Goal: Transaction & Acquisition: Purchase product/service

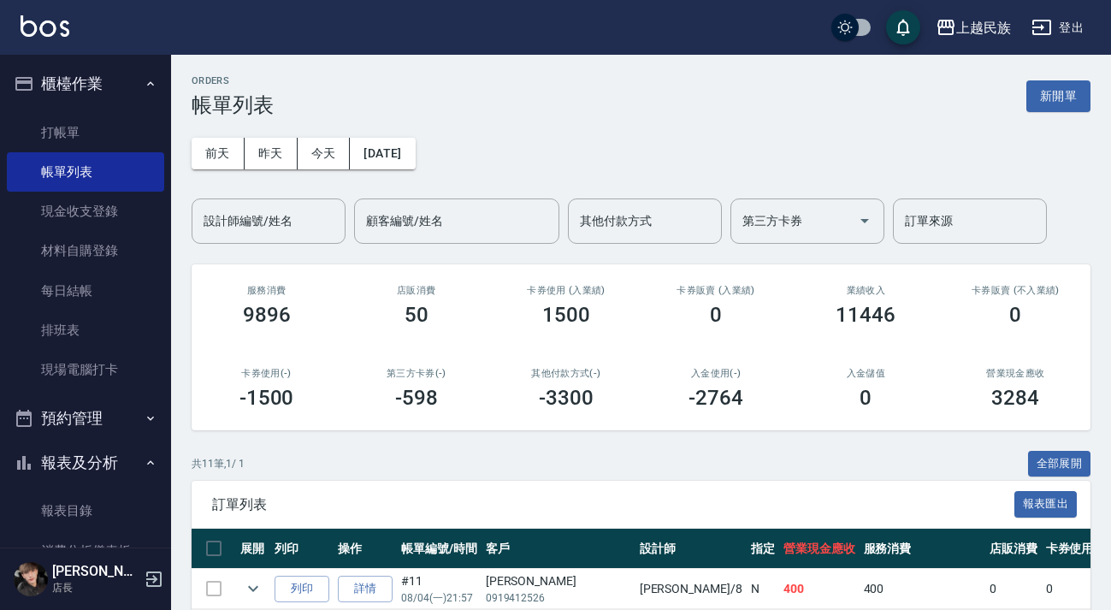
scroll to position [177, 0]
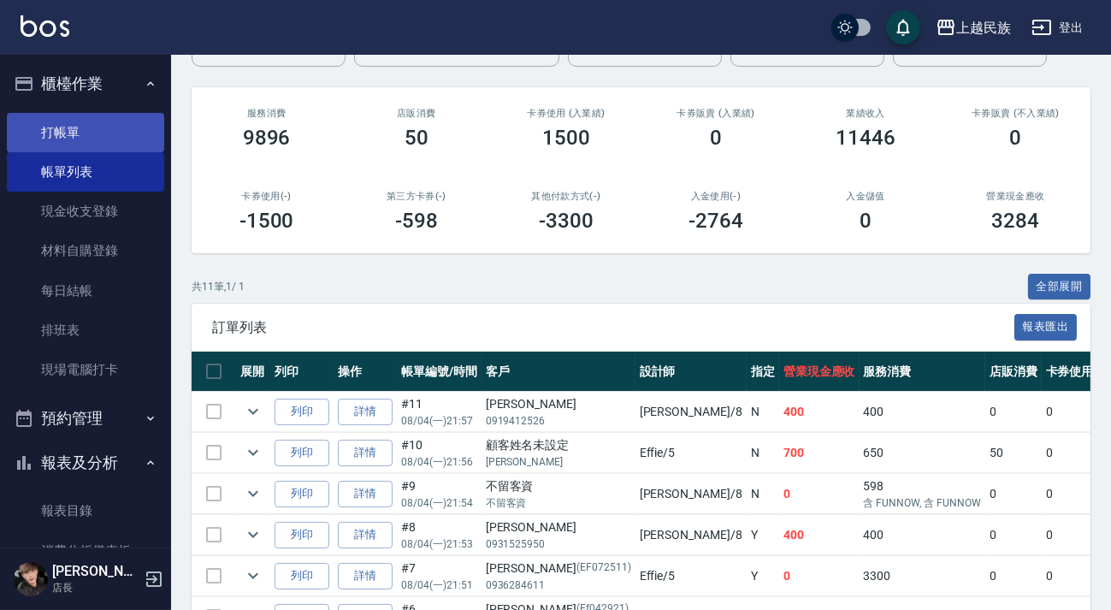
click at [64, 125] on link "打帳單" at bounding box center [85, 132] width 157 height 39
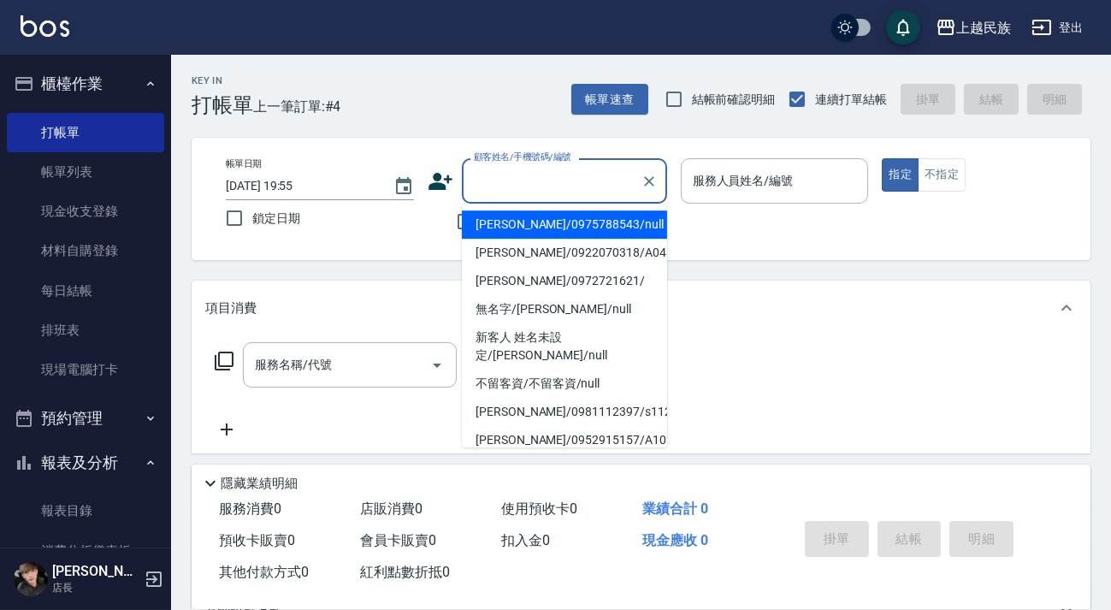
click at [553, 167] on input "顧客姓名/手機號碼/編號" at bounding box center [552, 181] width 164 height 30
click at [598, 157] on div "帳單日期 [DATE] 19:55 鎖定日期 顧客姓名/手機號碼/編號 顧客姓名/手機號碼/編號 不留客資 服務人員姓名/編號 服務人員姓名/編號 指定 不指定" at bounding box center [641, 199] width 899 height 122
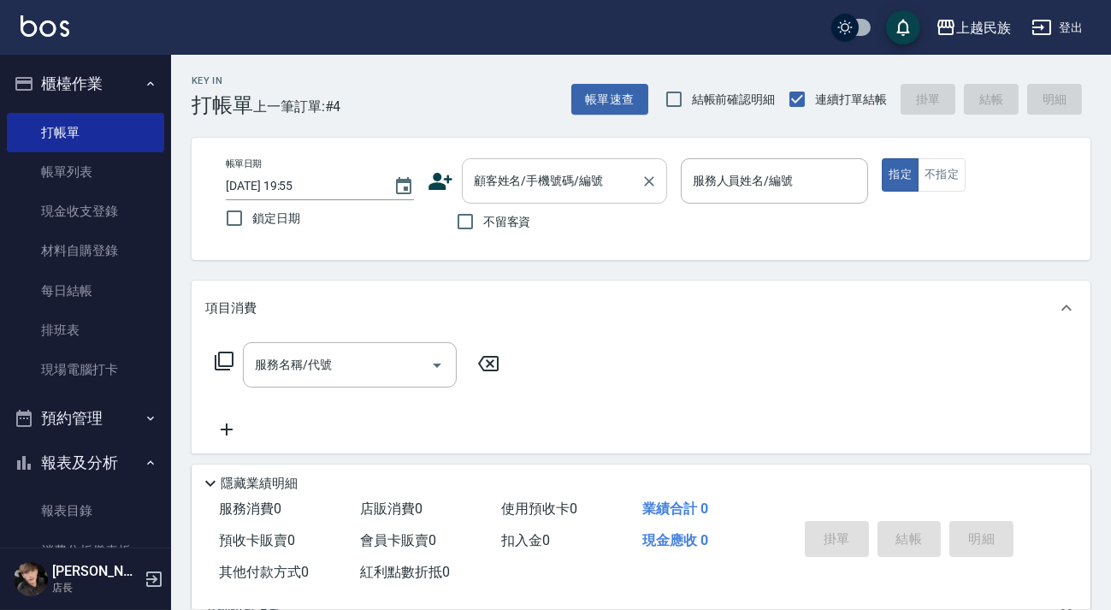
click at [593, 169] on input "顧客姓名/手機號碼/編號" at bounding box center [552, 181] width 164 height 30
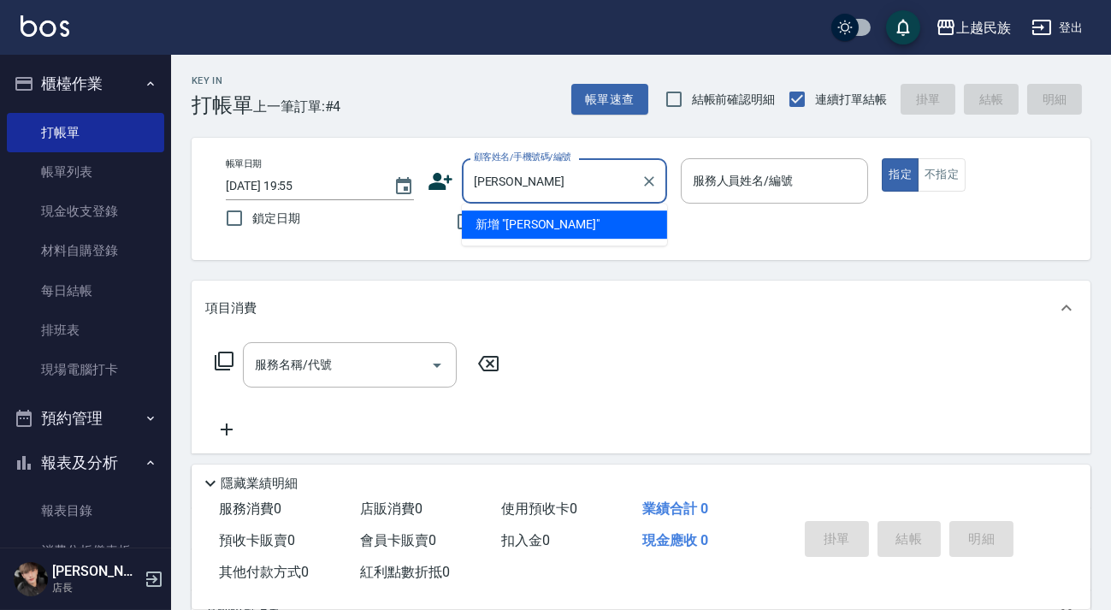
type input "[PERSON_NAME]"
click at [442, 175] on icon at bounding box center [441, 182] width 26 height 26
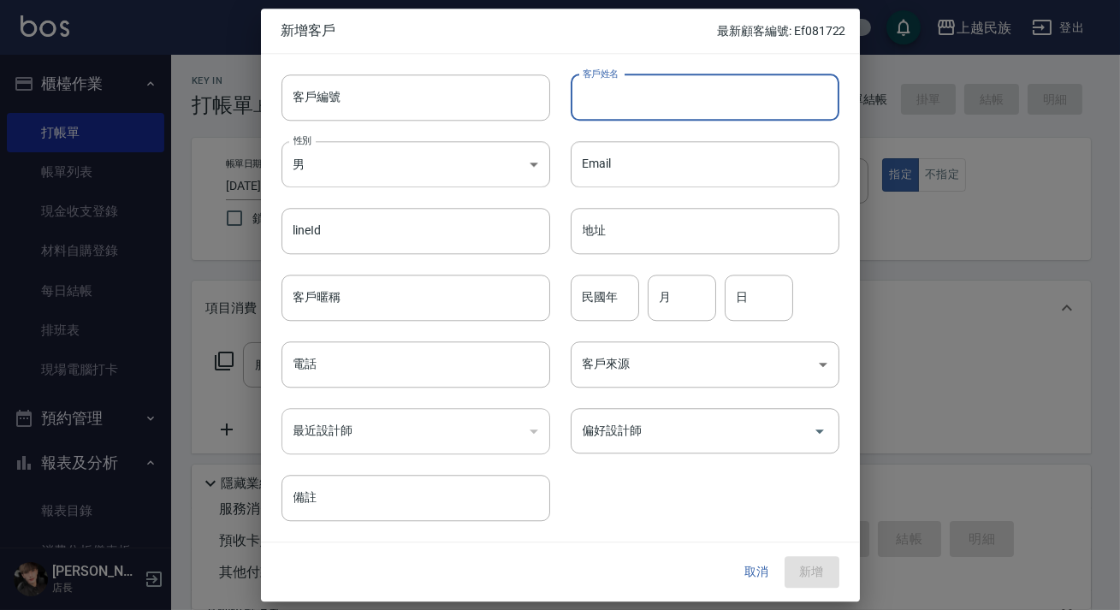
click at [789, 99] on input "客戶姓名" at bounding box center [705, 97] width 269 height 46
click at [631, 102] on input "09174355353" at bounding box center [705, 97] width 269 height 46
type input "0917435353"
drag, startPoint x: 676, startPoint y: 86, endPoint x: 561, endPoint y: 100, distance: 115.6
click at [507, 100] on div "客戶編號 客戶編號 客戶姓名 0917435353 客戶姓名 性別 男 [DEMOGRAPHIC_DATA] 性別 Email Email lineId li…" at bounding box center [550, 288] width 578 height 468
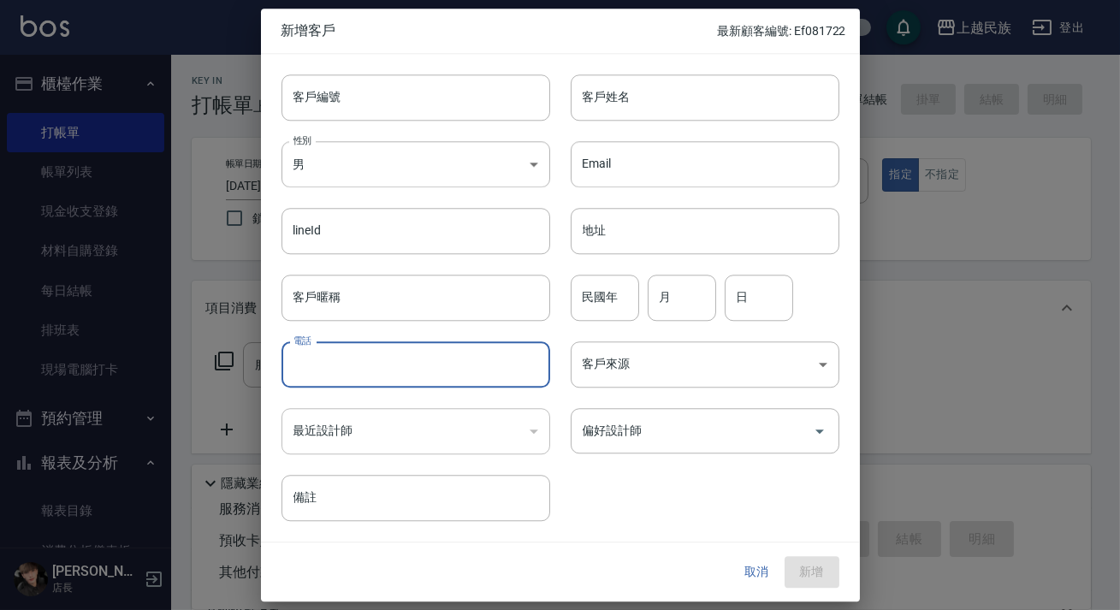
click at [422, 356] on input "電話" at bounding box center [416, 364] width 269 height 46
paste input "0917435353"
type input "0917435353"
click at [636, 362] on body "上越民族 登出 櫃檯作業 打帳單 帳單列表 現金收支登錄 材料自購登錄 每日結帳 排班表 現場電腦打卡 預約管理 預約管理 單日預約紀錄 單週預約紀錄 報表及…" at bounding box center [560, 416] width 1120 height 833
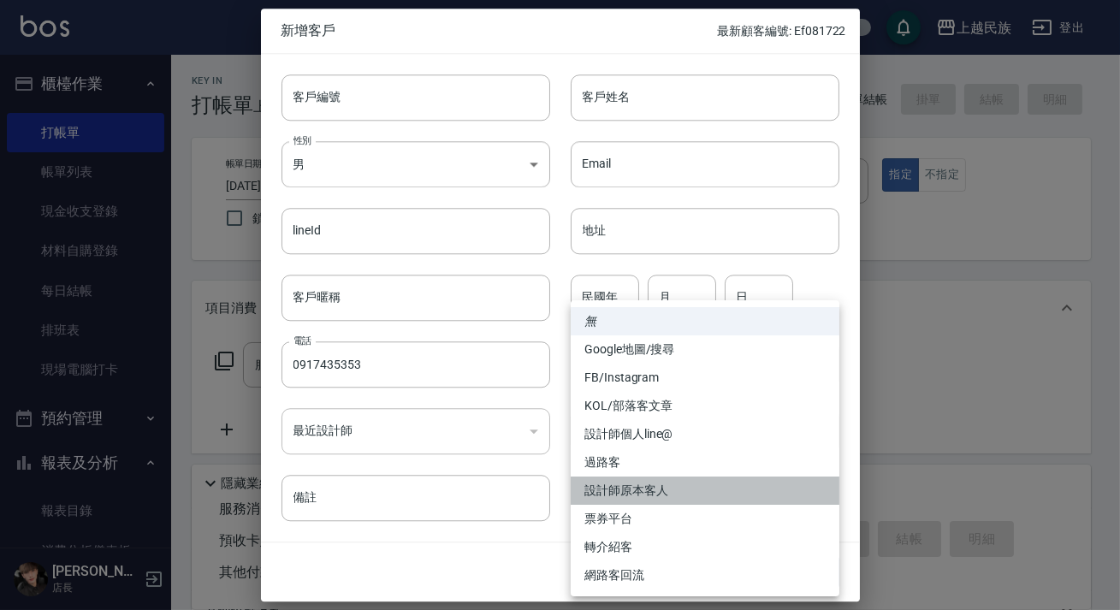
click at [666, 495] on li "設計師原本客人" at bounding box center [705, 491] width 269 height 28
type input "設計師原本客人"
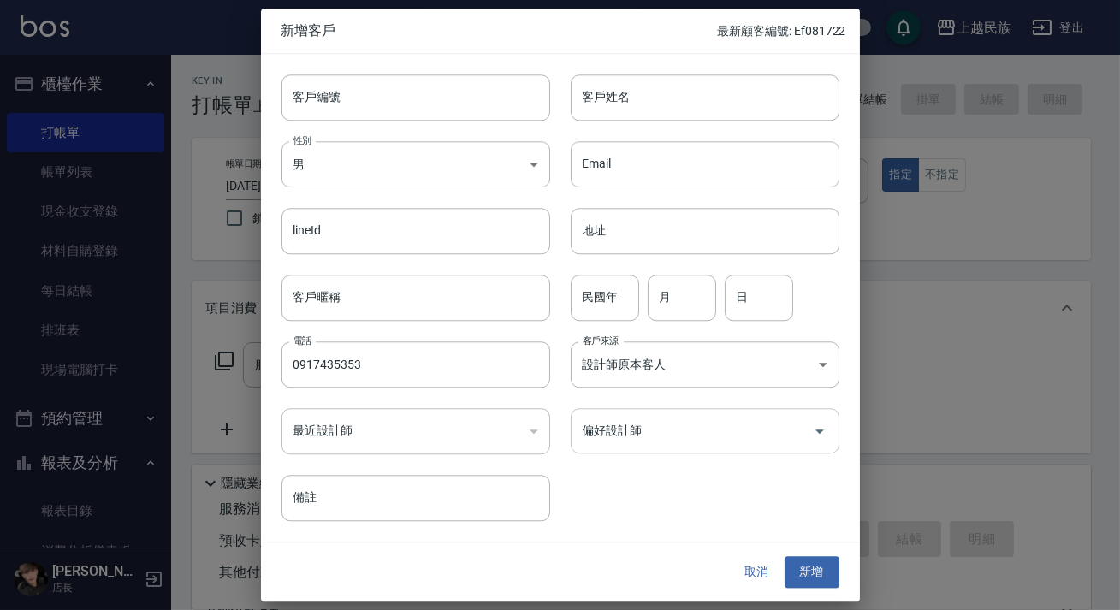
click at [655, 436] on input "偏好設計師" at bounding box center [692, 431] width 228 height 30
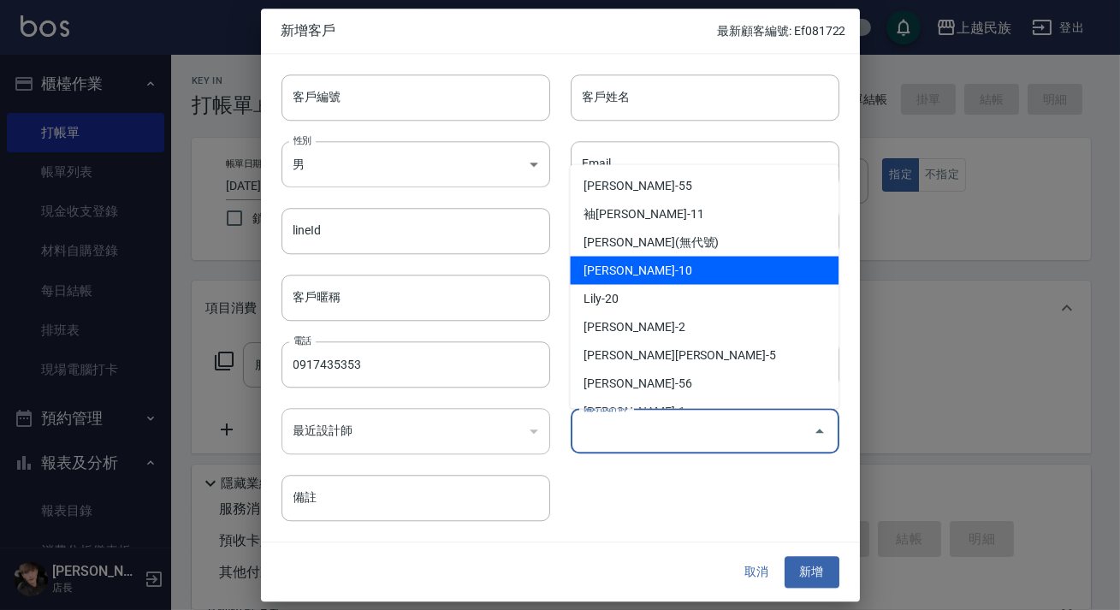
click at [679, 278] on li "[PERSON_NAME]-10" at bounding box center [704, 270] width 269 height 28
type input "[PERSON_NAME]"
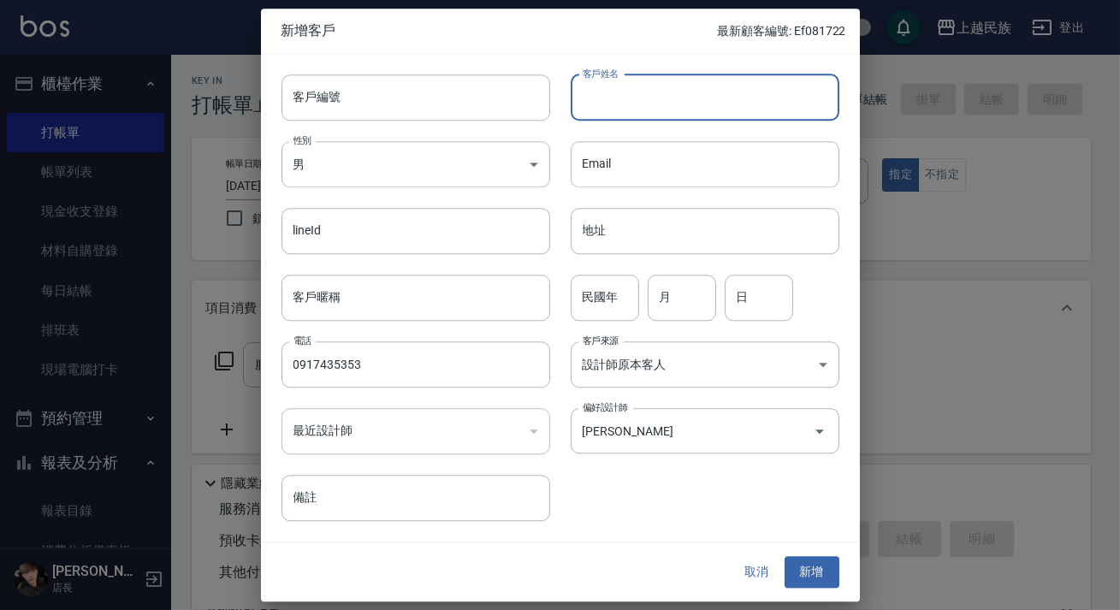
click at [714, 117] on input "客戶姓名" at bounding box center [705, 97] width 269 height 46
type input "[PERSON_NAME]"
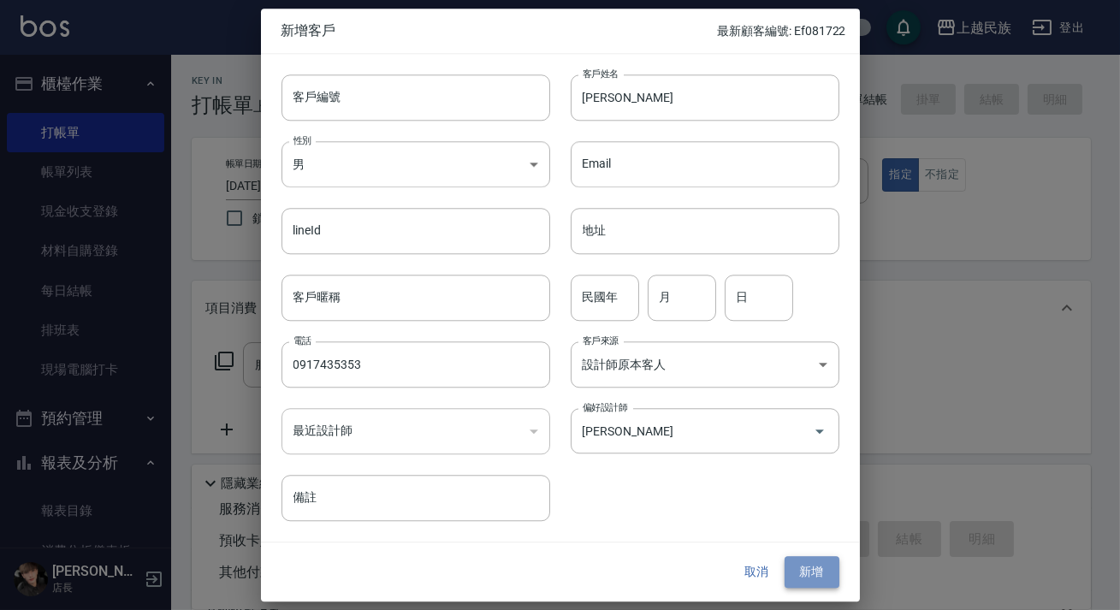
click at [827, 559] on button "新增" at bounding box center [812, 573] width 55 height 32
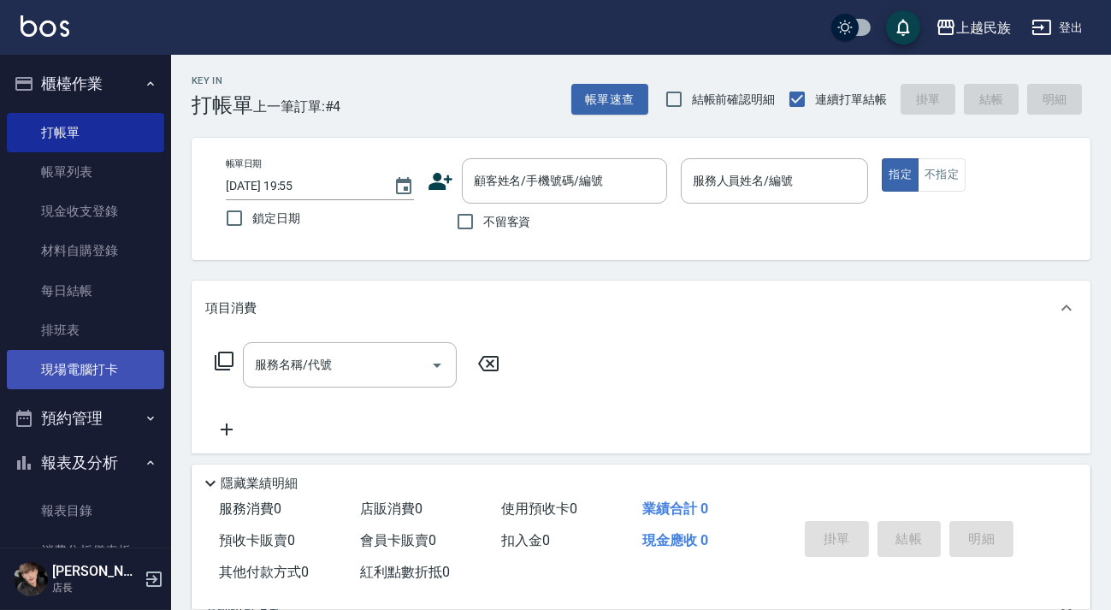
click at [81, 376] on link "現場電腦打卡" at bounding box center [85, 369] width 157 height 39
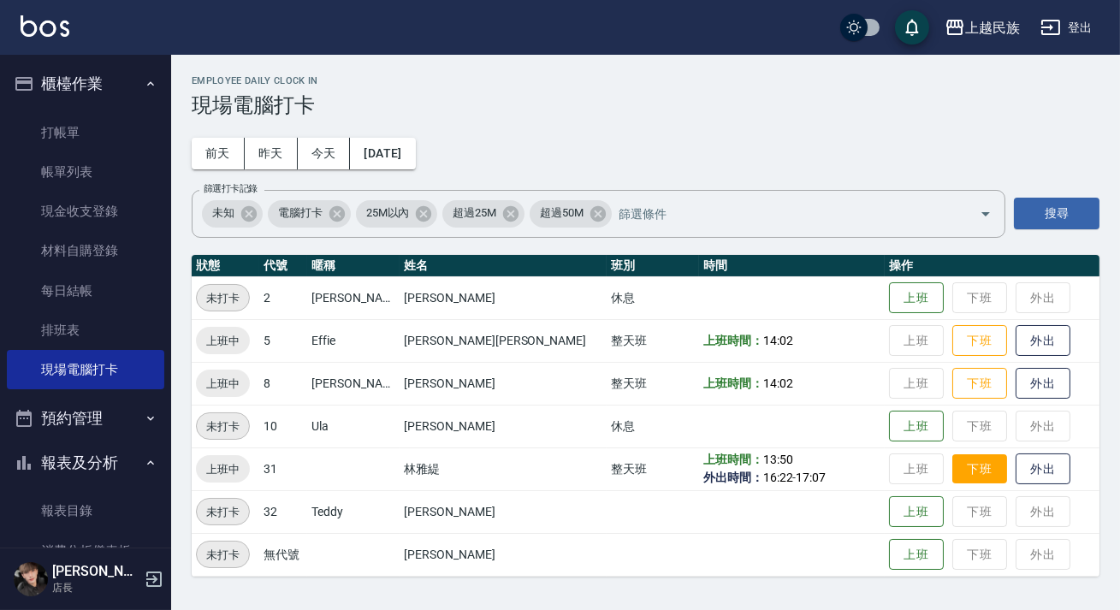
click at [952, 474] on button "下班" at bounding box center [979, 469] width 55 height 30
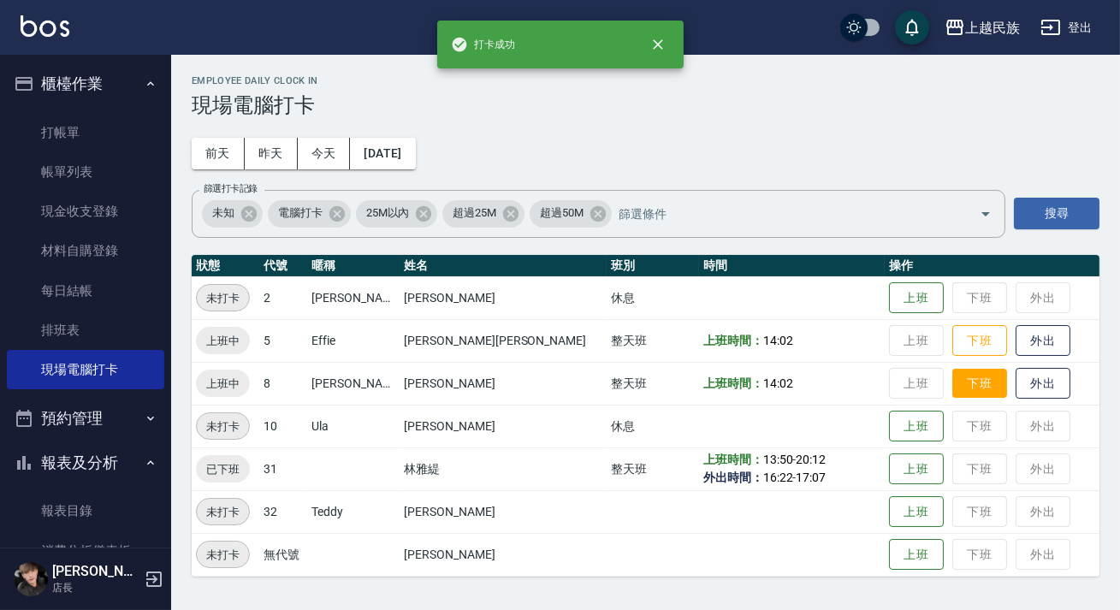
click at [952, 380] on button "下班" at bounding box center [979, 384] width 55 height 30
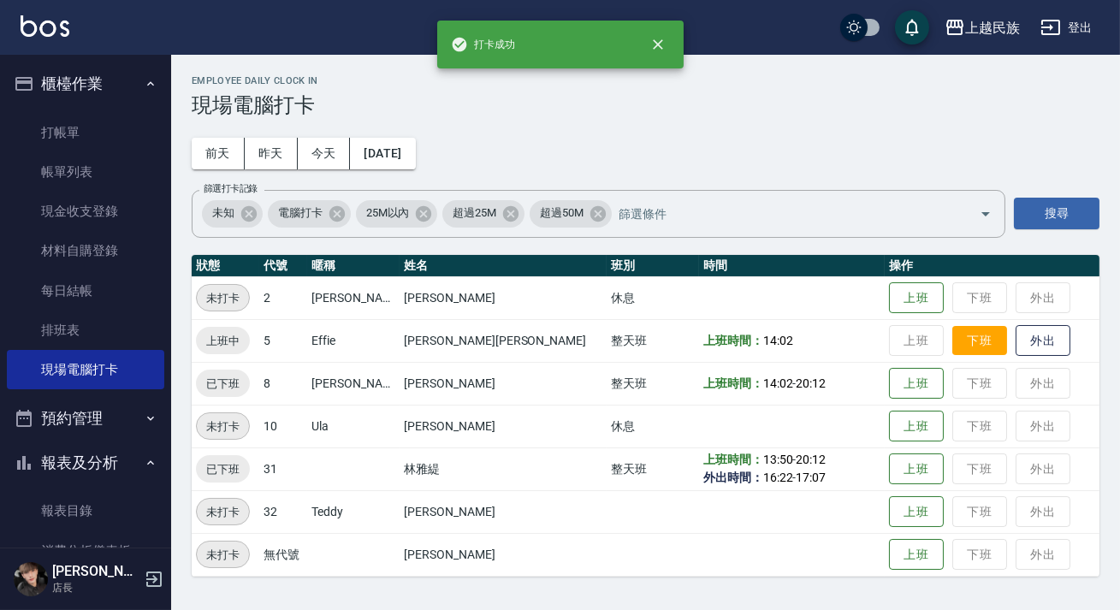
click at [952, 338] on button "下班" at bounding box center [979, 341] width 55 height 30
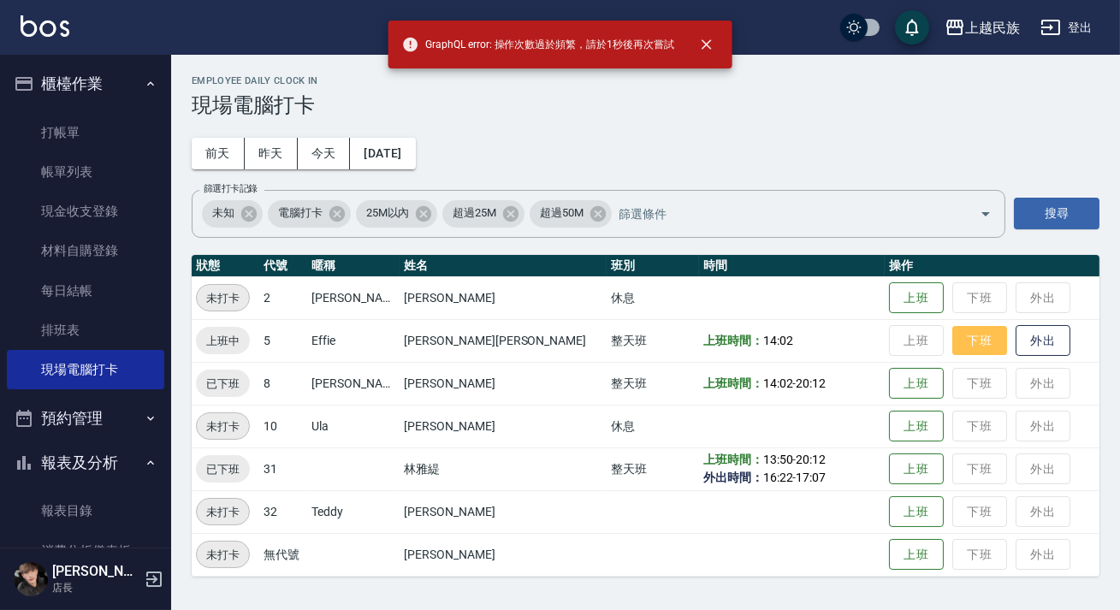
click at [952, 341] on button "下班" at bounding box center [979, 341] width 55 height 30
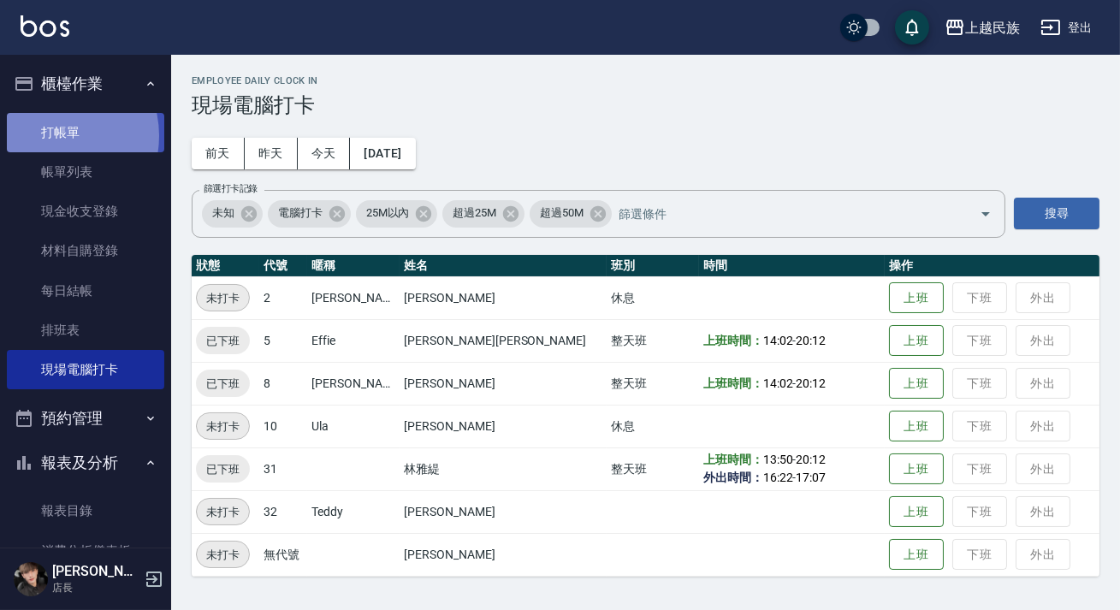
click at [56, 135] on link "打帳單" at bounding box center [85, 132] width 157 height 39
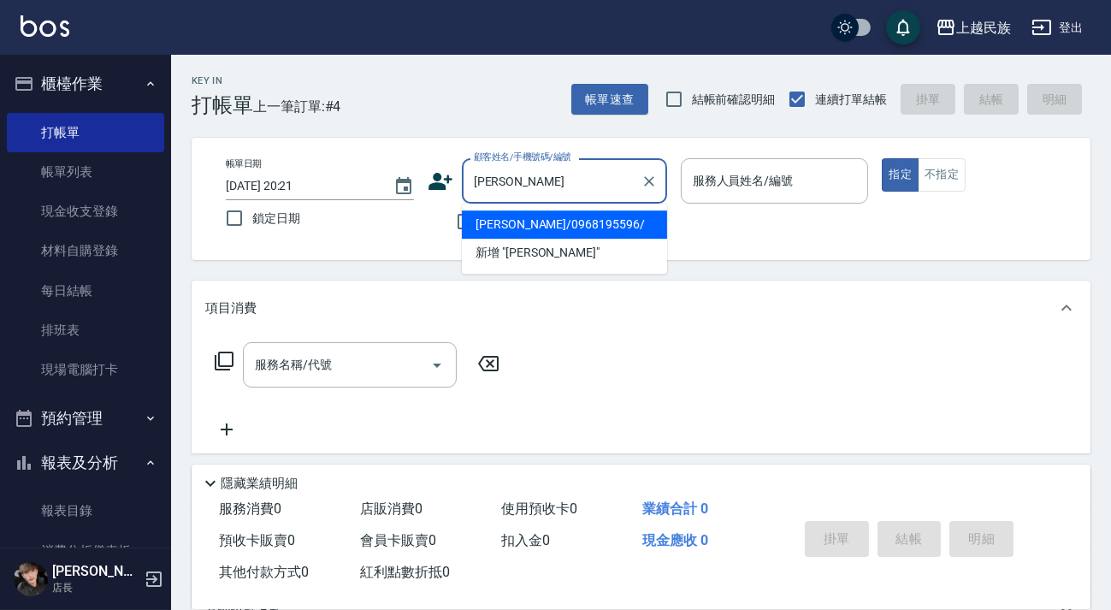
click at [543, 220] on li "[PERSON_NAME]/0968195596/" at bounding box center [564, 224] width 205 height 28
type input "[PERSON_NAME]/0968195596/"
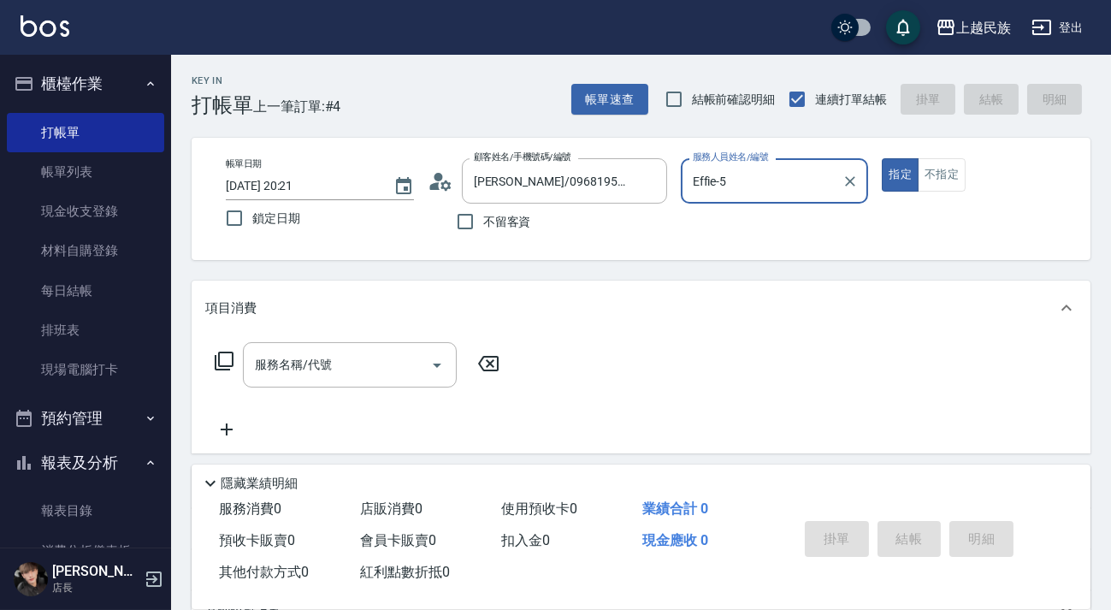
type input "Effie-5"
click at [351, 377] on input "服務名稱/代號" at bounding box center [337, 365] width 173 height 30
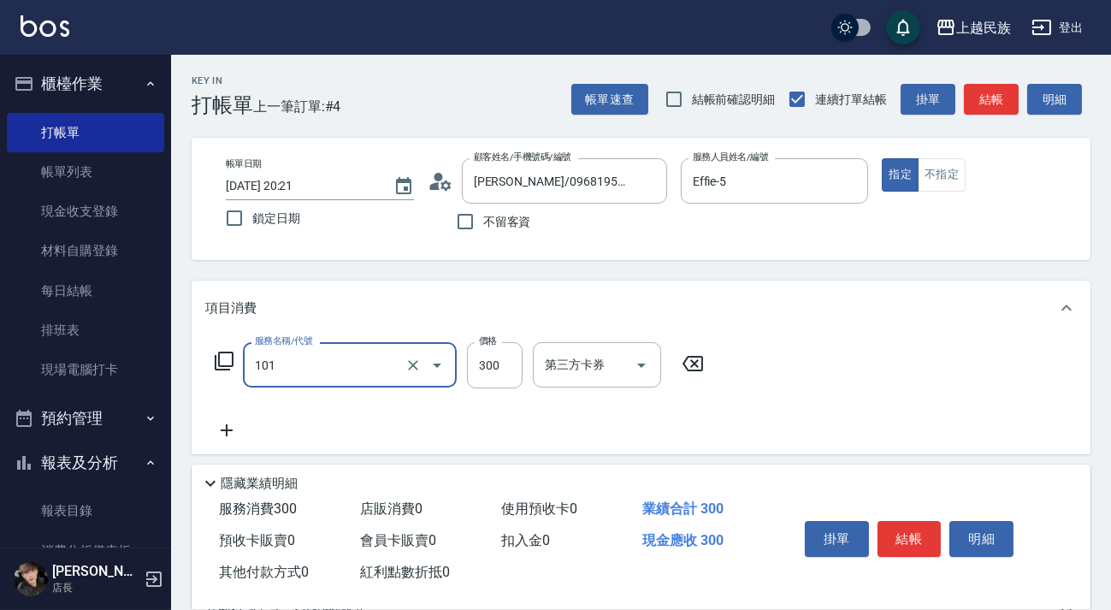
type input "洗髮300(101)"
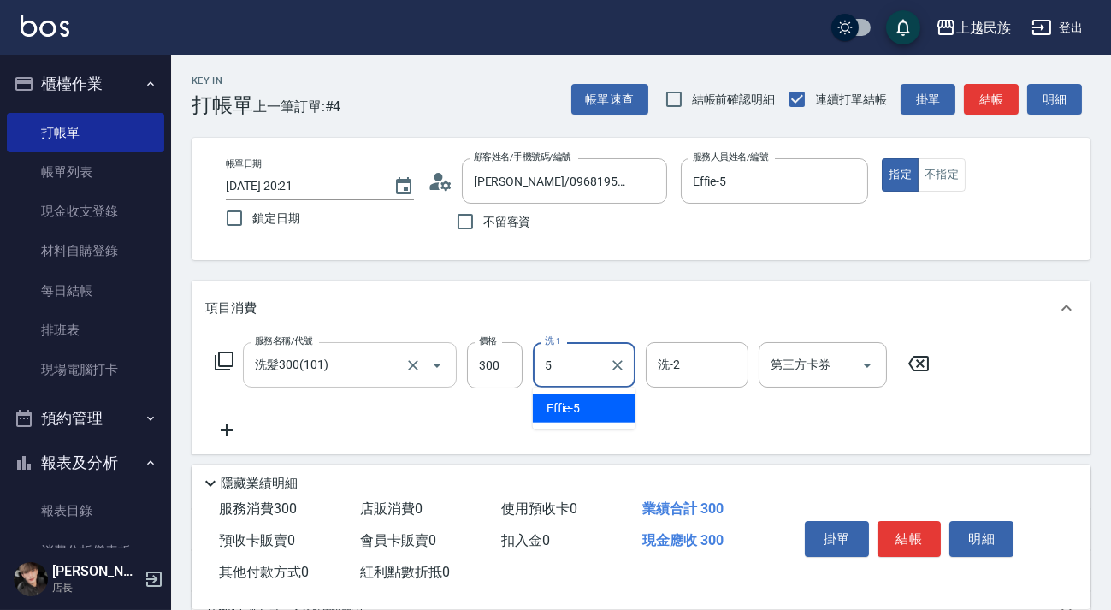
type input "Effie-5"
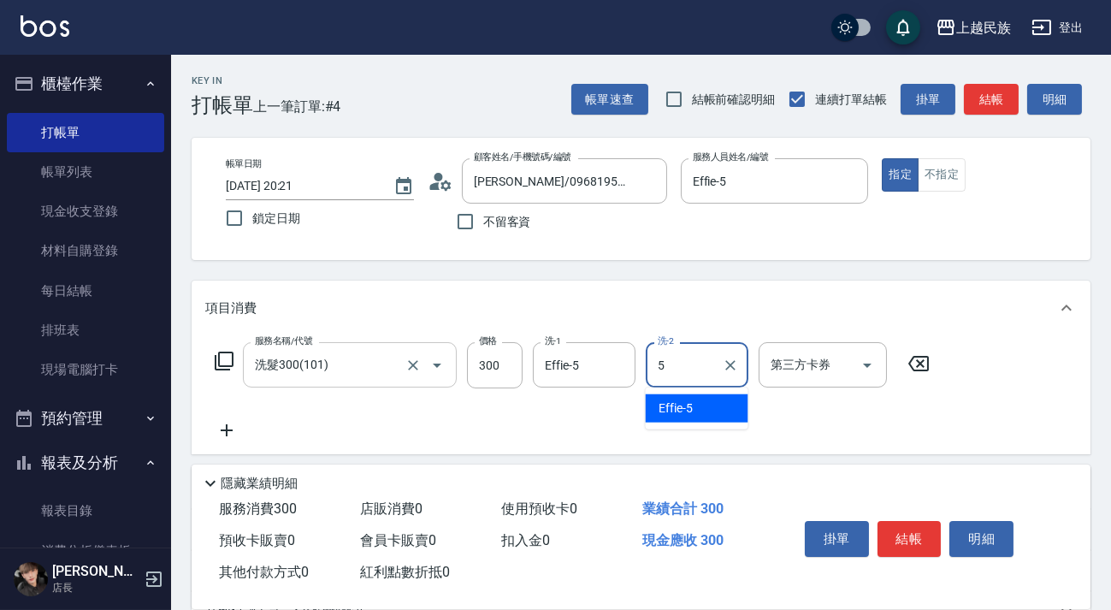
type input "Effie-5"
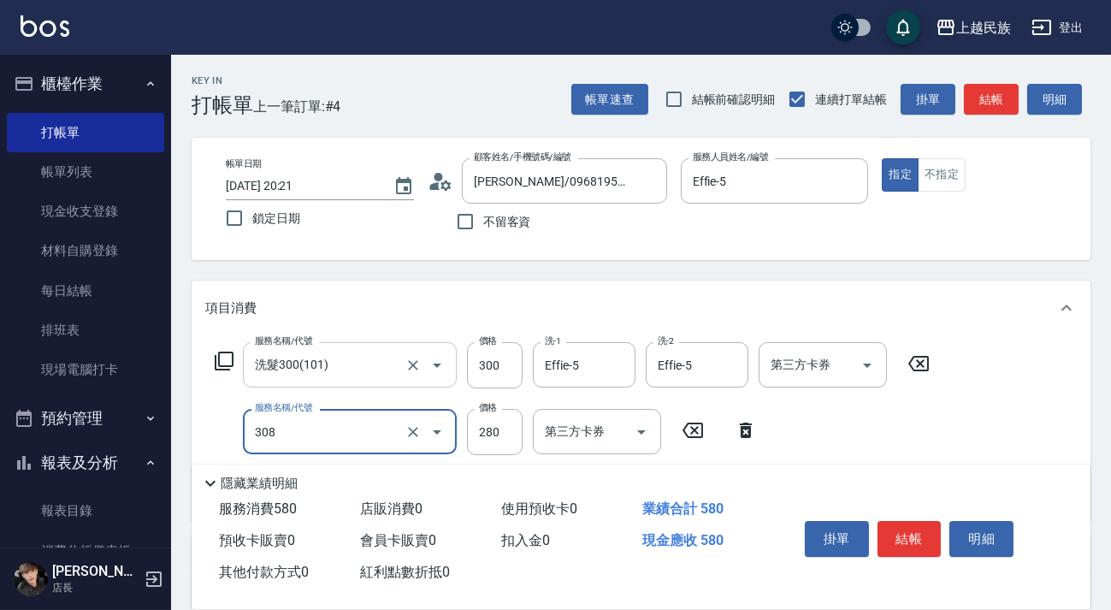
type input "剪髮280(308)"
type input "400"
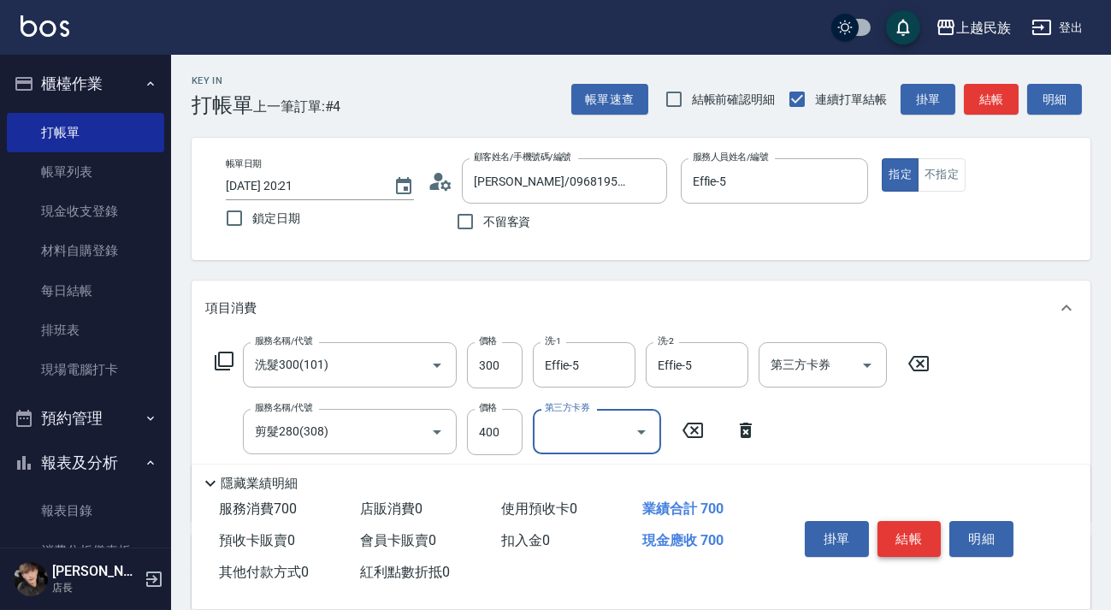
click at [922, 534] on button "結帳" at bounding box center [910, 539] width 64 height 36
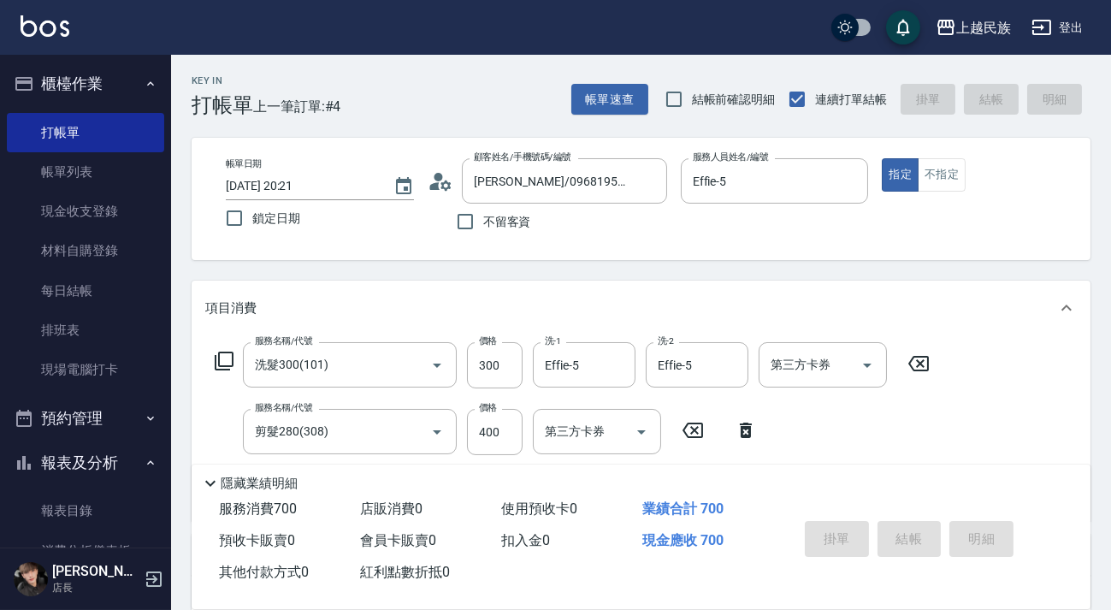
type input "[DATE] 20:22"
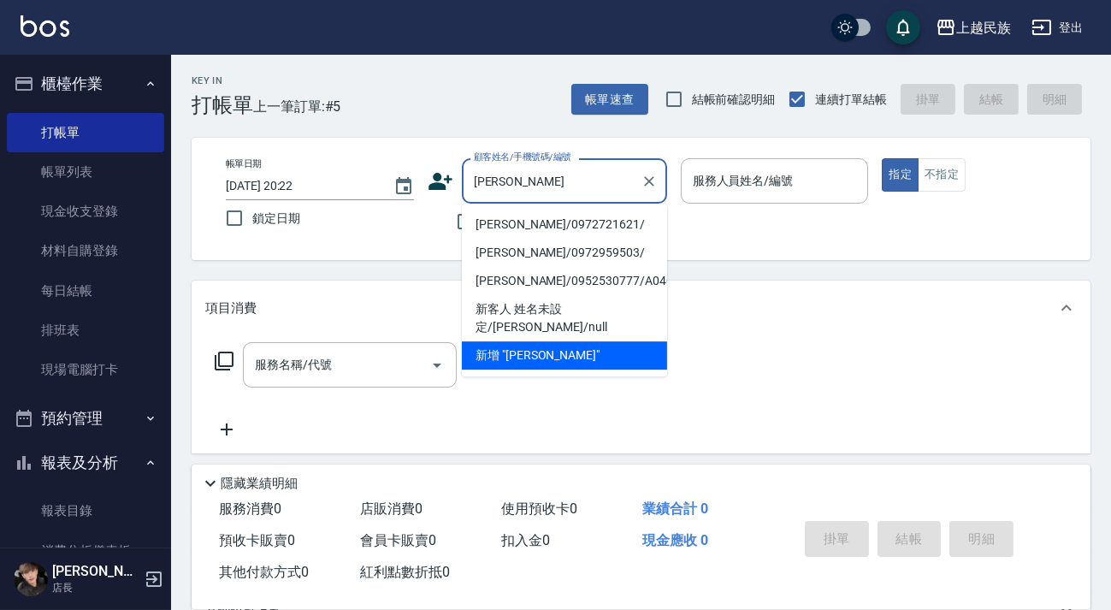
click at [555, 228] on li "[PERSON_NAME]/0972721621/" at bounding box center [564, 224] width 205 height 28
type input "[PERSON_NAME]/0972721621/"
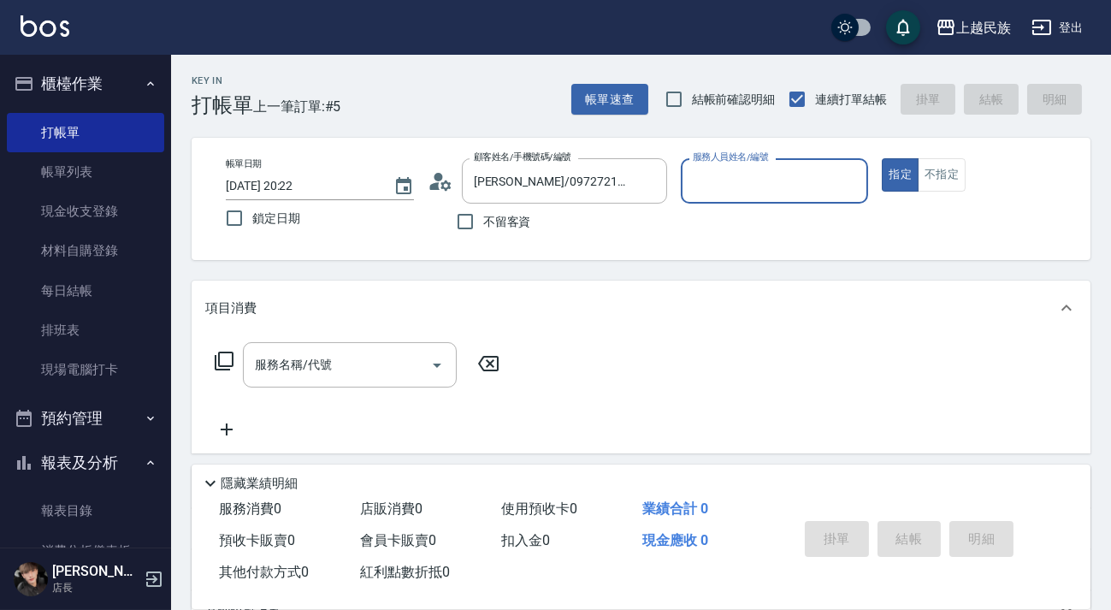
type input "Ula-10"
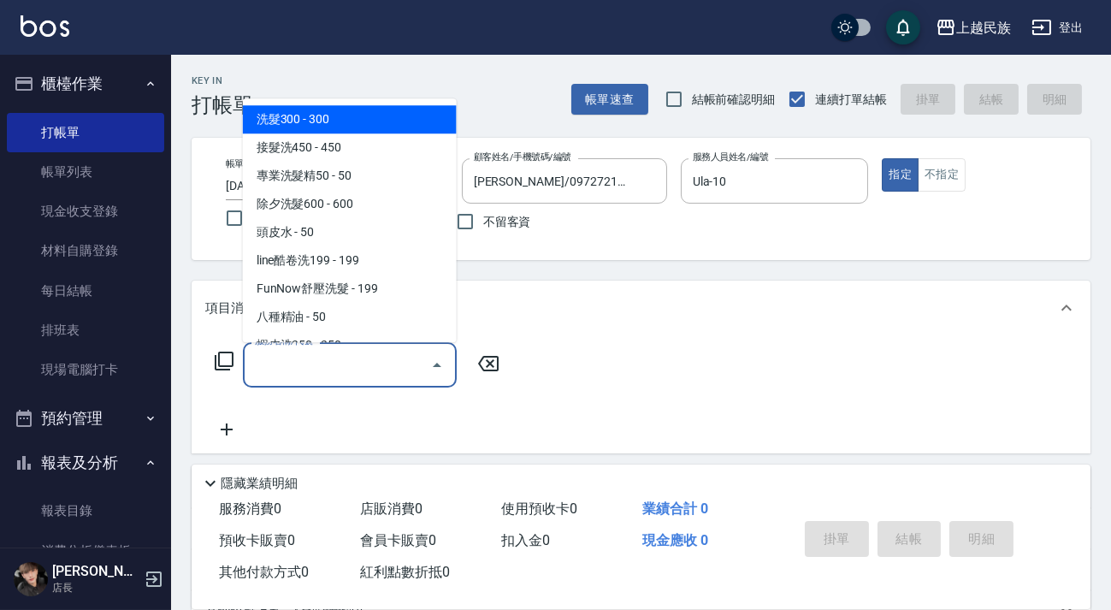
click at [339, 375] on input "服務名稱/代號" at bounding box center [337, 365] width 173 height 30
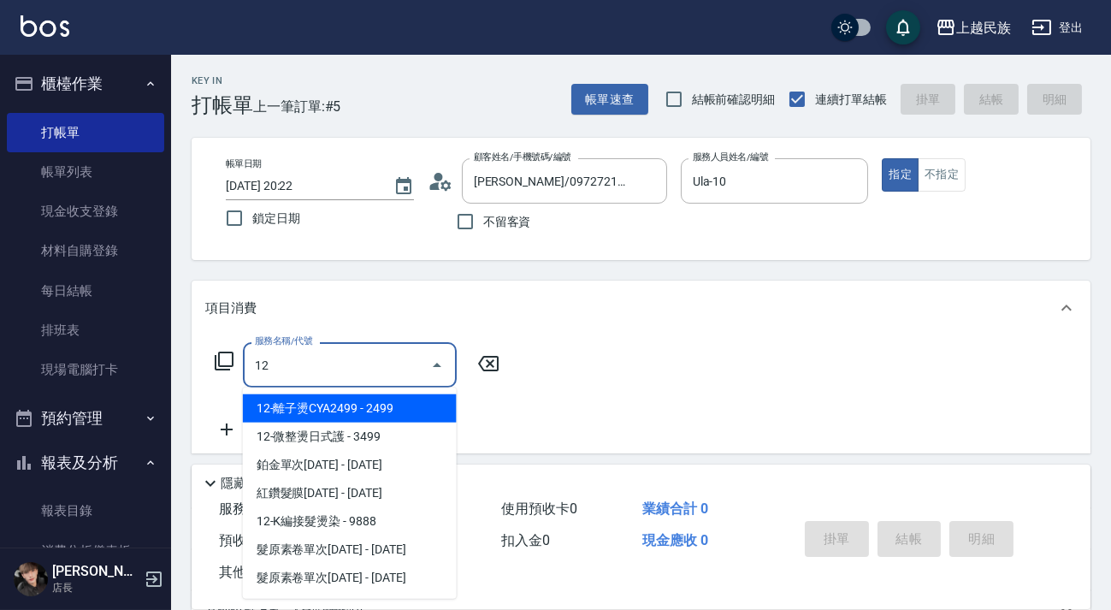
type input "1"
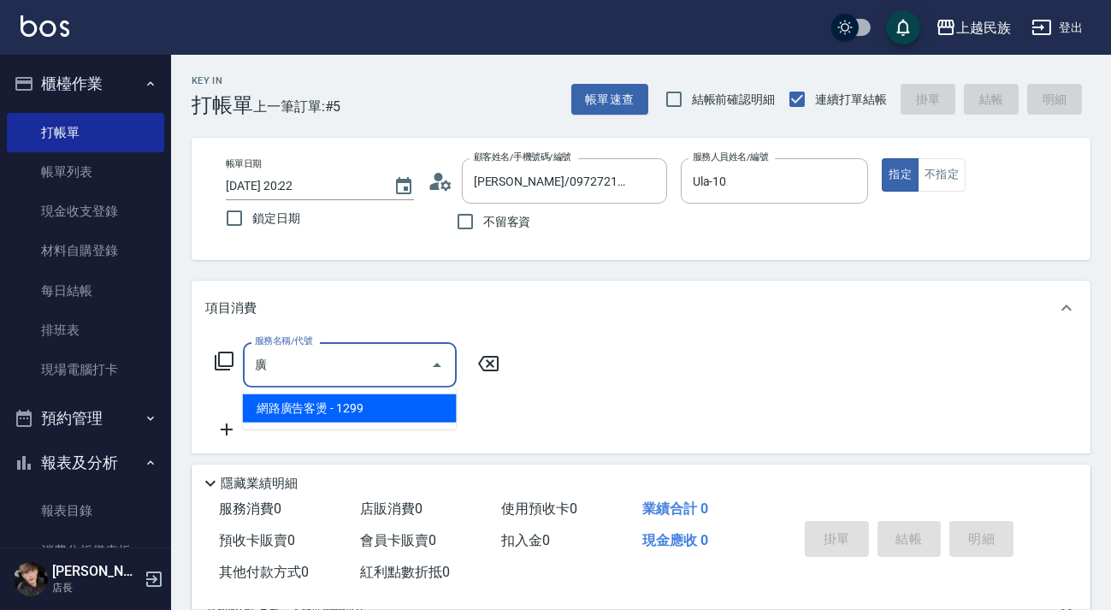
click at [352, 403] on span "網路廣告客燙 - 1299" at bounding box center [350, 408] width 214 height 28
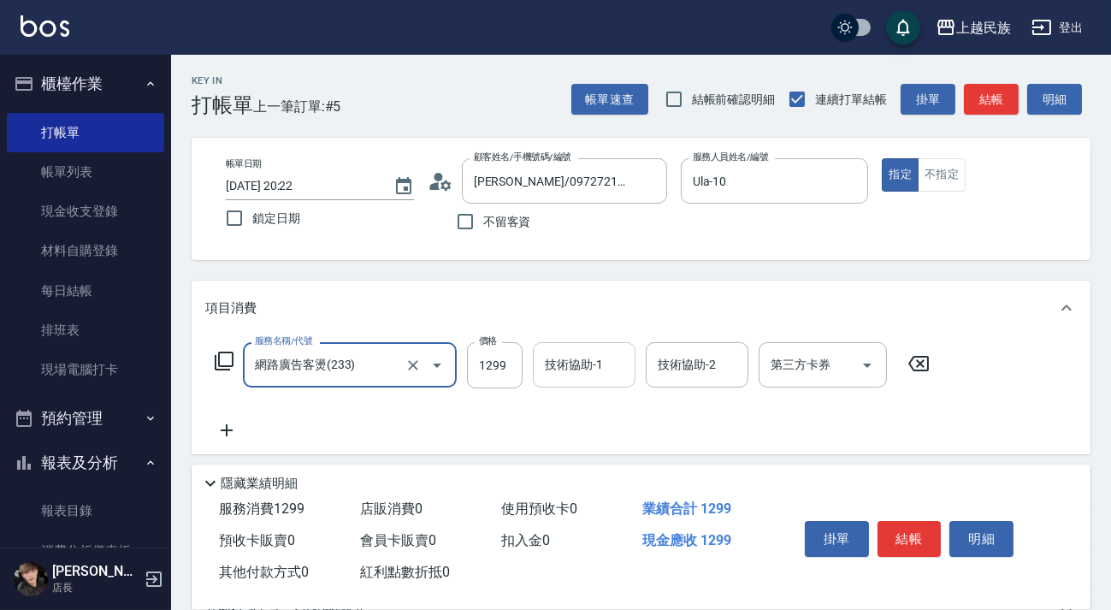
type input "網路廣告客燙(233)"
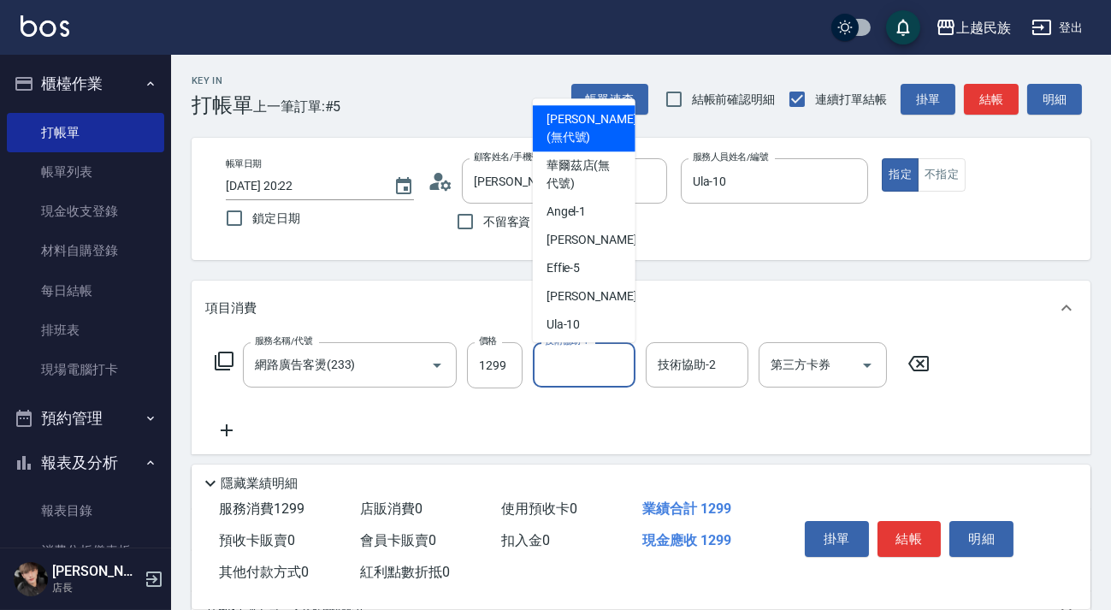
click at [574, 377] on input "技術協助-1" at bounding box center [584, 365] width 87 height 30
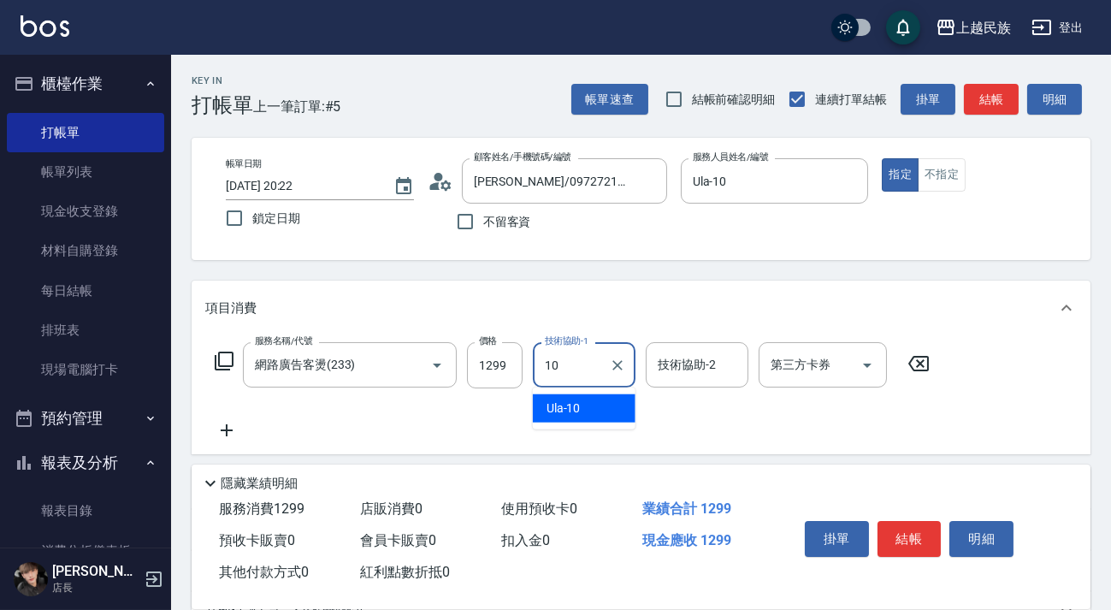
type input "Ula-10"
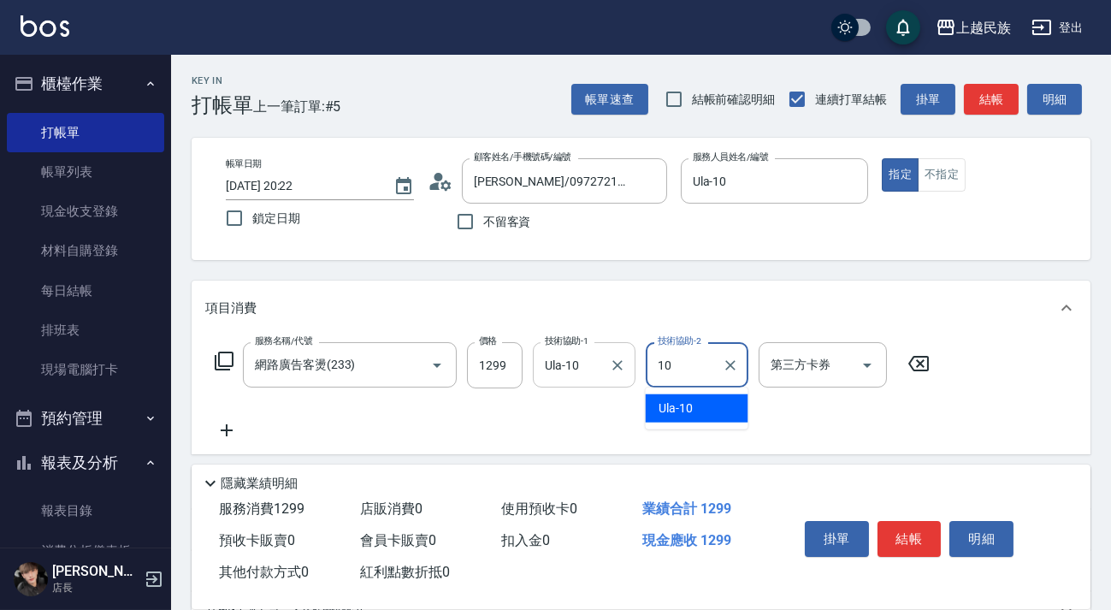
type input "Ula-10"
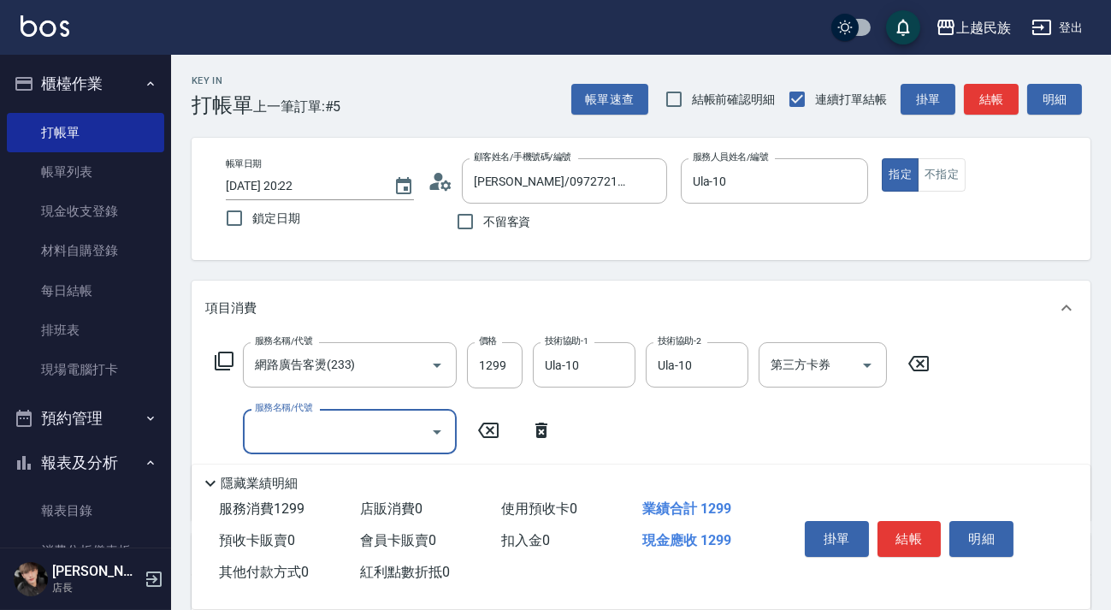
type input "＿"
type input "="
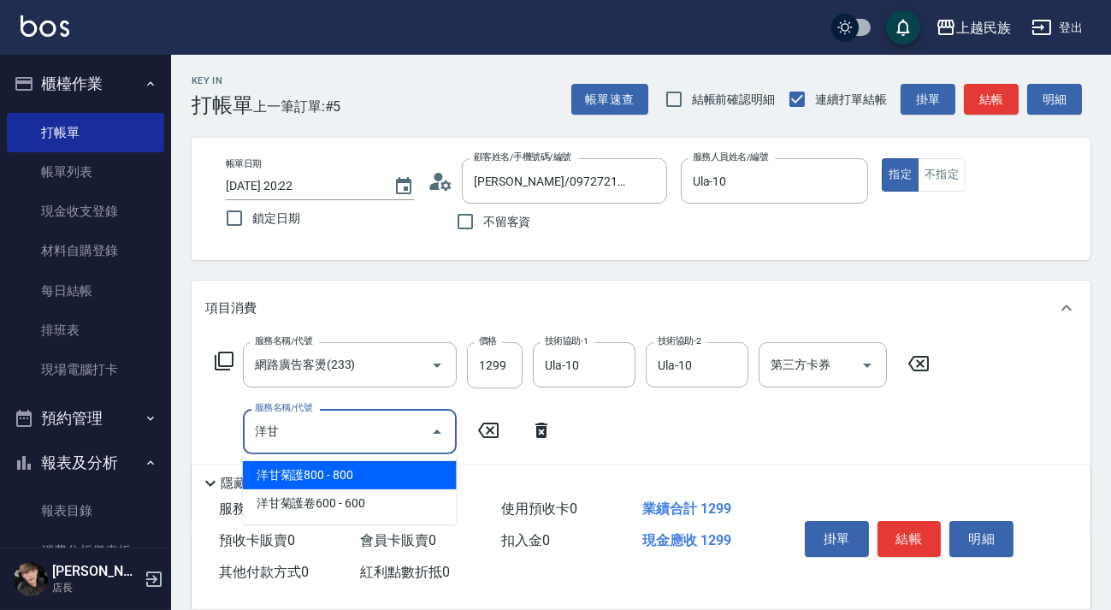
click at [317, 479] on span "洋甘菊護800 - 800" at bounding box center [350, 475] width 214 height 28
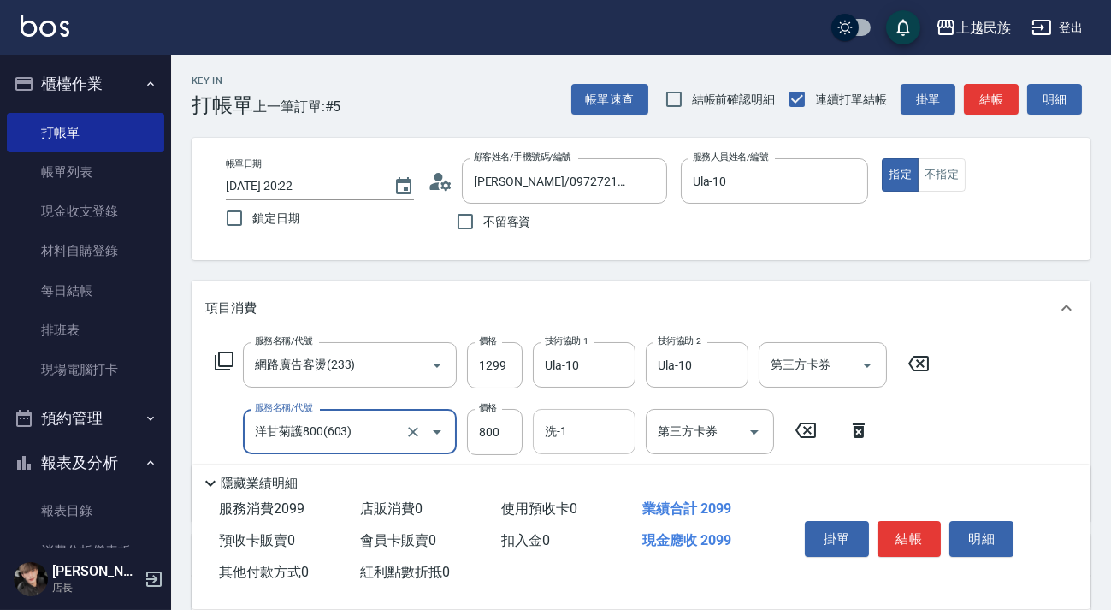
type input "洋甘菊護800(603)"
click at [563, 436] on div "洗-1 洗-1" at bounding box center [584, 431] width 103 height 45
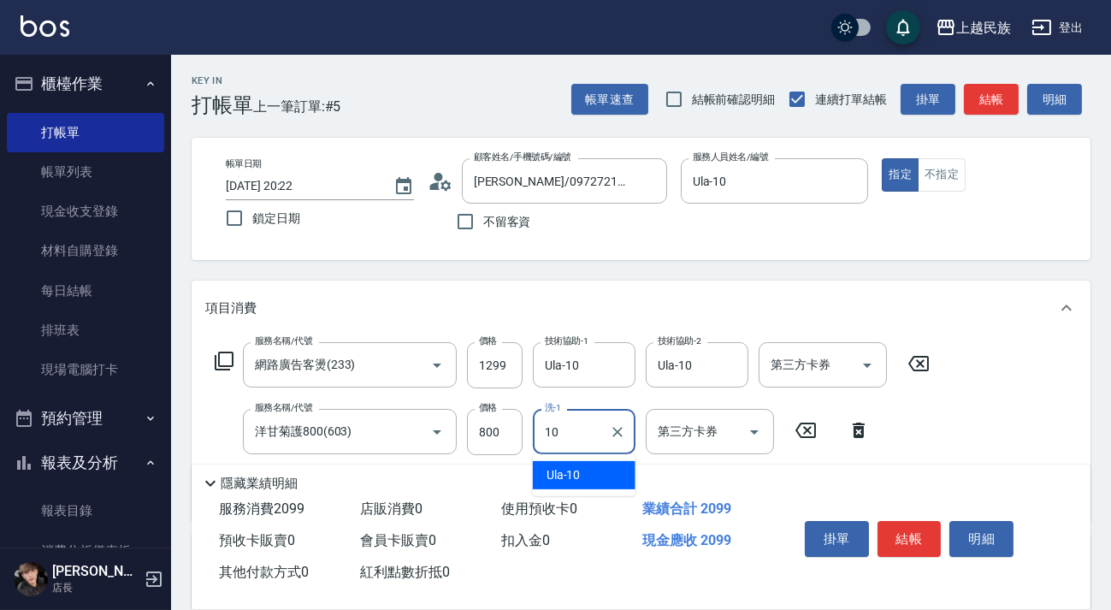
type input "Ula-10"
click at [928, 458] on div "服務名稱/代號 網路廣告客燙(233) 服務名稱/代號 價格 1299 價格 技術協助-1 Ula-10 技術協助-1 技術協助-2 Ula-10 技術協助-…" at bounding box center [572, 424] width 735 height 165
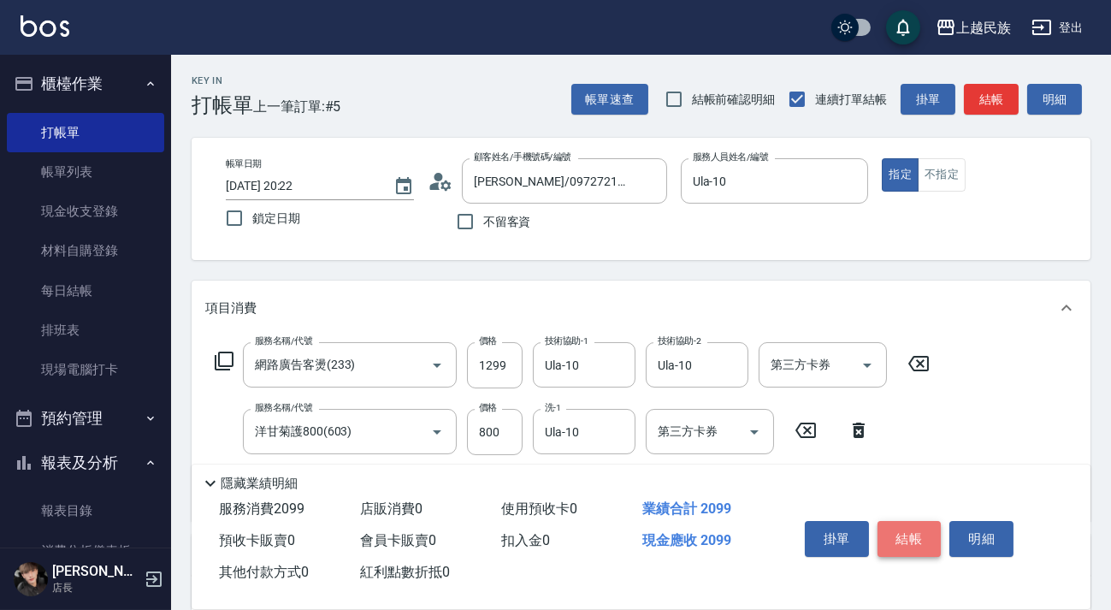
click at [907, 527] on button "結帳" at bounding box center [910, 539] width 64 height 36
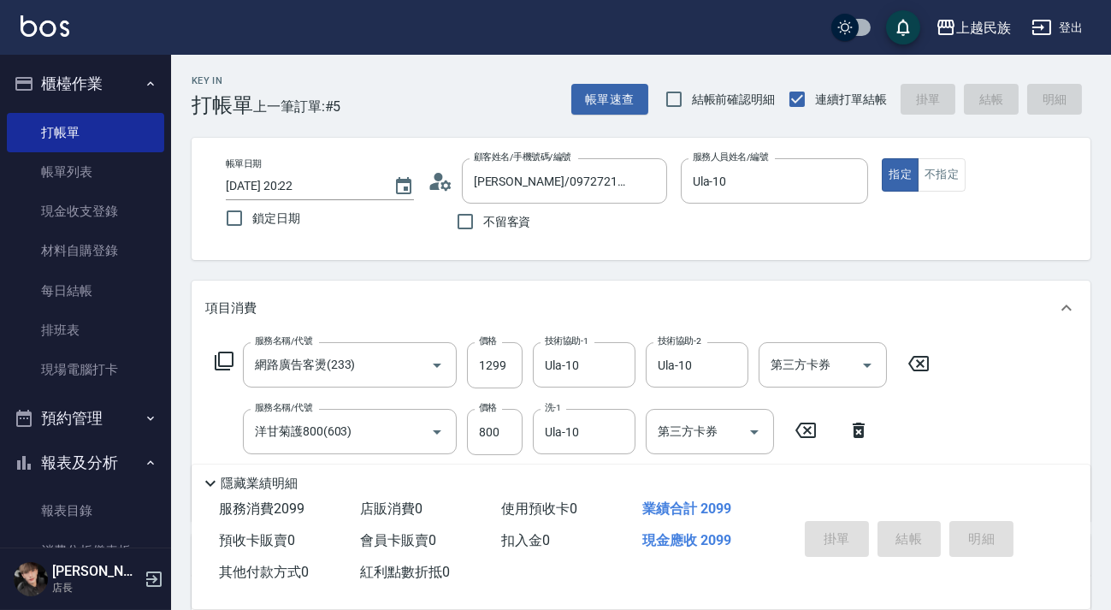
type input "[DATE] 20:23"
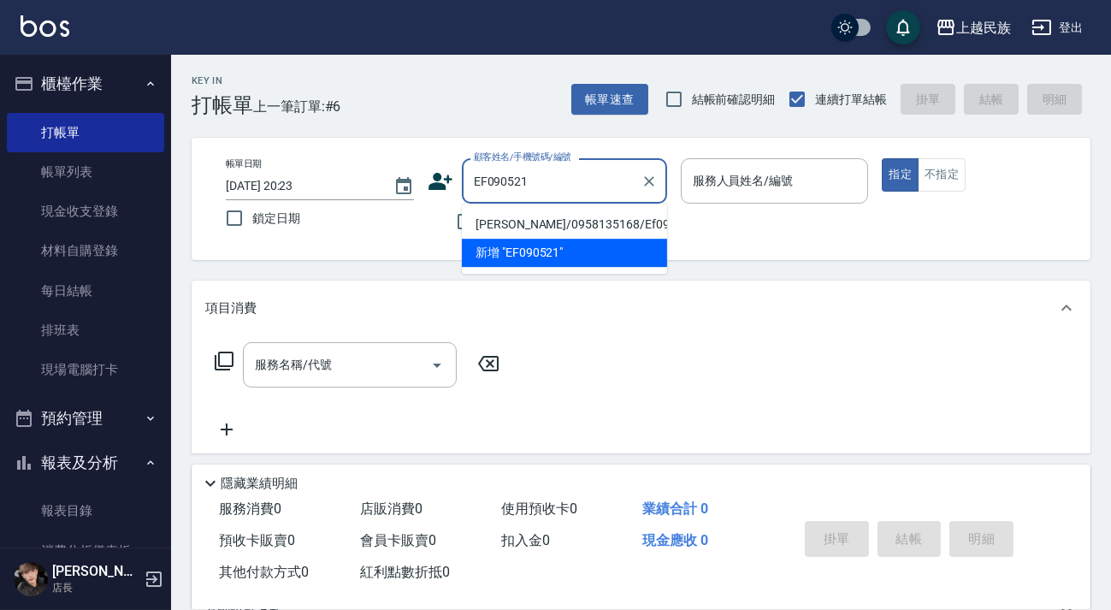
click at [596, 222] on li "[PERSON_NAME]/0958135168/Ef090521" at bounding box center [564, 224] width 205 height 28
type input "[PERSON_NAME]/0958135168/Ef090521"
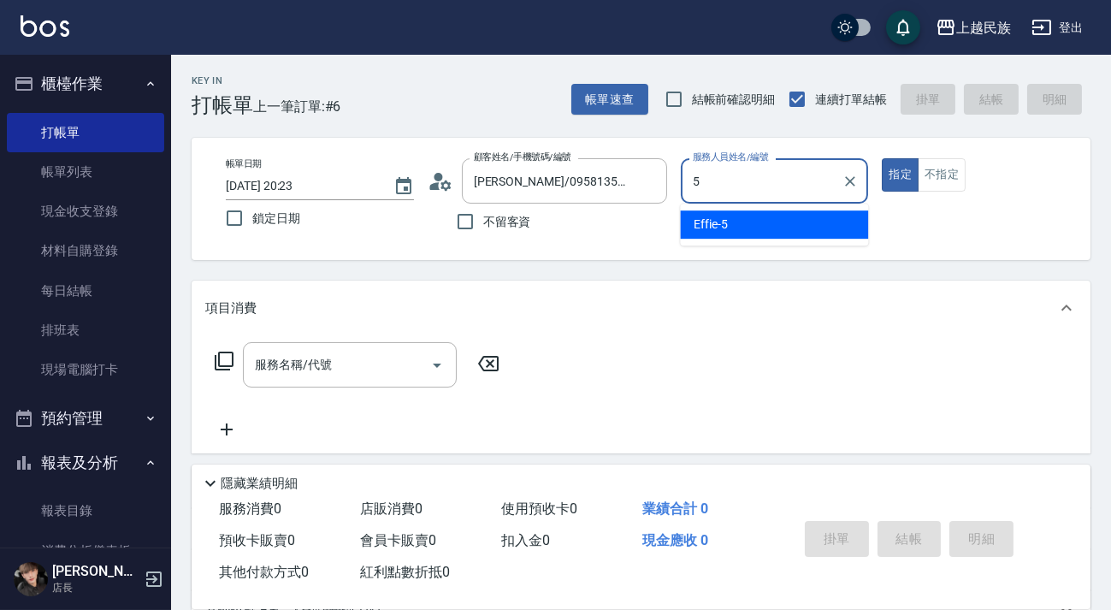
type input "5"
type button "true"
type input "Effie-5"
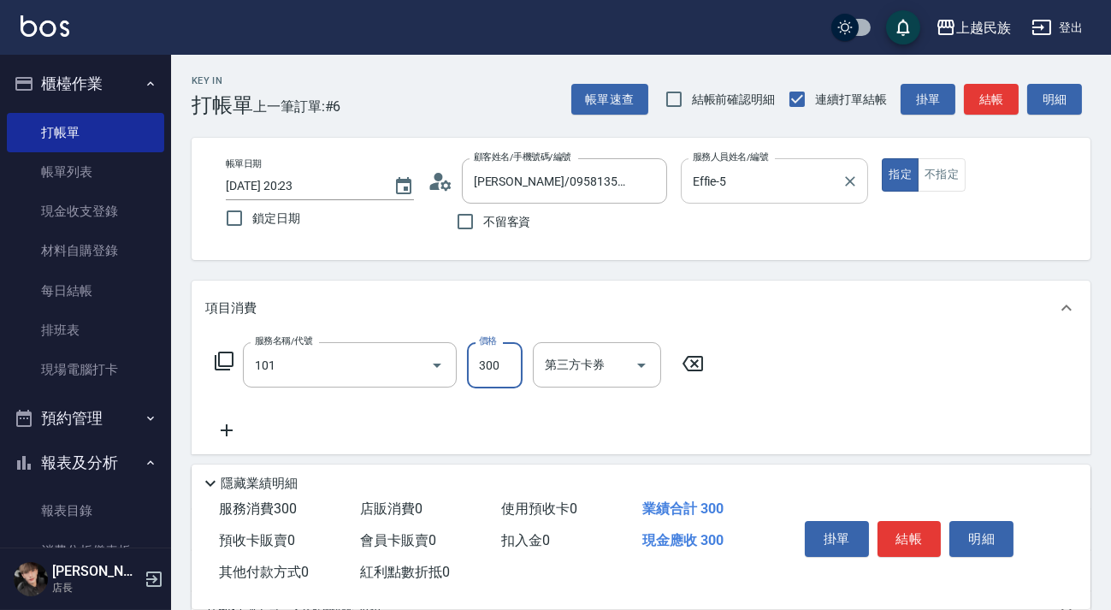
type input "洗髮300(101)"
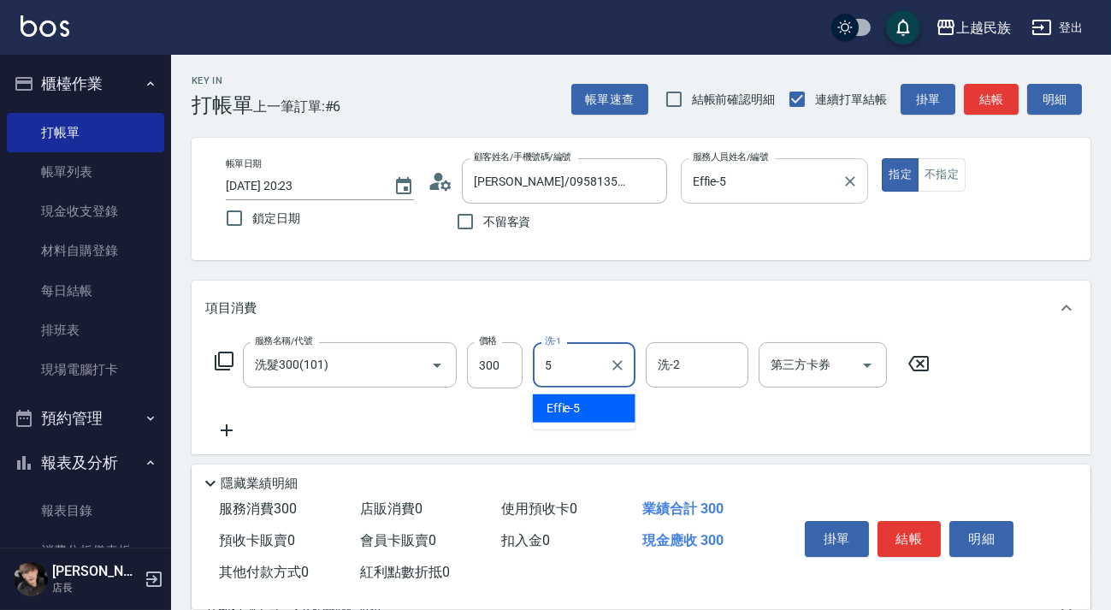
type input "Effie-5"
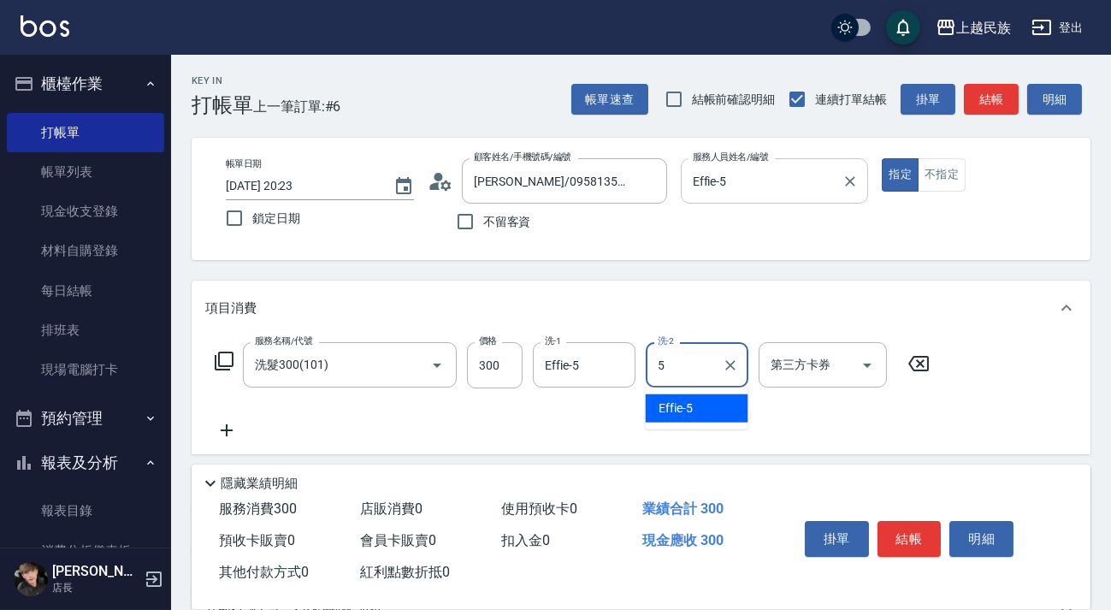
type input "Effie-5"
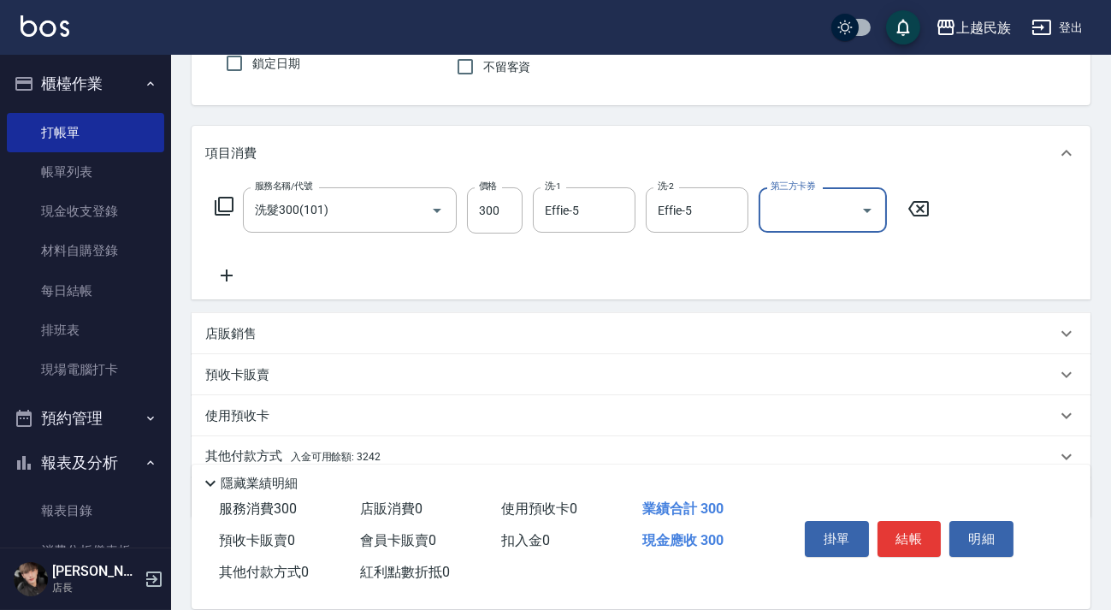
scroll to position [224, 0]
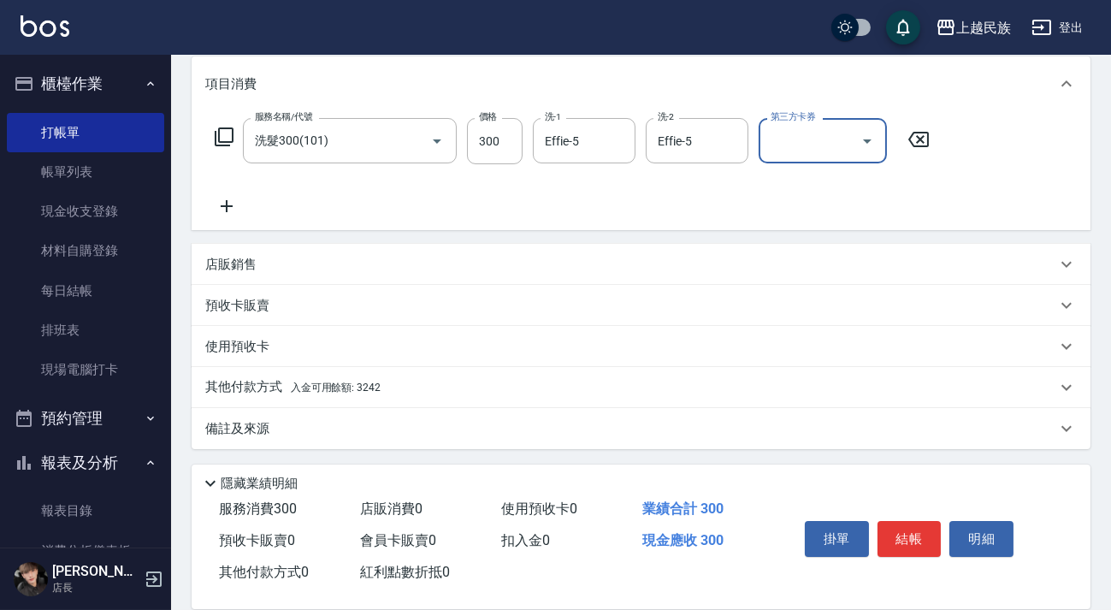
click at [479, 378] on div "其他付款方式 入金可用餘額: 3242" at bounding box center [630, 387] width 851 height 19
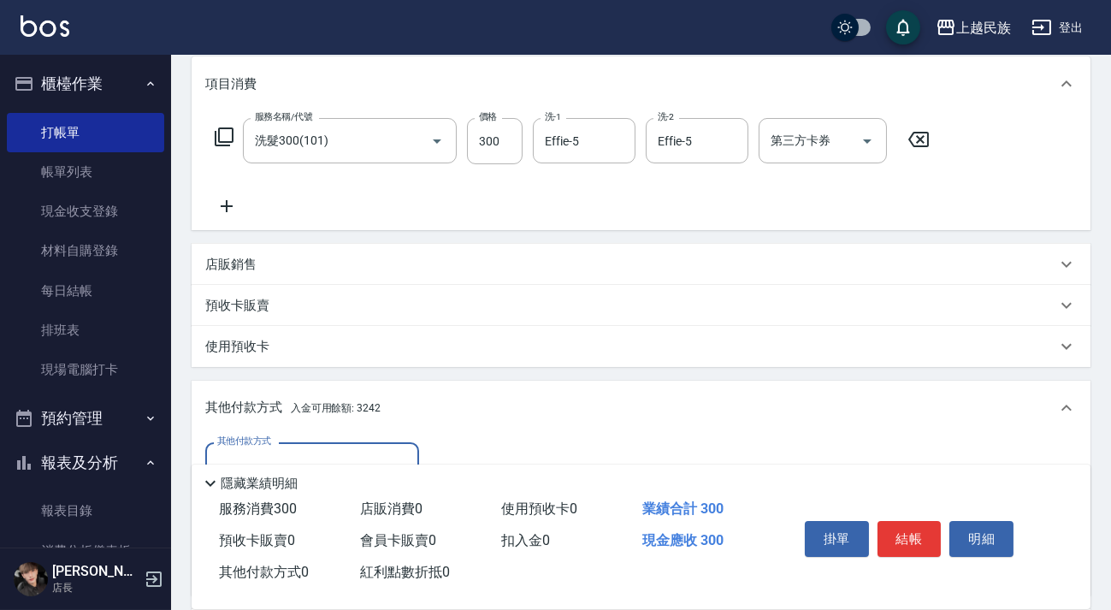
scroll to position [0, 0]
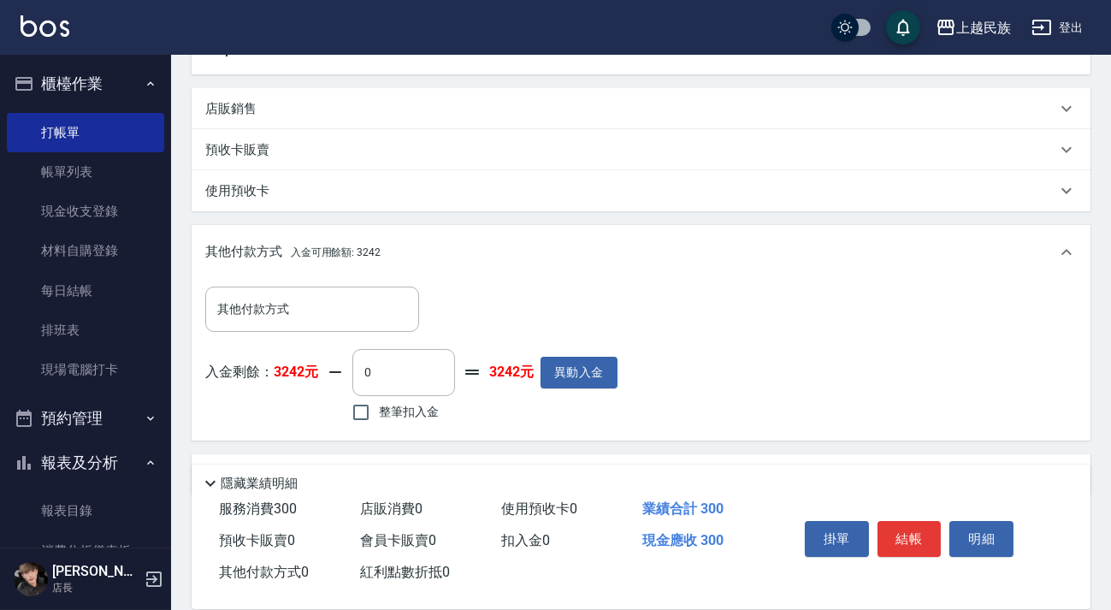
click at [404, 412] on span "整筆扣入金" at bounding box center [409, 412] width 60 height 18
click at [379, 412] on input "整筆扣入金" at bounding box center [361, 412] width 36 height 36
checkbox input "true"
type input "300"
click at [923, 533] on button "結帳" at bounding box center [910, 539] width 64 height 36
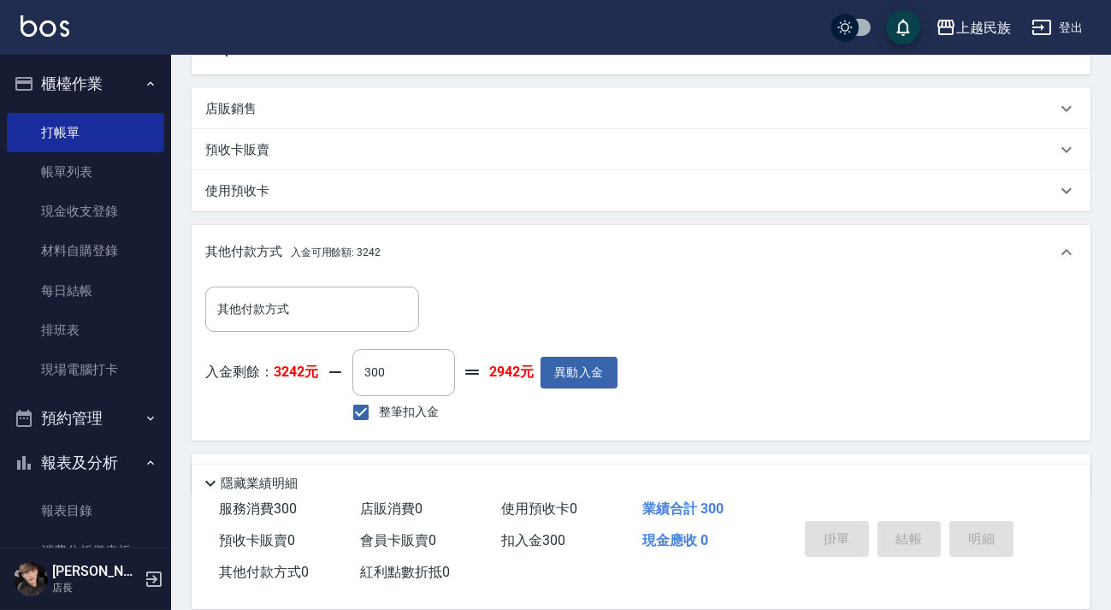
type input "[DATE] 20:24"
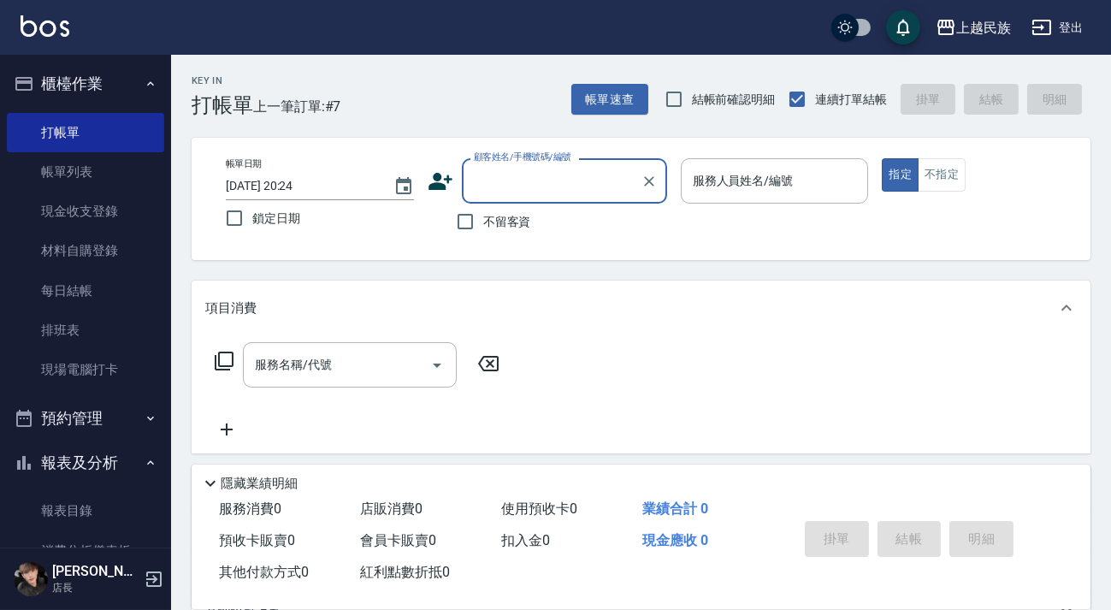
click at [933, 193] on div "帳單日期 [DATE] 20:24 鎖定日期 顧客姓名/手機號碼/編號 顧客姓名/手機號碼/編號 不留客資 服務人員姓名/編號 服務人員姓名/編號 指定 不指定" at bounding box center [641, 198] width 858 height 81
click at [936, 184] on button "不指定" at bounding box center [942, 174] width 48 height 33
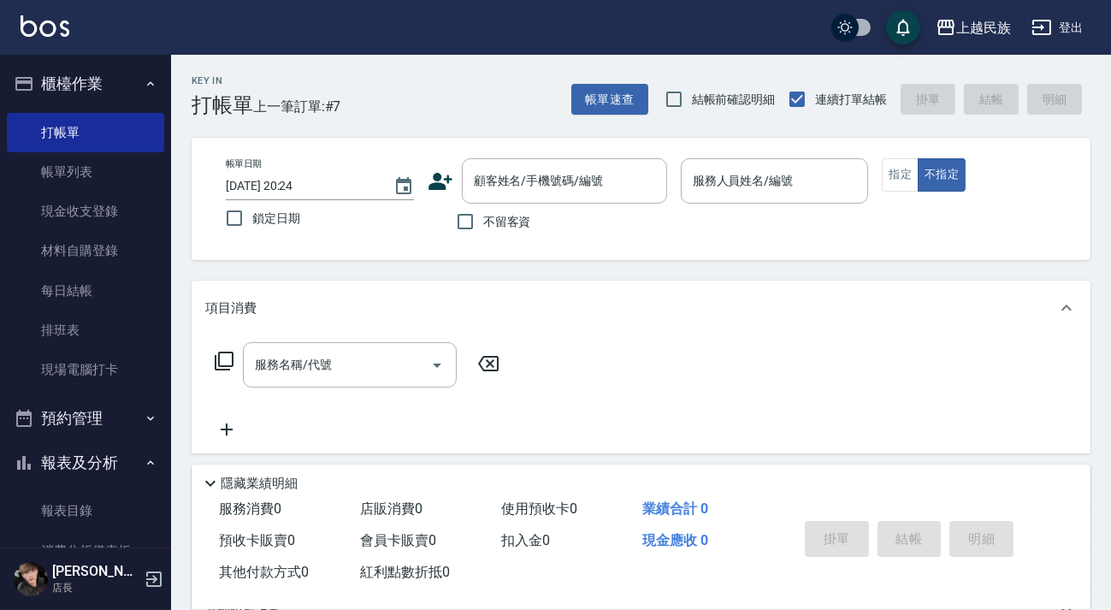
click at [519, 233] on label "不留客資" at bounding box center [490, 222] width 84 height 36
click at [483, 233] on input "不留客資" at bounding box center [466, 222] width 36 height 36
checkbox input "true"
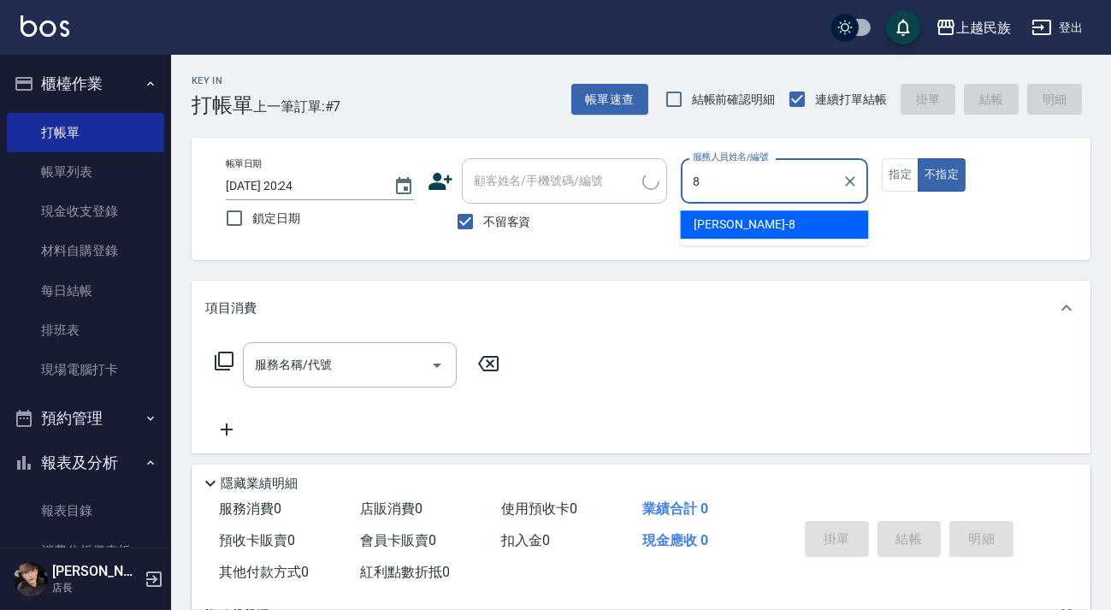
type input "Stella-8"
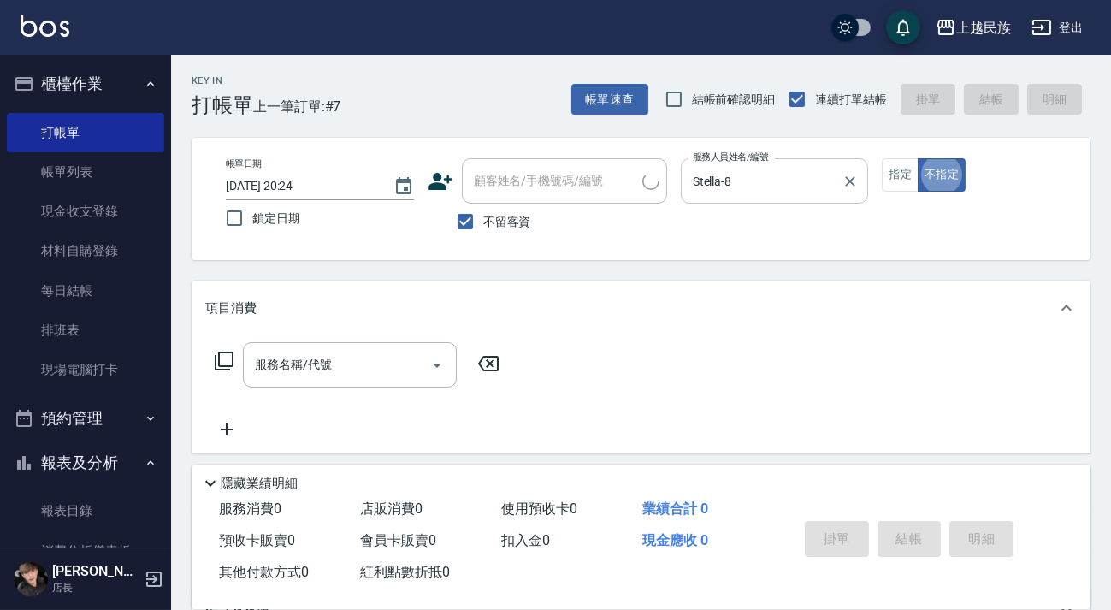
type button "false"
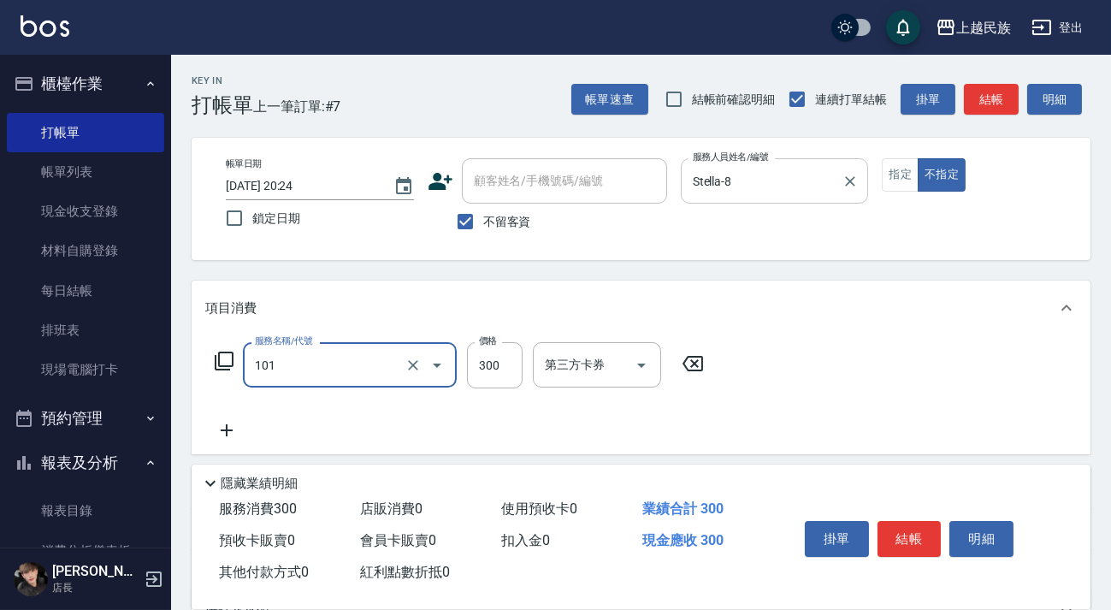
type input "洗髮300(101)"
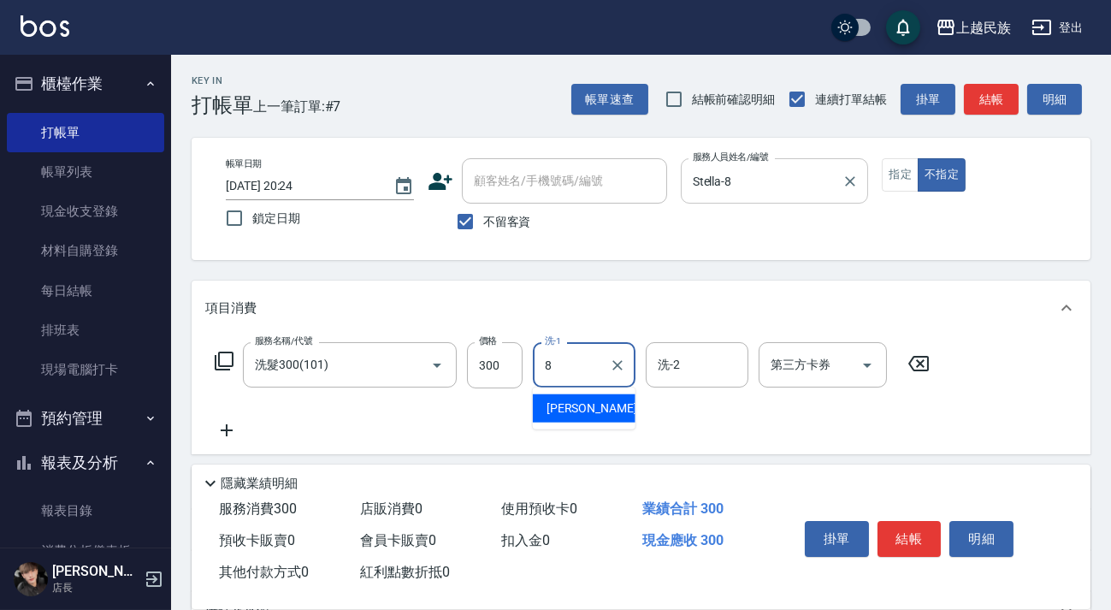
type input "Stella-8"
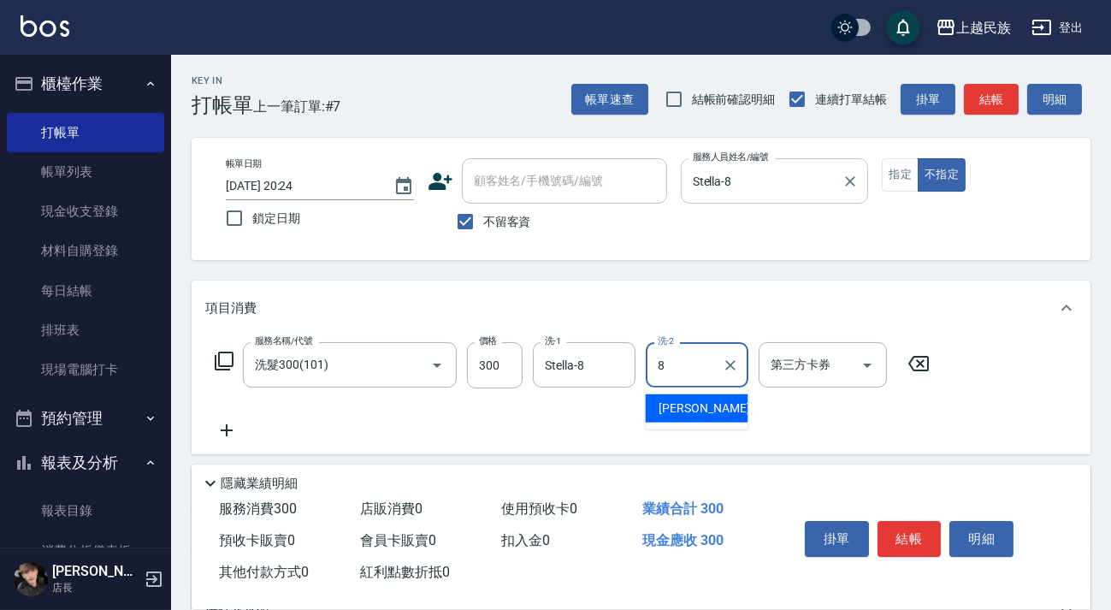
type input "Stella-8"
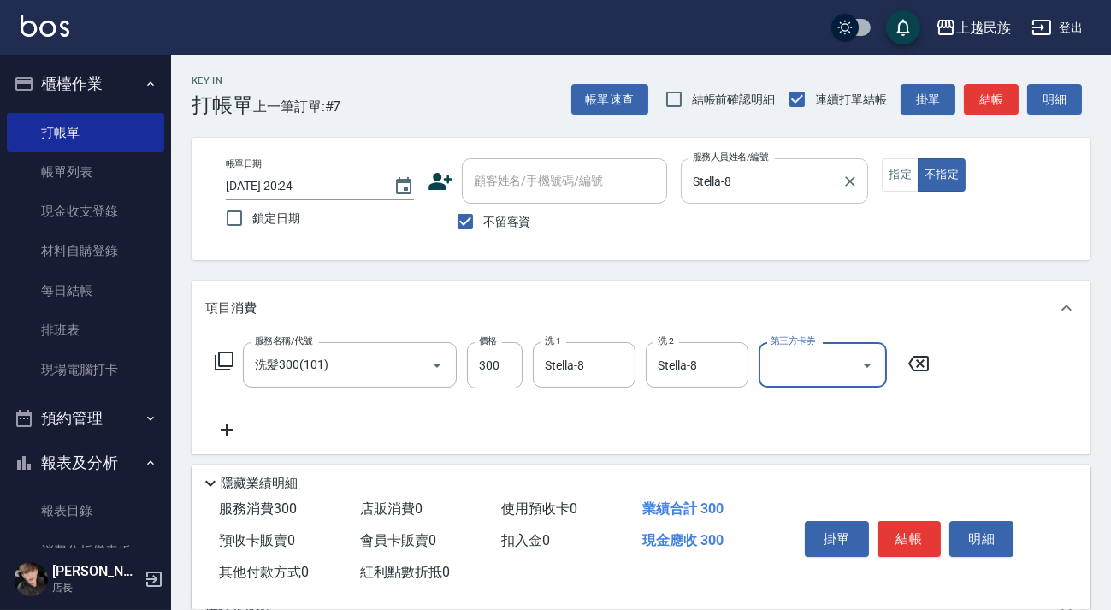
scroll to position [183, 0]
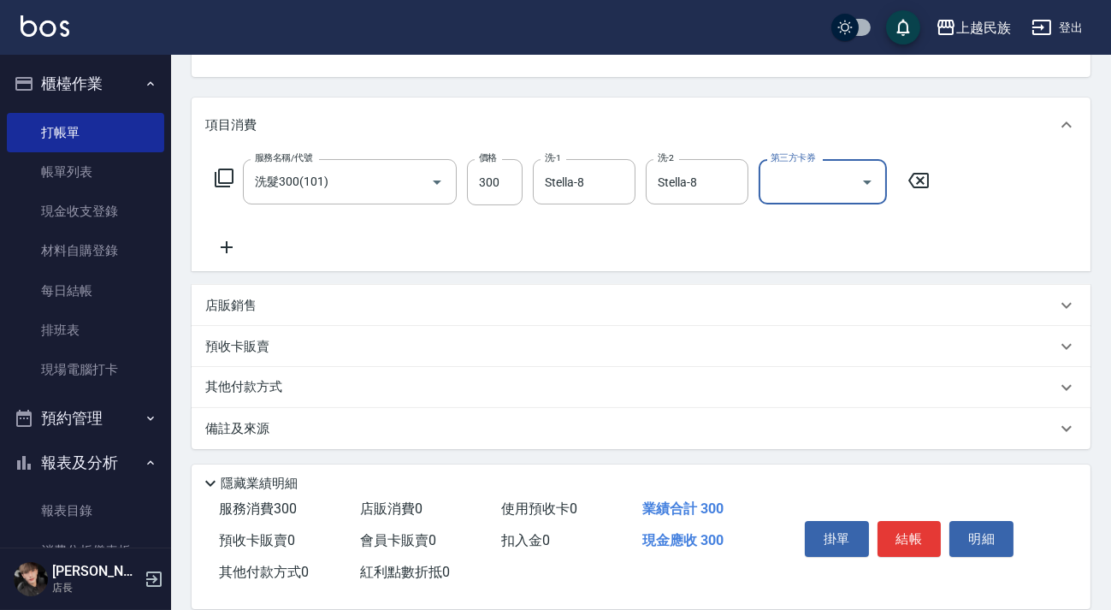
click at [702, 294] on div "店販銷售" at bounding box center [641, 305] width 899 height 41
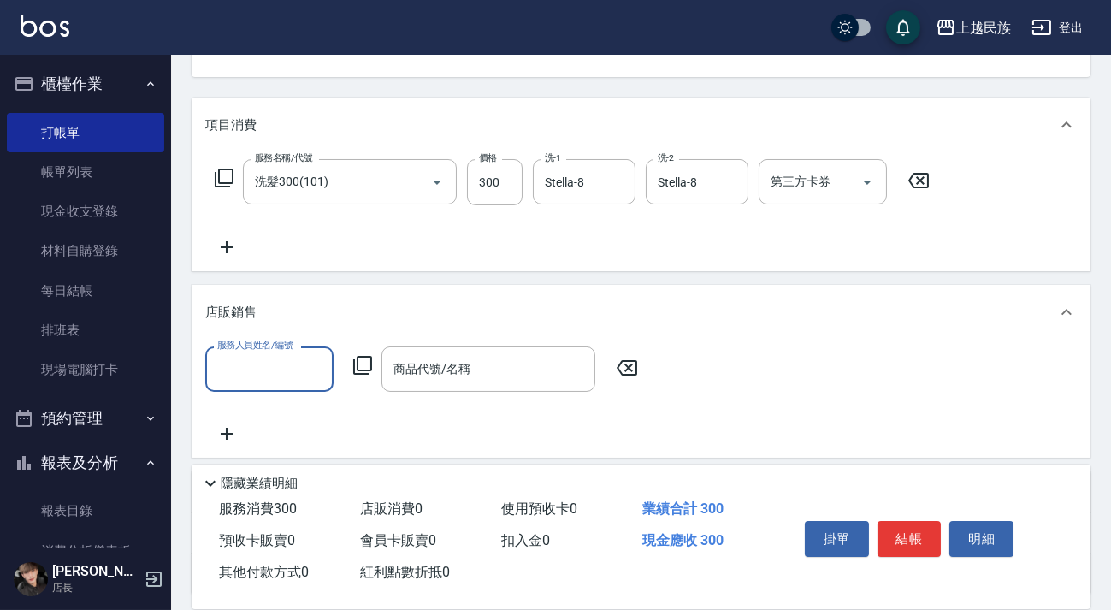
scroll to position [0, 0]
type input "Stella-8"
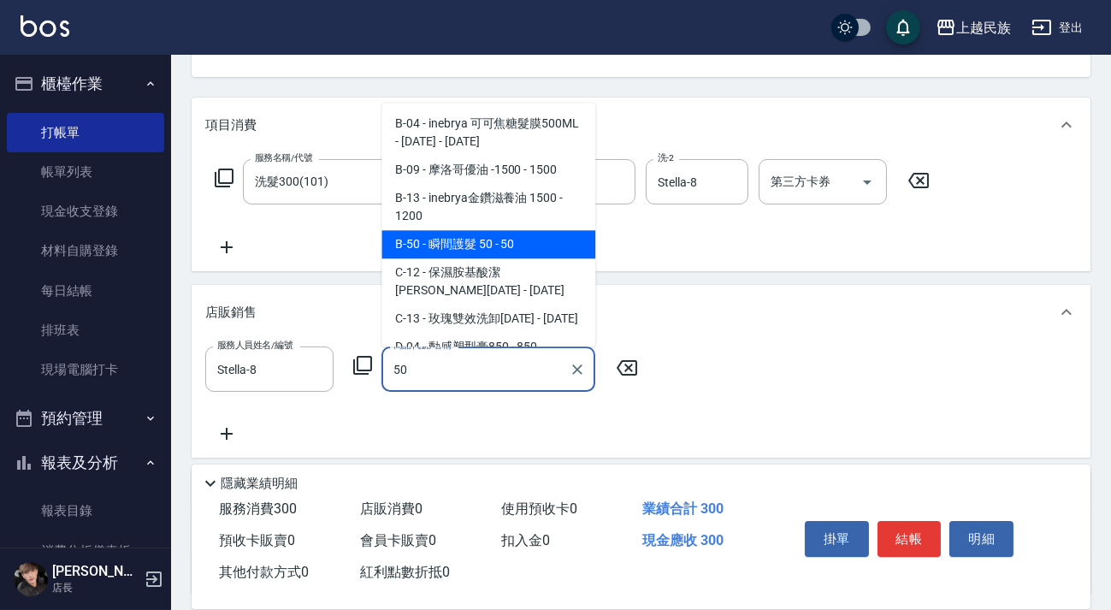
click at [549, 239] on span "B-50 - 瞬間護髮 50 - 50" at bounding box center [489, 244] width 214 height 28
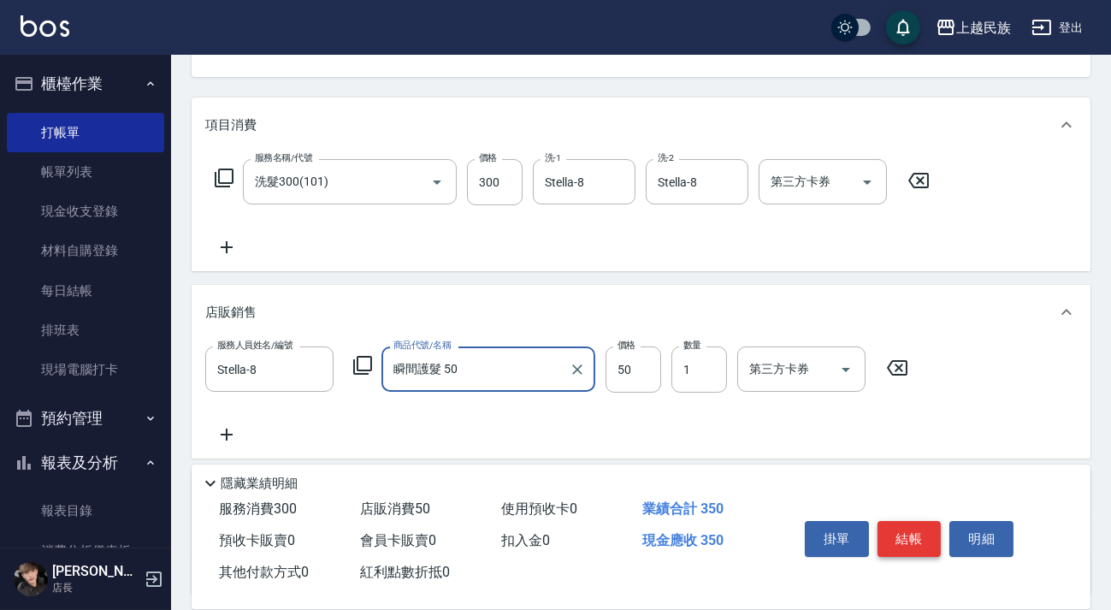
type input "瞬間護髮 50"
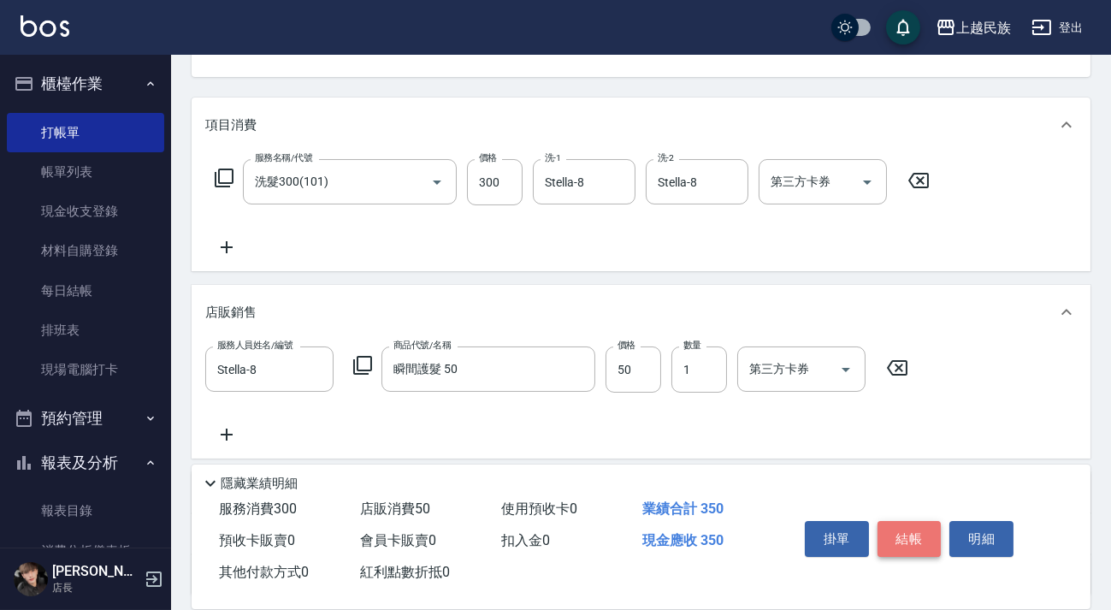
click at [917, 530] on button "結帳" at bounding box center [910, 539] width 64 height 36
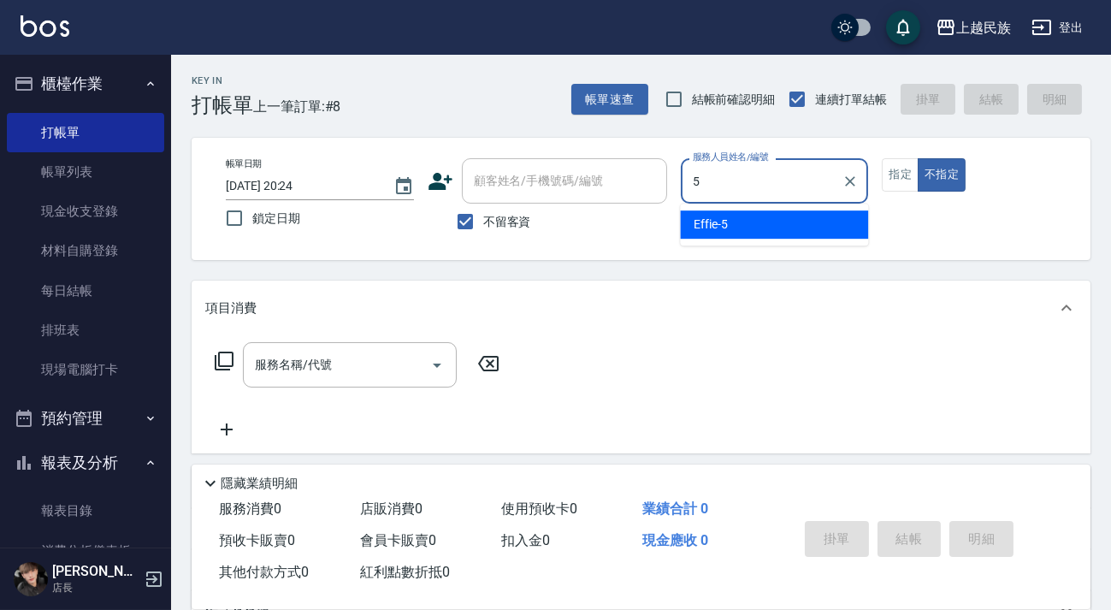
type input "Effie-5"
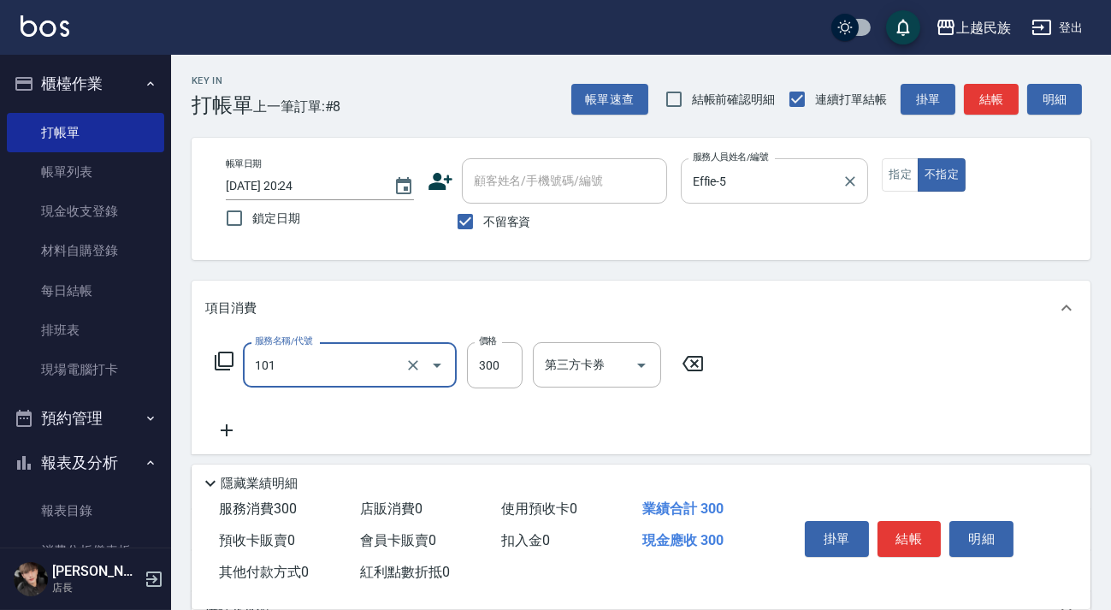
type input "洗髮300(101)"
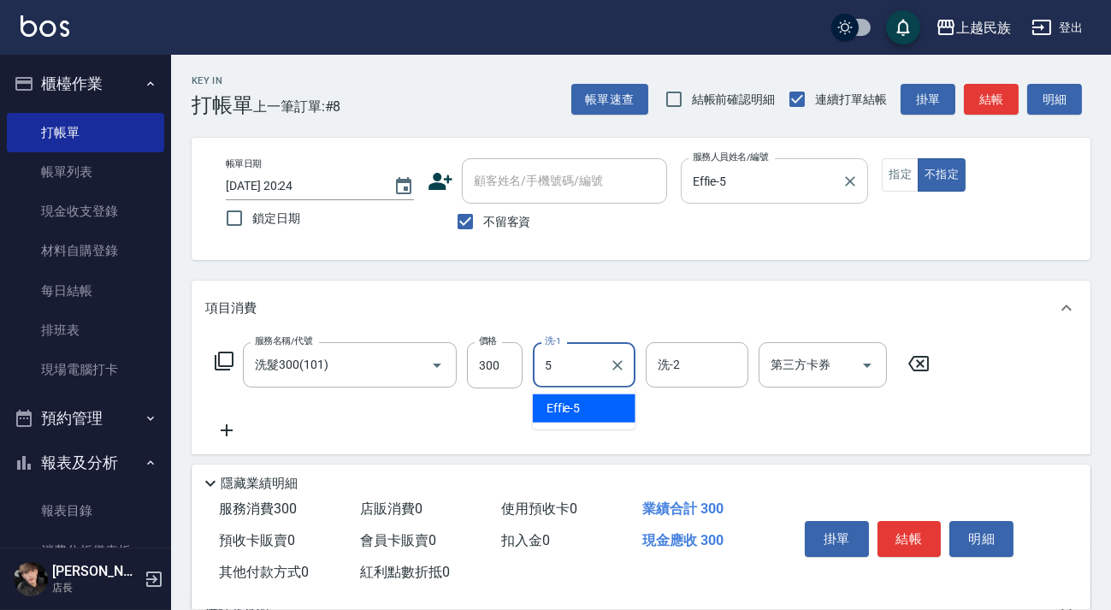
type input "Effie-5"
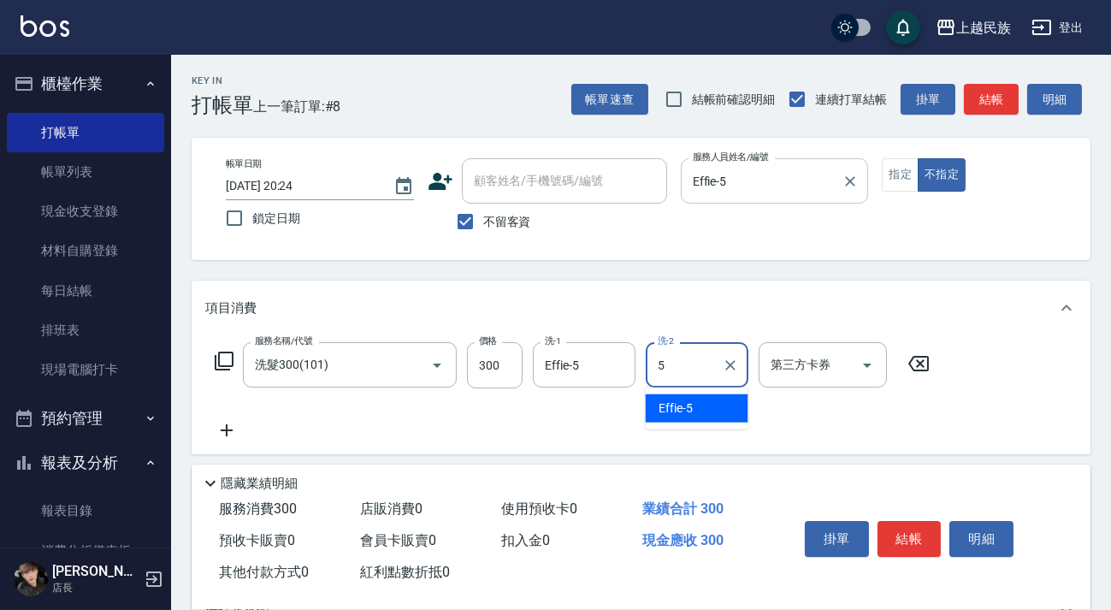
type input "Effie-5"
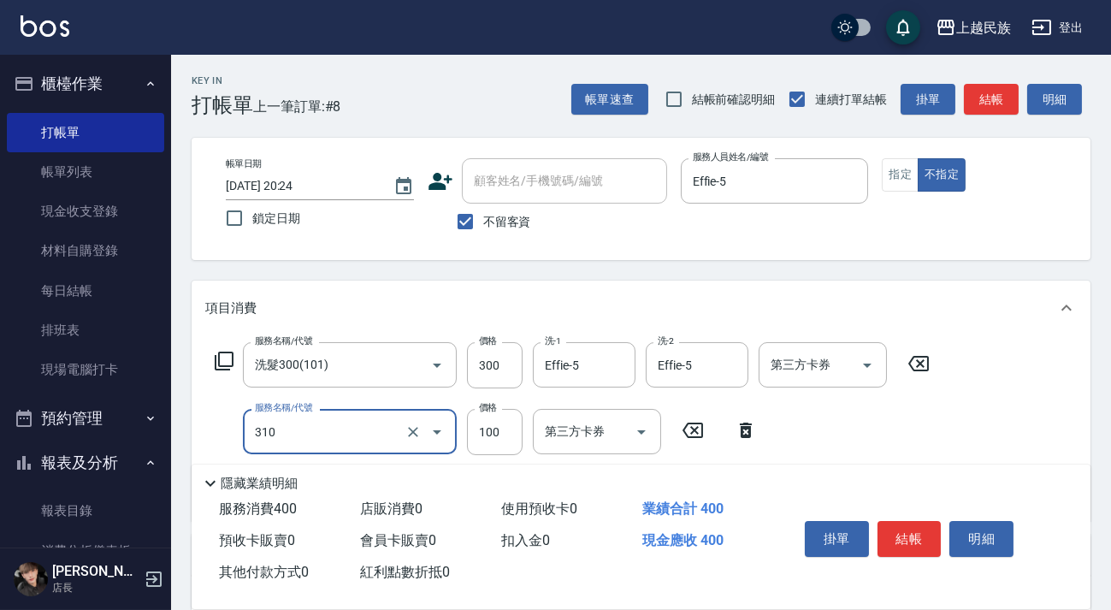
type input "瀏海100(310)"
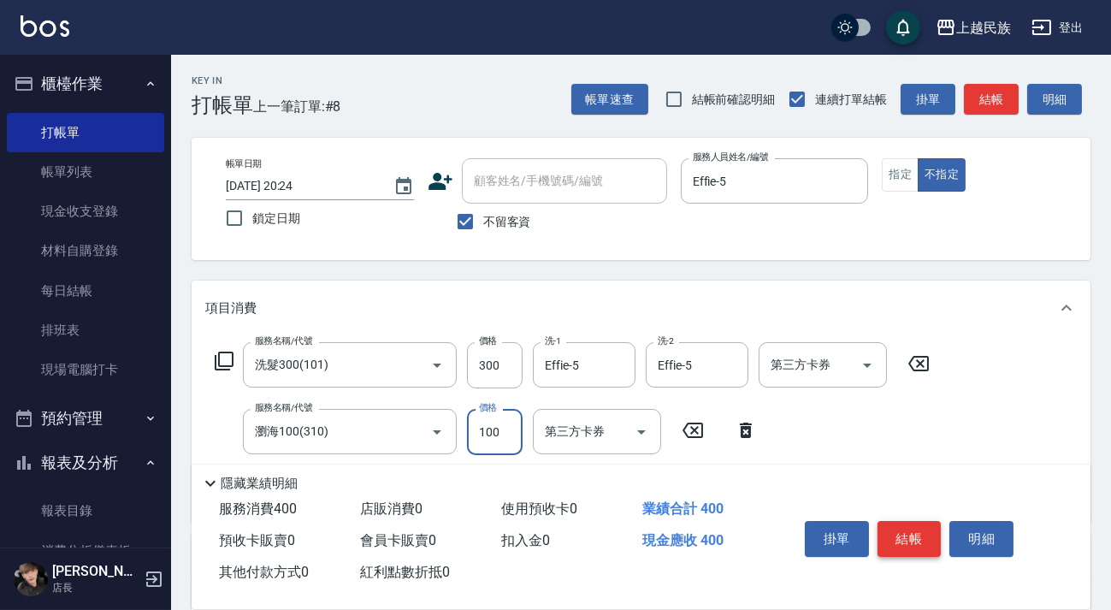
click at [914, 542] on button "結帳" at bounding box center [910, 539] width 64 height 36
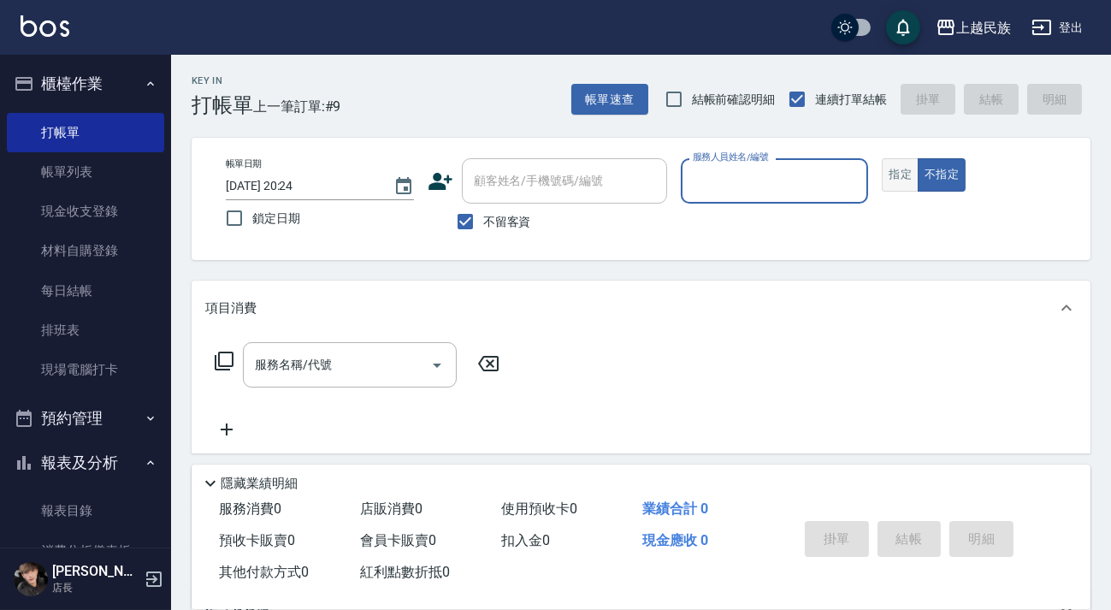
click at [896, 182] on button "指定" at bounding box center [900, 174] width 37 height 33
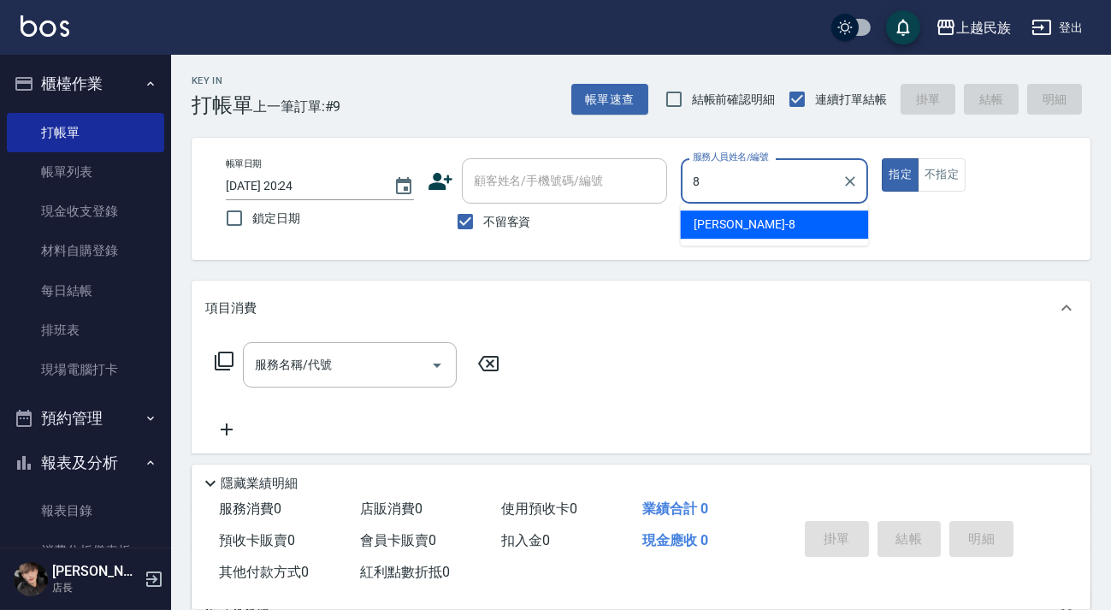
type input "Stella-8"
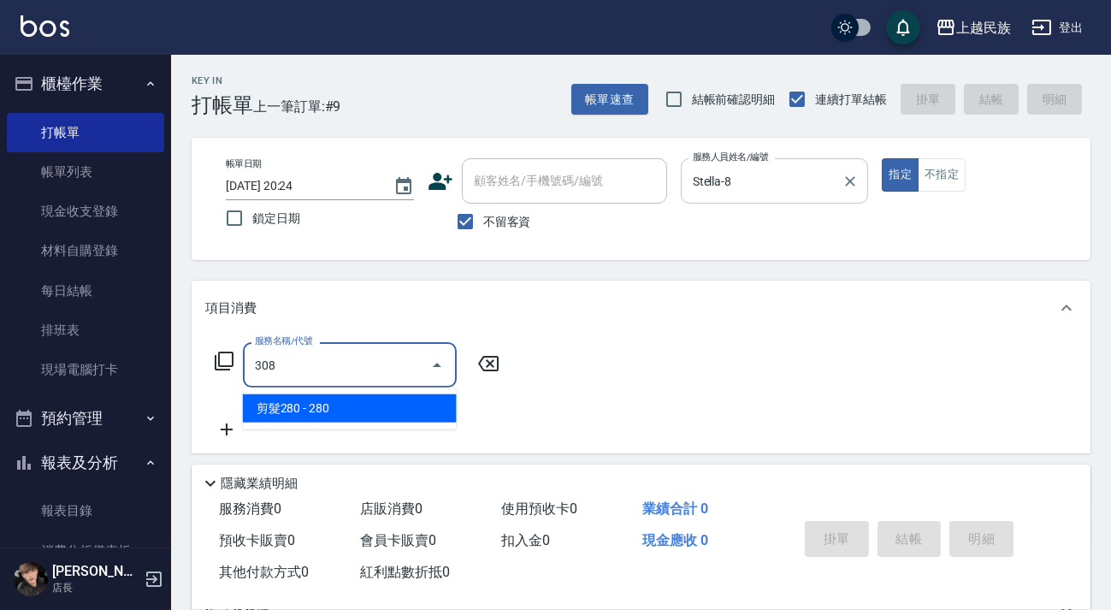
type input "剪髮280(308)"
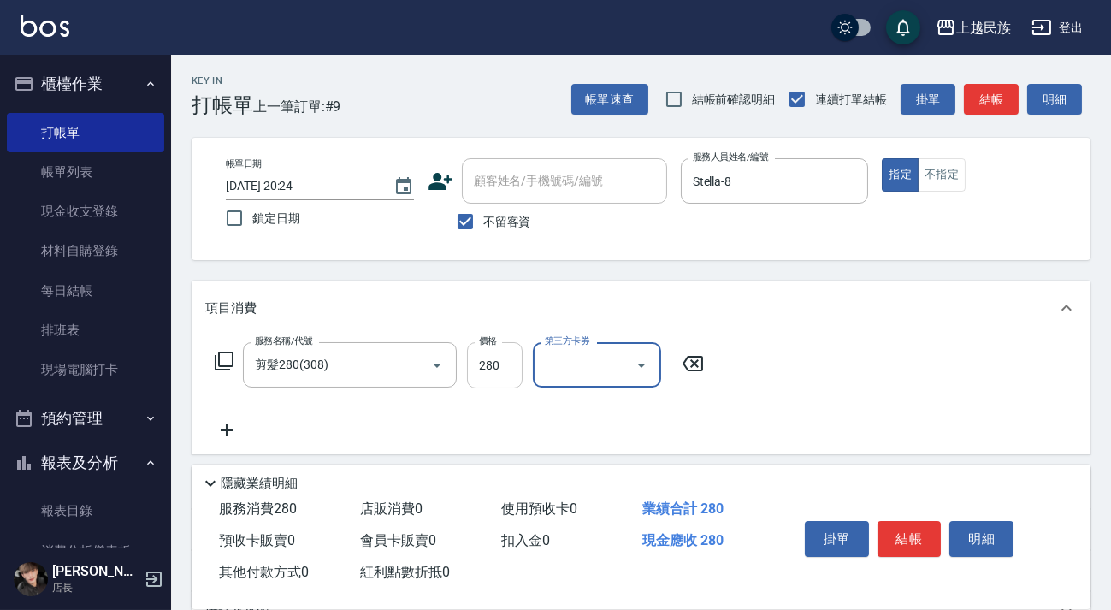
click at [473, 365] on input "280" at bounding box center [495, 365] width 56 height 46
type input "400"
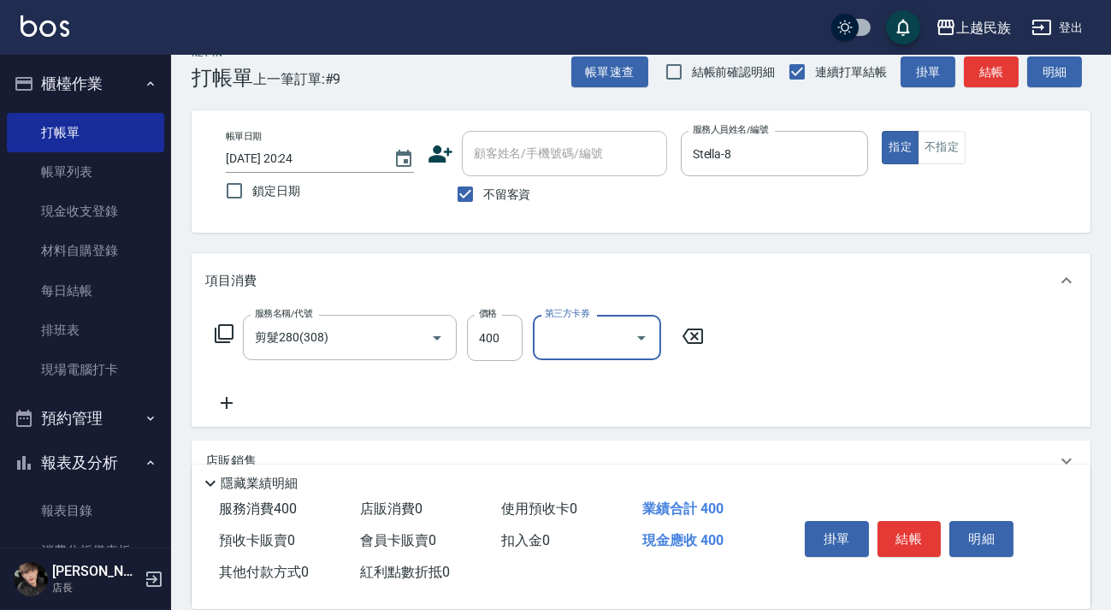
scroll to position [183, 0]
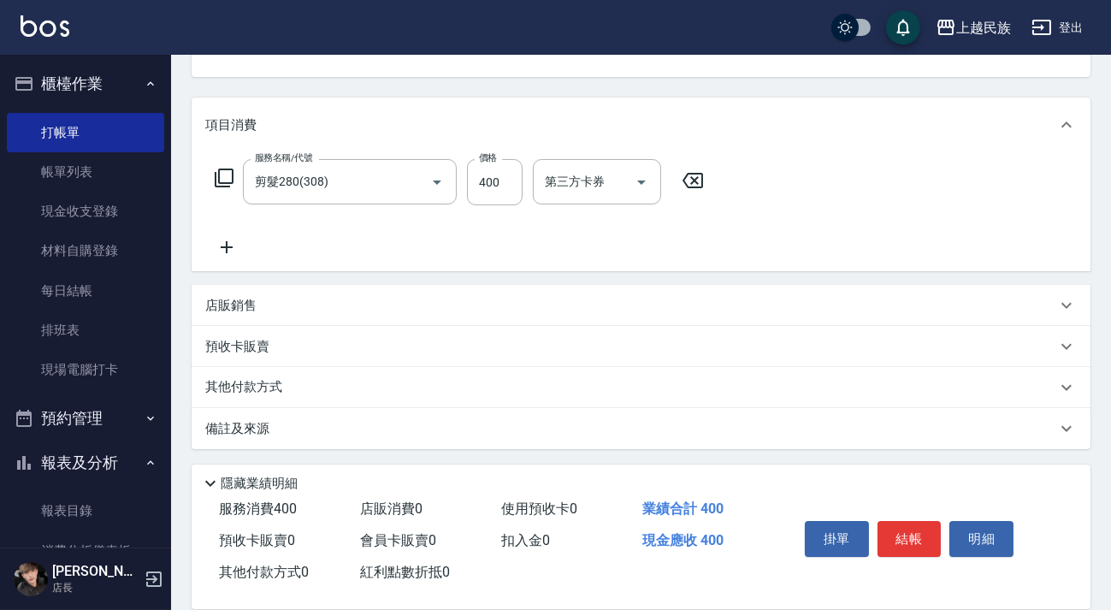
click at [293, 396] on div "其他付款方式" at bounding box center [641, 387] width 899 height 41
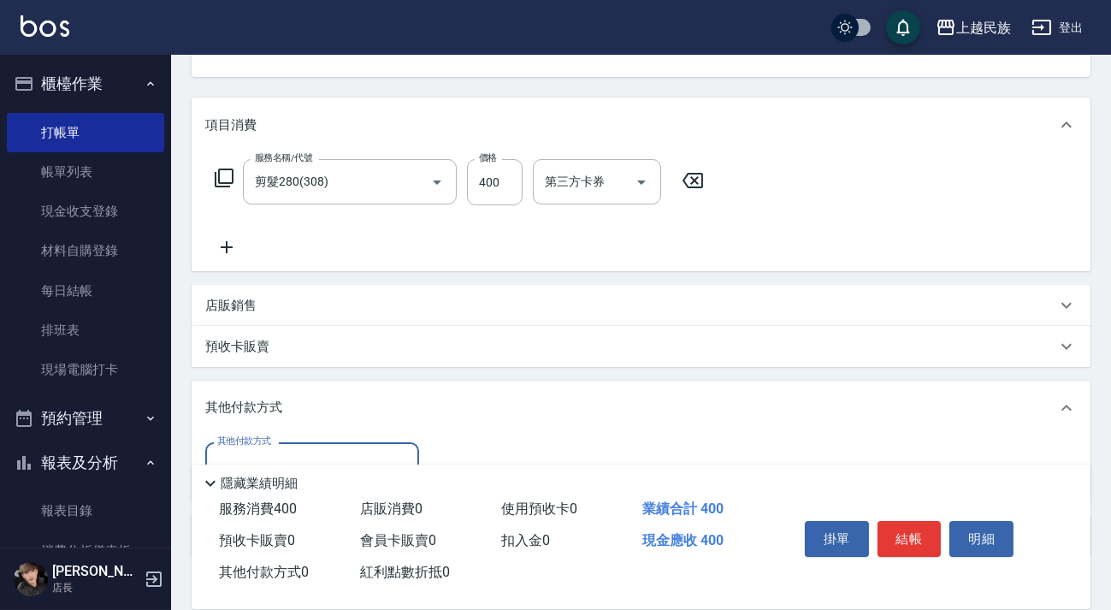
scroll to position [290, 0]
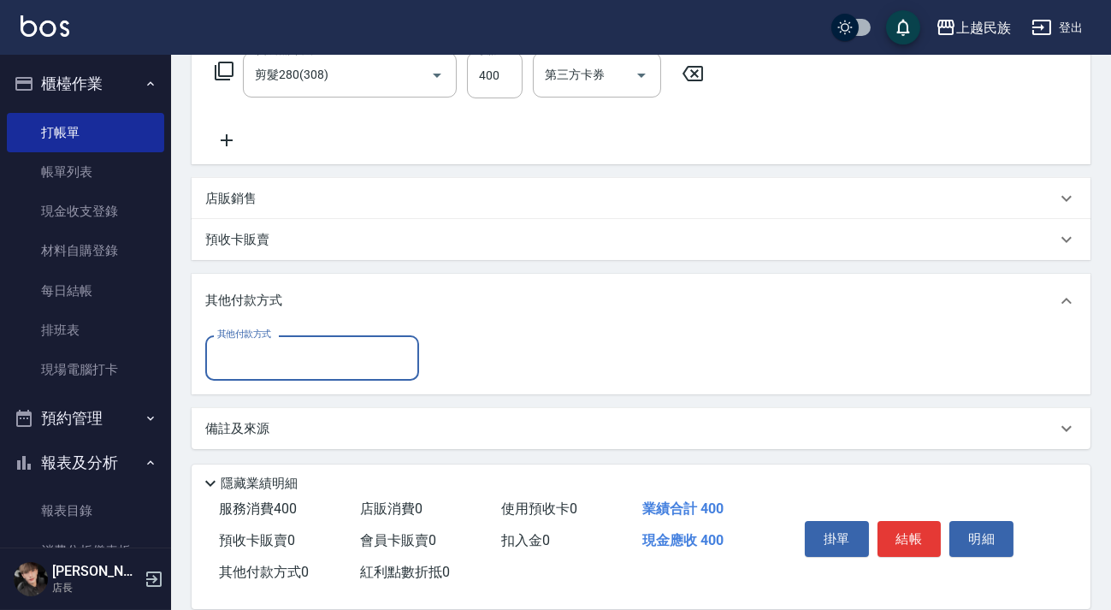
click at [308, 361] on input "其他付款方式" at bounding box center [312, 358] width 199 height 30
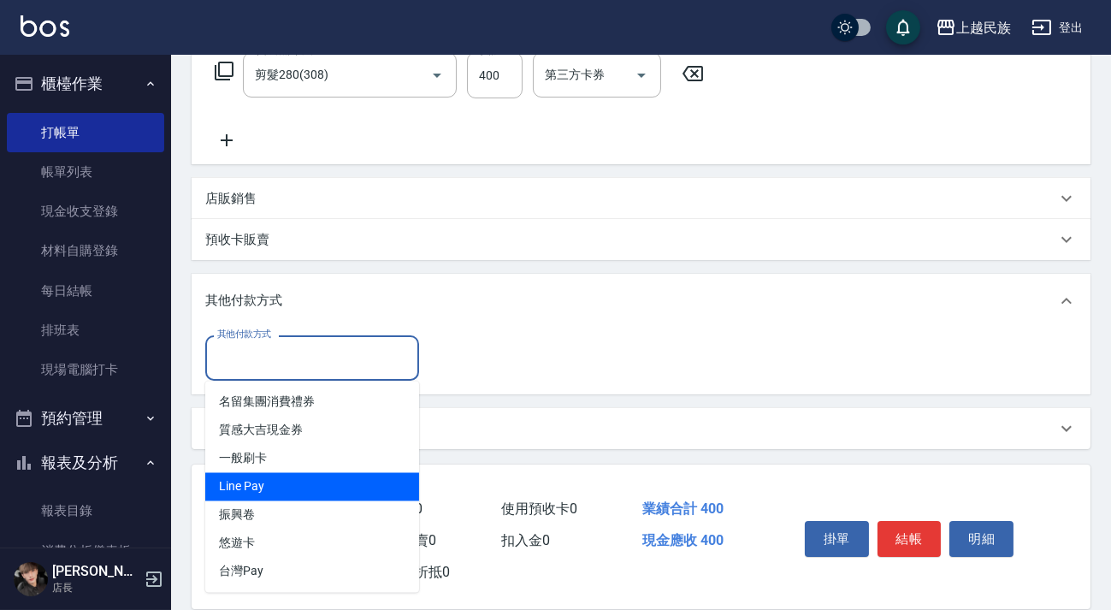
click at [317, 474] on span "Line Pay" at bounding box center [312, 487] width 214 height 28
type input "Line Pay"
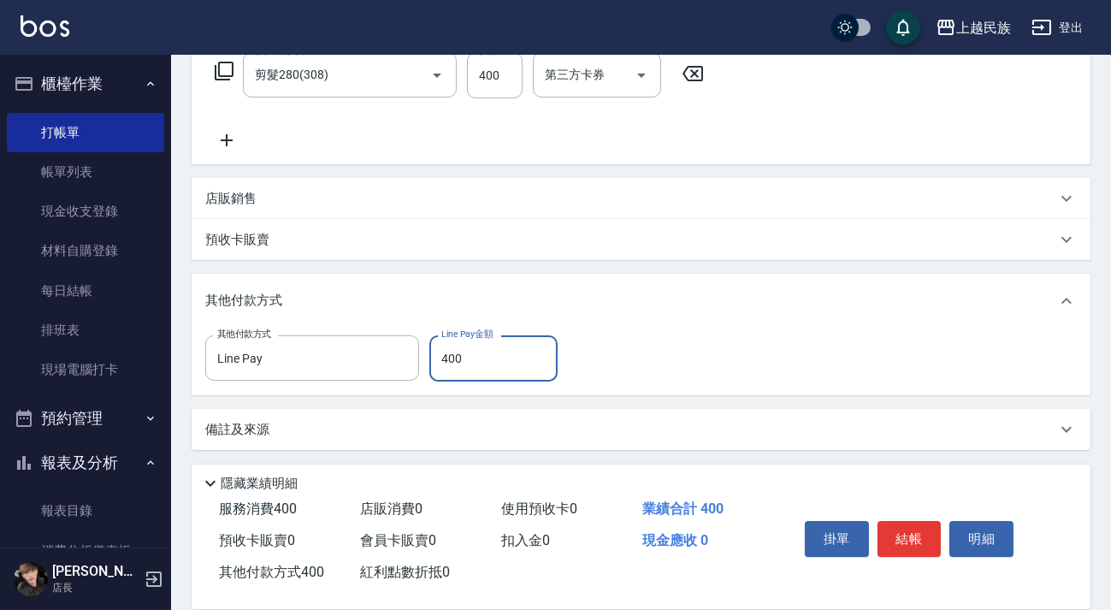
type input "400"
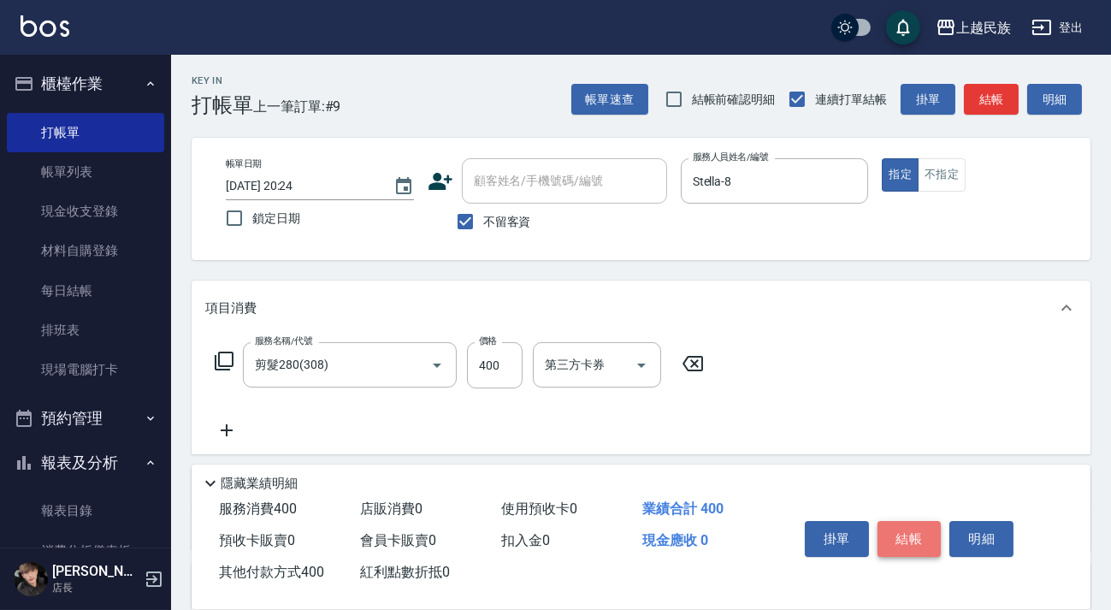
click at [927, 539] on button "結帳" at bounding box center [910, 539] width 64 height 36
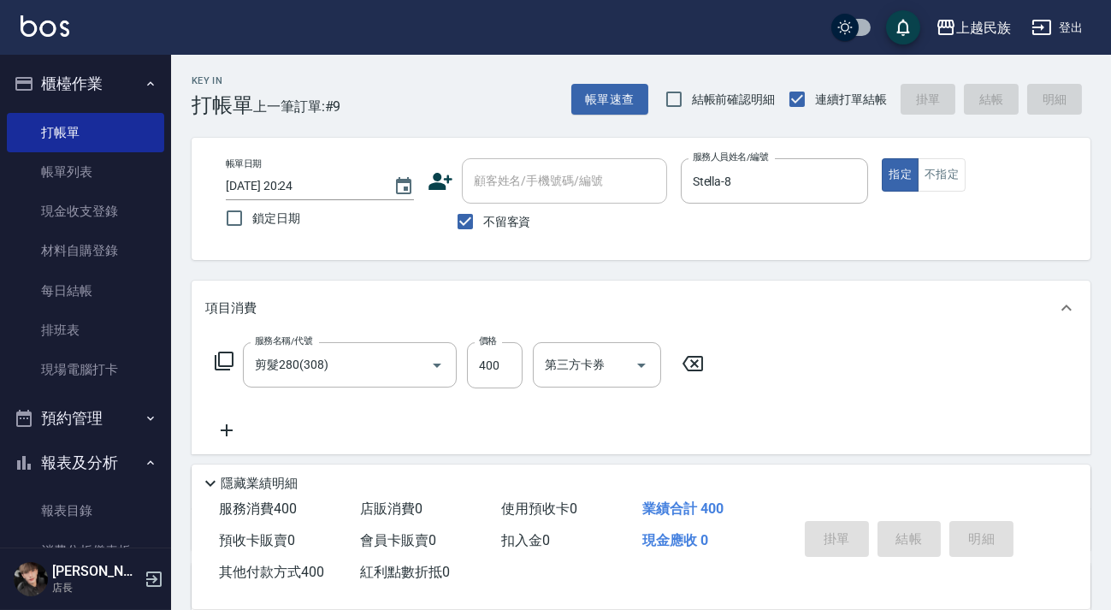
type input "[DATE] 20:25"
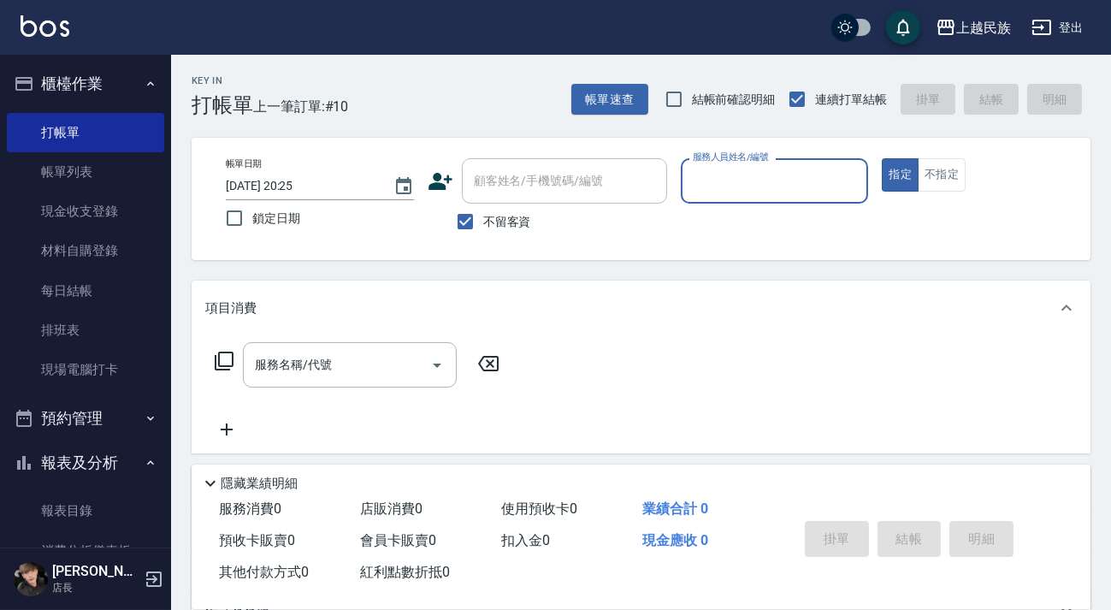
drag, startPoint x: 411, startPoint y: 226, endPoint x: 429, endPoint y: 226, distance: 18.0
click at [412, 226] on div "帳單日期 [DATE] 20:25 鎖定日期" at bounding box center [320, 197] width 188 height 78
click at [539, 222] on div "不留客資" at bounding box center [548, 222] width 240 height 36
click at [511, 218] on span "不留客資" at bounding box center [507, 222] width 48 height 18
click at [483, 218] on input "不留客資" at bounding box center [466, 222] width 36 height 36
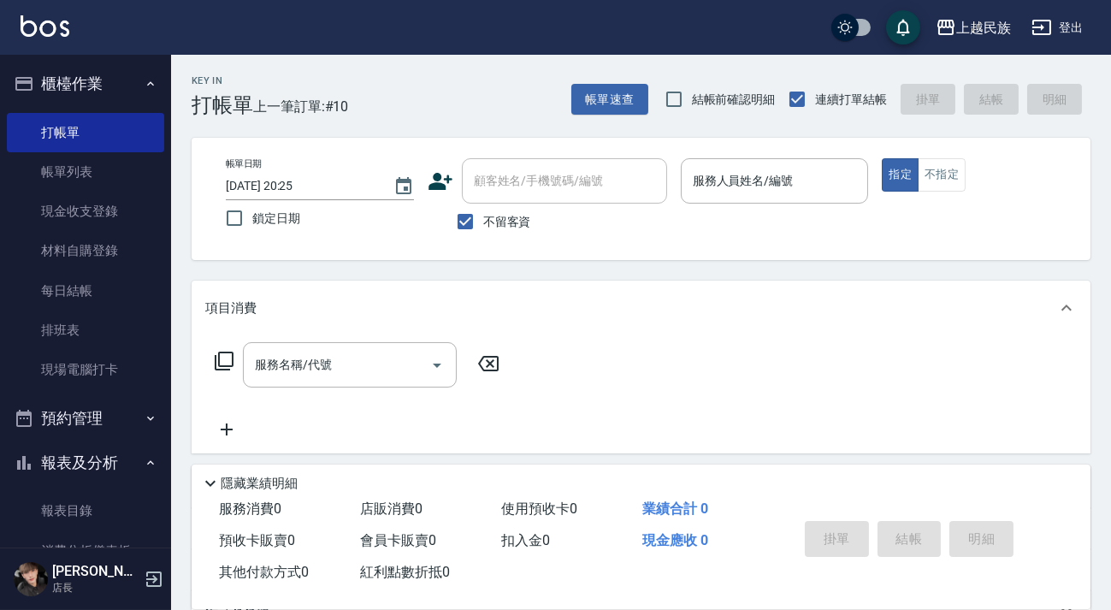
checkbox input "false"
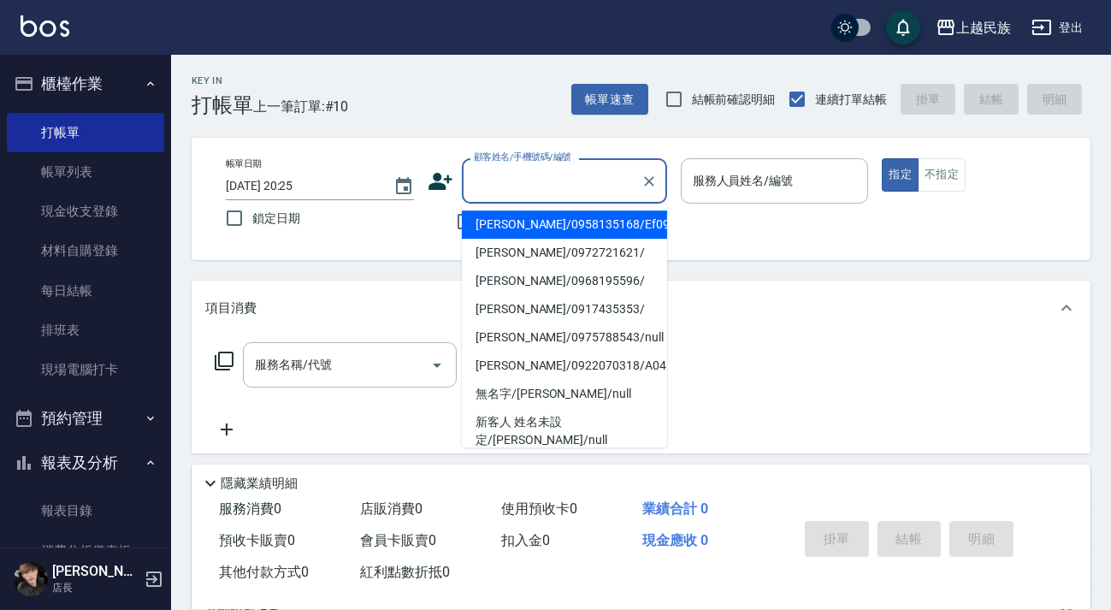
click at [536, 187] on div "顧客姓名/手機號碼/編號 顧客姓名/手機號碼/編號" at bounding box center [564, 180] width 205 height 45
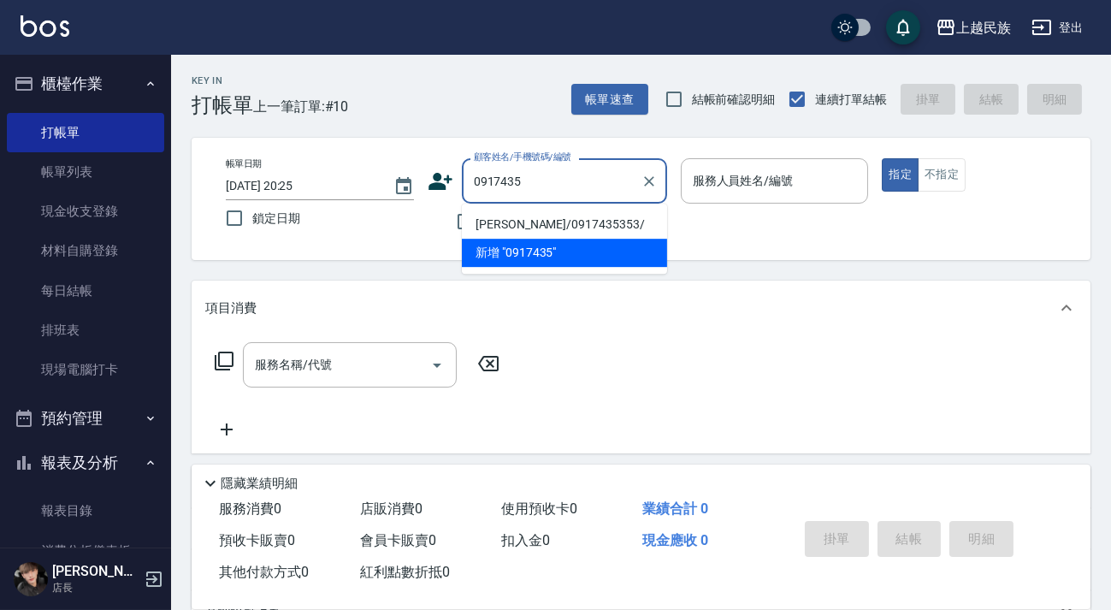
click at [561, 224] on li "[PERSON_NAME]/0917435353/" at bounding box center [564, 224] width 205 height 28
type input "[PERSON_NAME]/0917435353/"
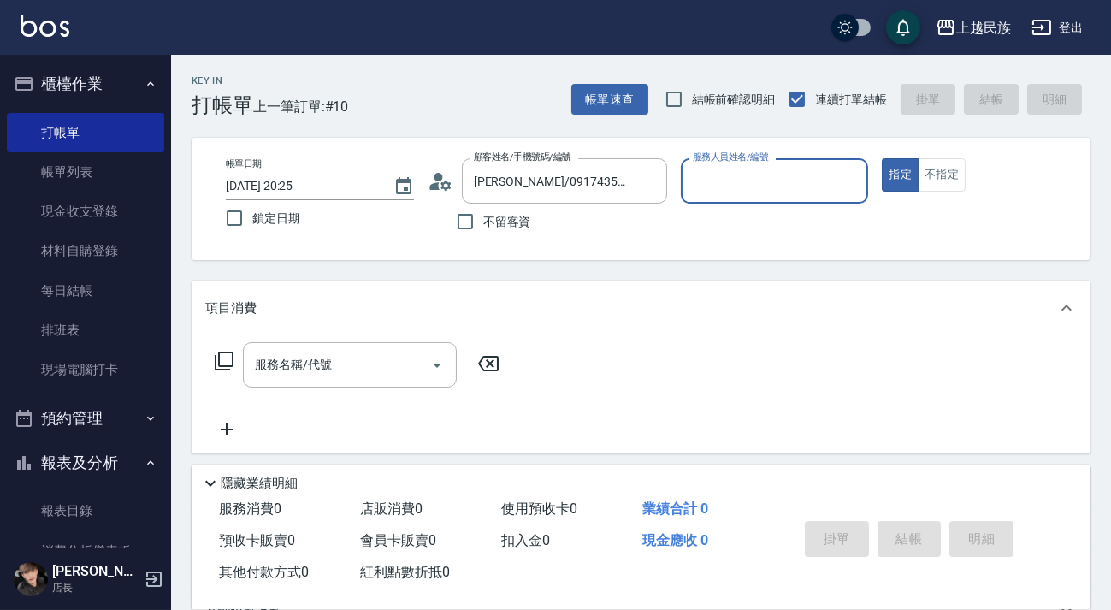
type input "Ula-10"
click at [421, 356] on input "服務名稱/代號" at bounding box center [337, 365] width 173 height 30
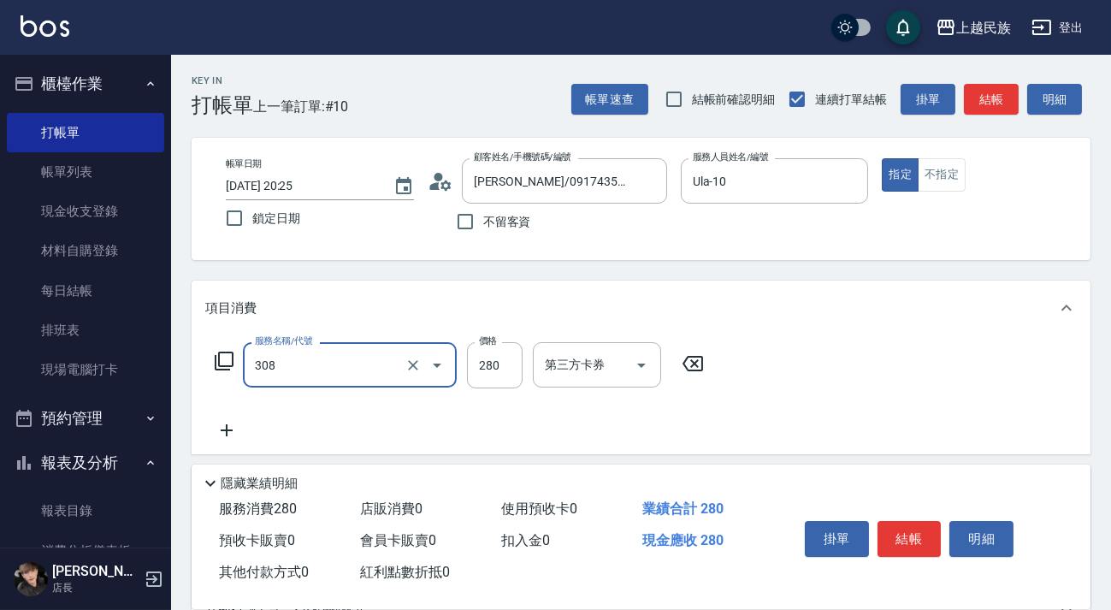
type input "剪髮280(308)"
type input "350"
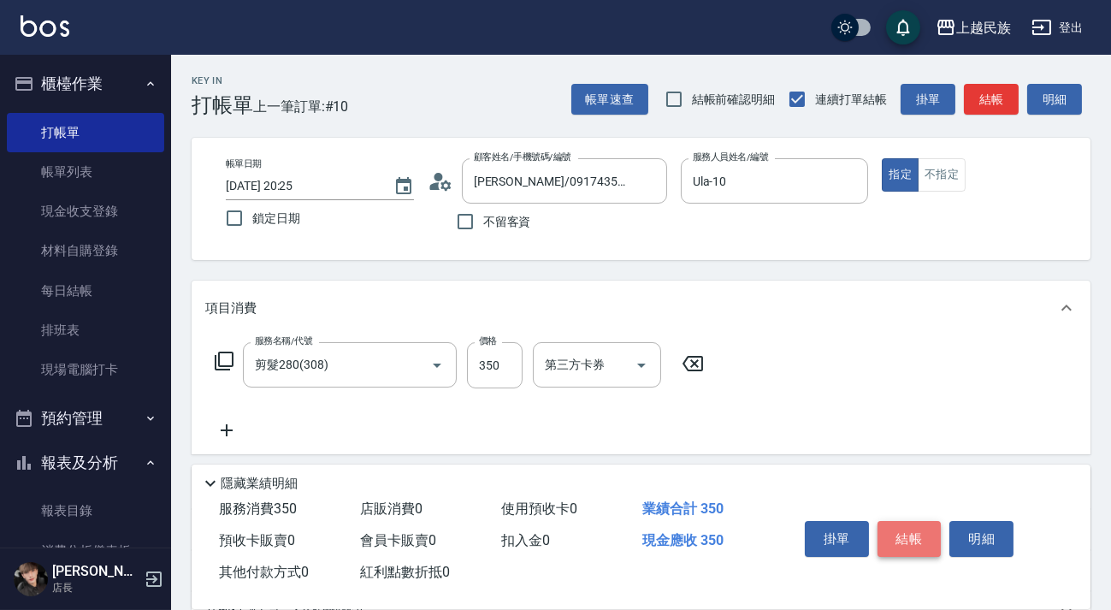
click at [926, 530] on button "結帳" at bounding box center [910, 539] width 64 height 36
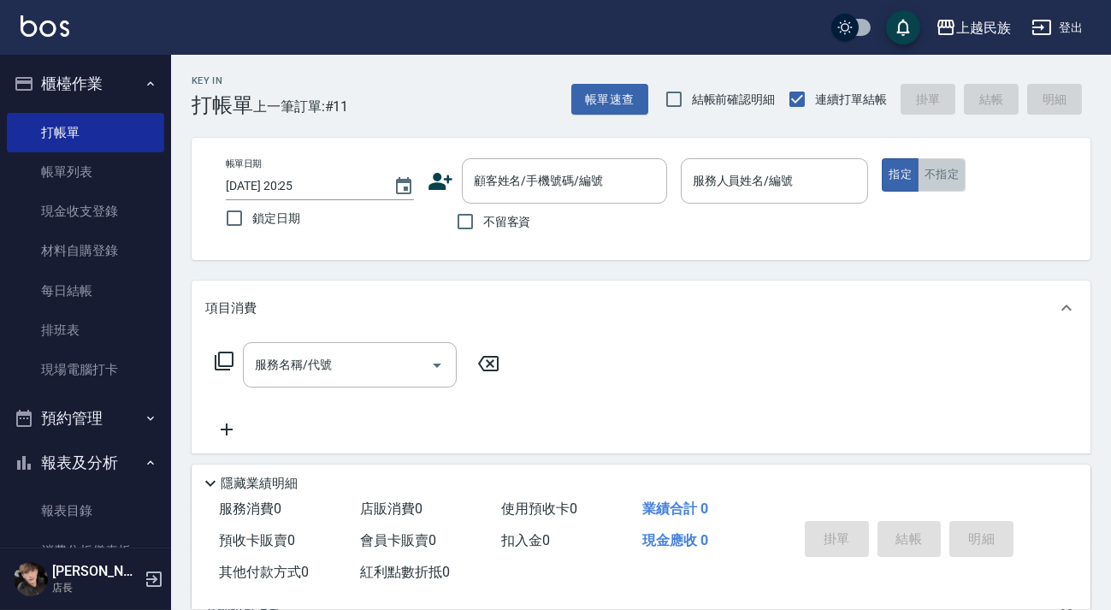
click at [962, 170] on button "不指定" at bounding box center [942, 174] width 48 height 33
click at [533, 227] on div "不留客資" at bounding box center [548, 222] width 240 height 36
click at [511, 227] on span "不留客資" at bounding box center [507, 222] width 48 height 18
click at [483, 227] on input "不留客資" at bounding box center [466, 222] width 36 height 36
checkbox input "true"
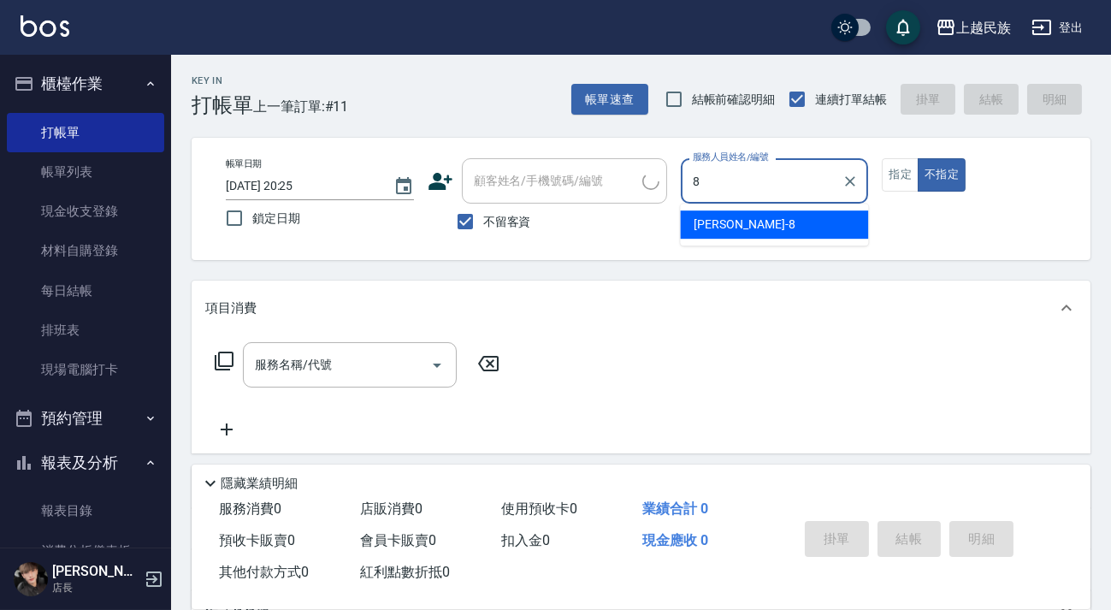
type input "Stella-8"
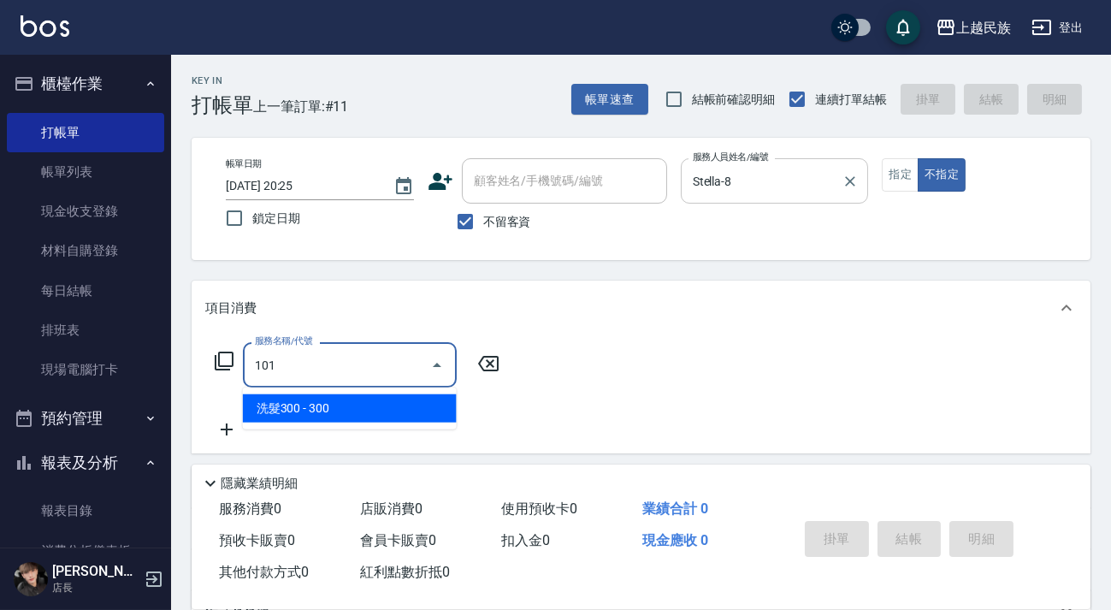
type input "洗髮300(101)"
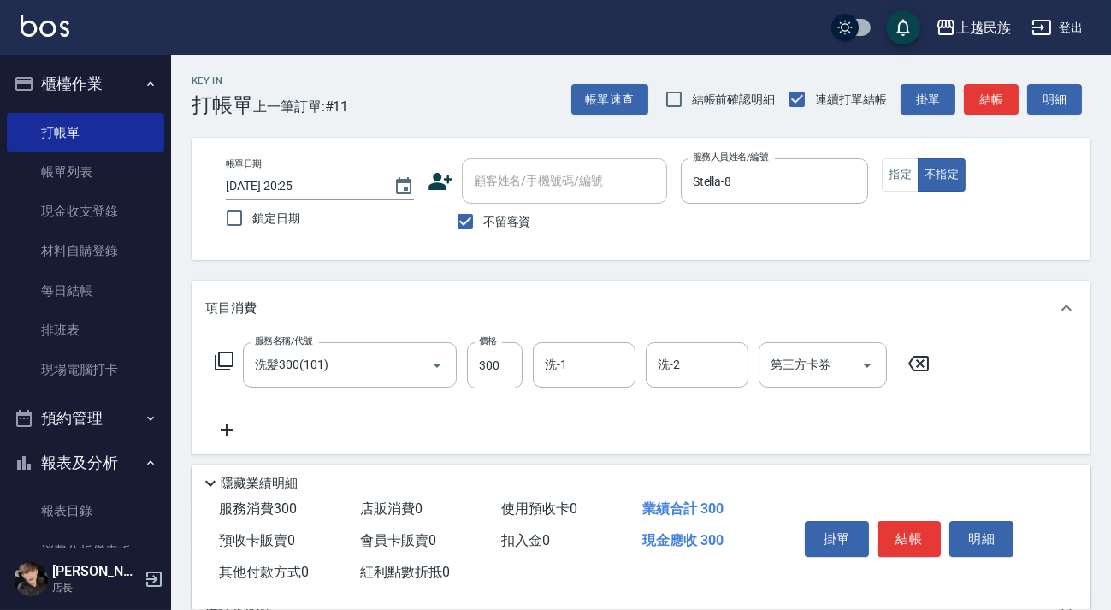
click at [572, 388] on div "洗-1 洗-1" at bounding box center [589, 365] width 113 height 46
click at [572, 386] on div "洗-1" at bounding box center [584, 364] width 103 height 45
type input "Stella-8"
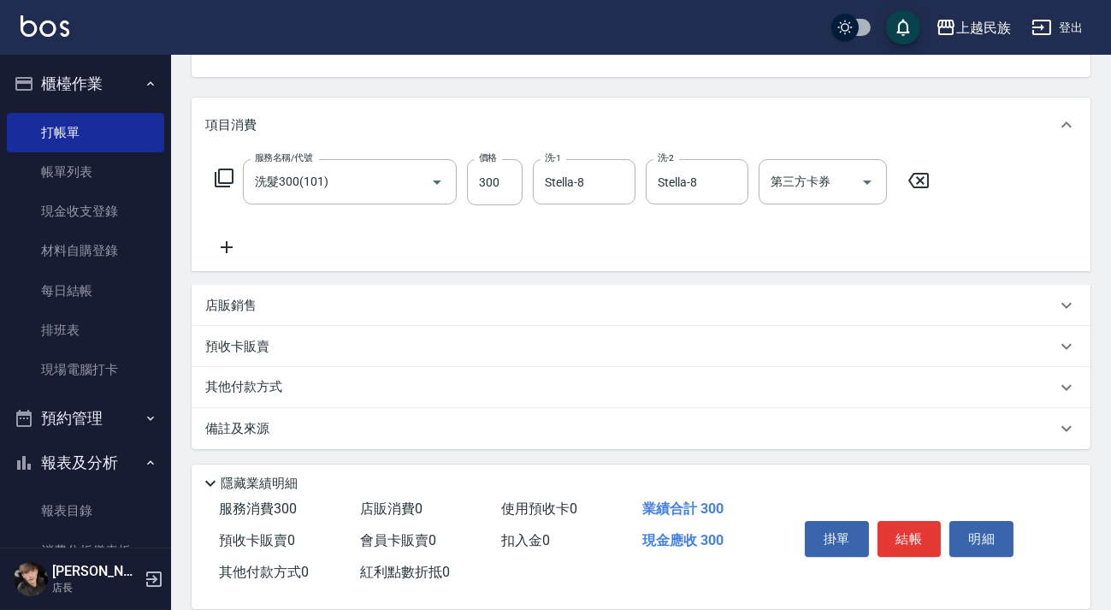
click at [448, 305] on div "店販銷售" at bounding box center [630, 306] width 851 height 18
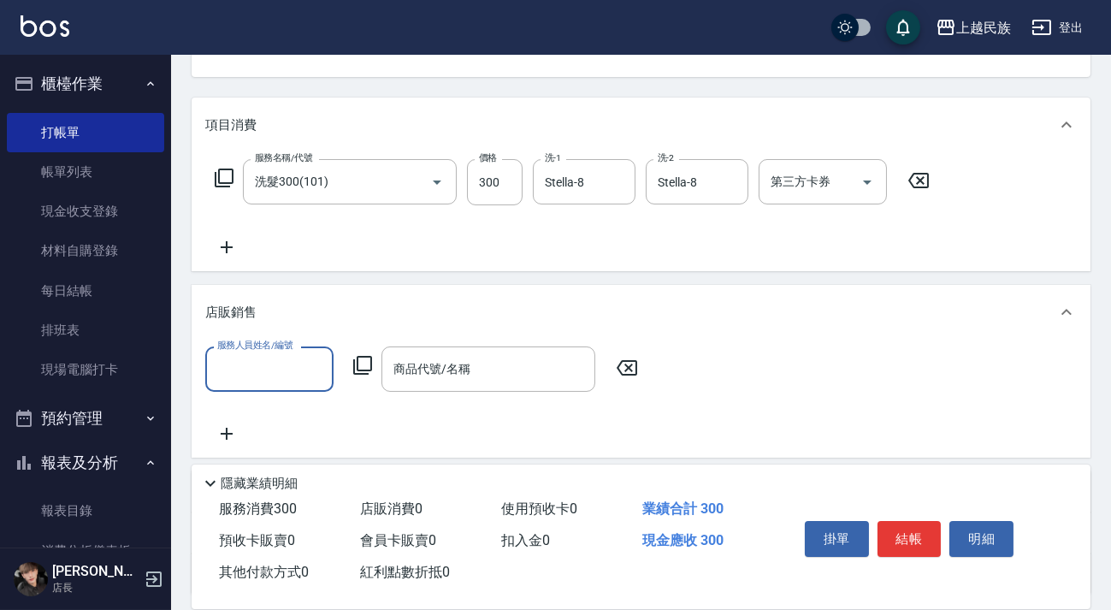
scroll to position [0, 0]
type input "Stella-8"
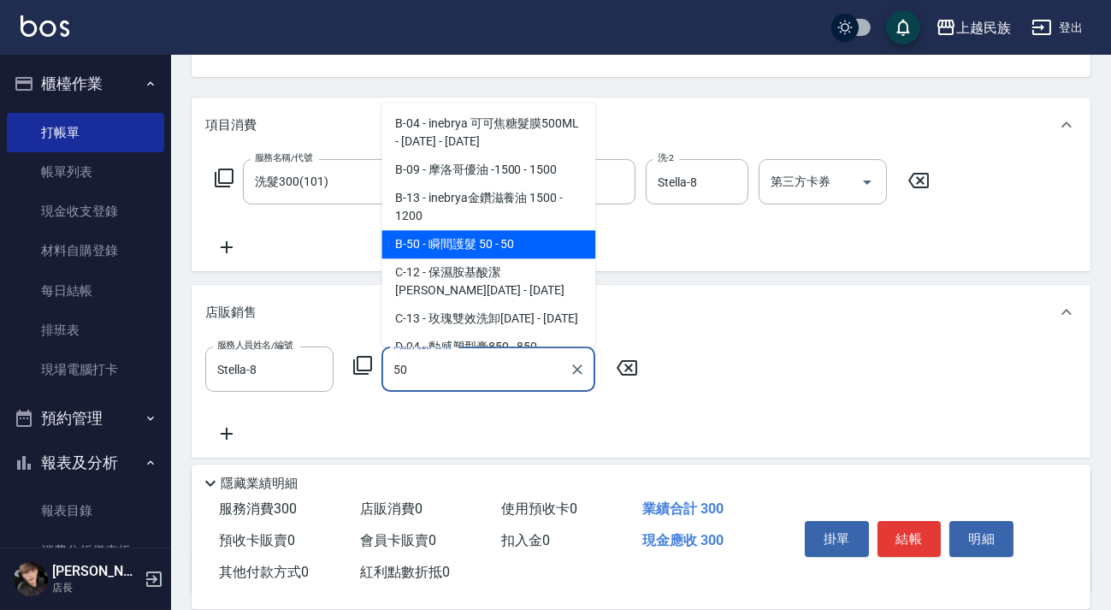
click at [497, 245] on span "B-50 - 瞬間護髮 50 - 50" at bounding box center [489, 244] width 214 height 28
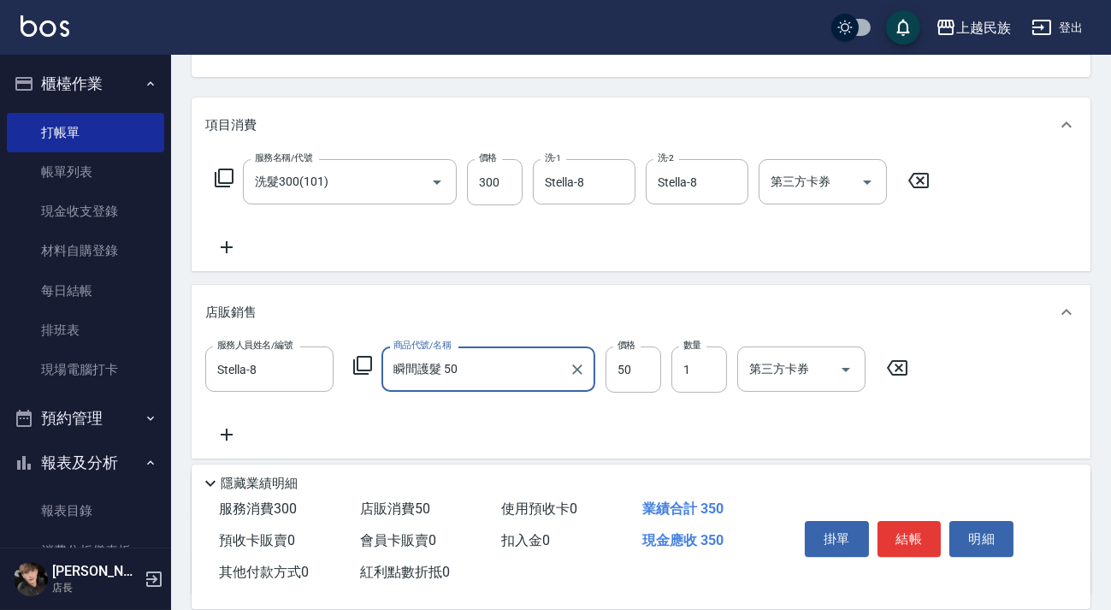
scroll to position [329, 0]
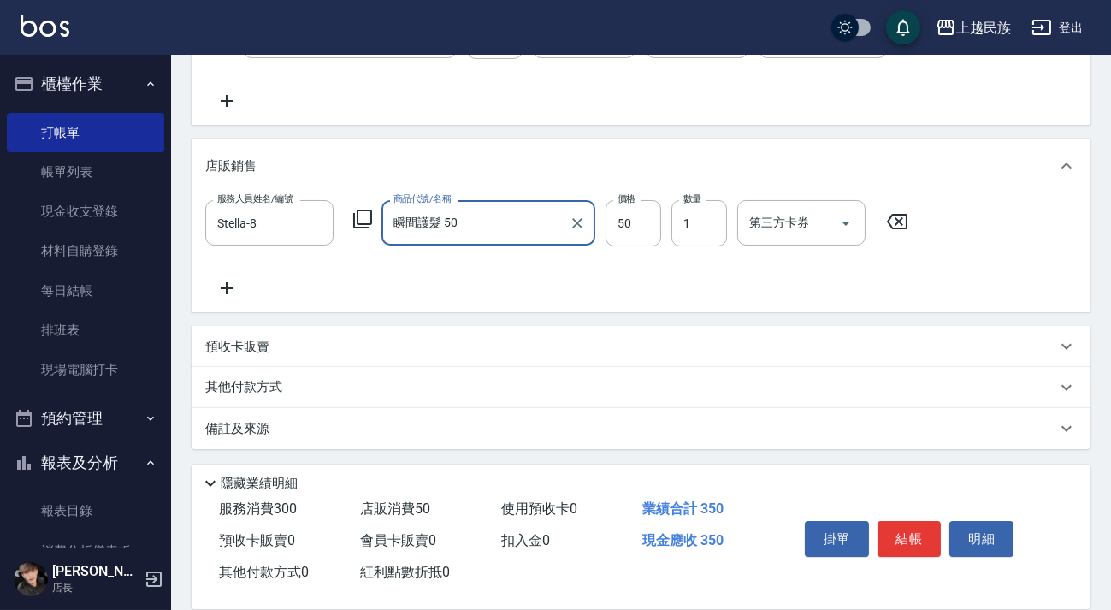
type input "瞬間護髮 50"
click at [397, 379] on div "其他付款方式" at bounding box center [630, 387] width 851 height 19
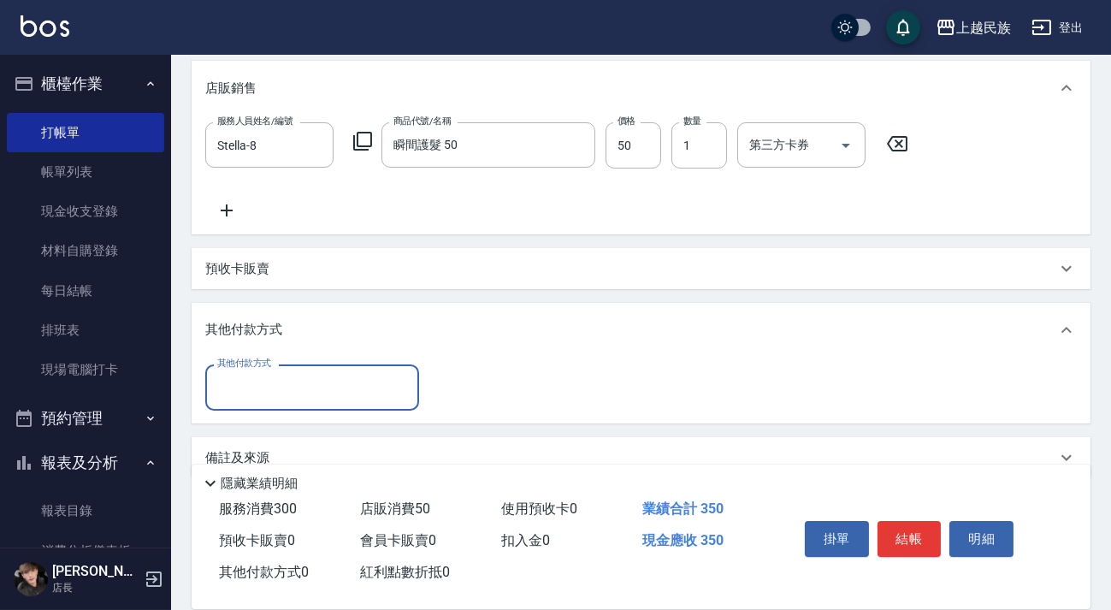
scroll to position [436, 0]
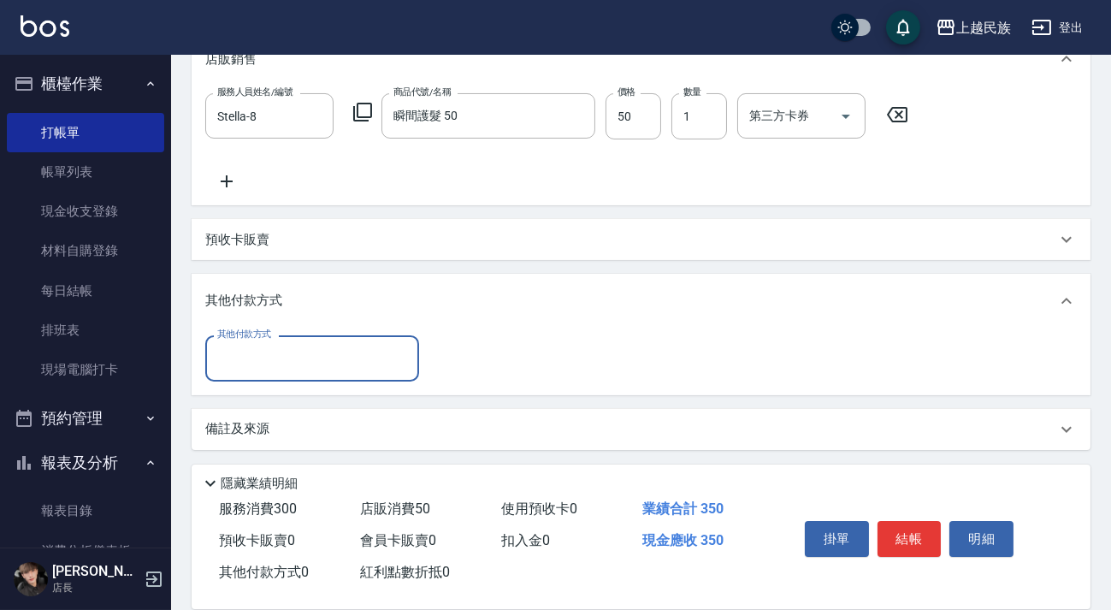
click at [320, 359] on input "其他付款方式" at bounding box center [312, 358] width 199 height 30
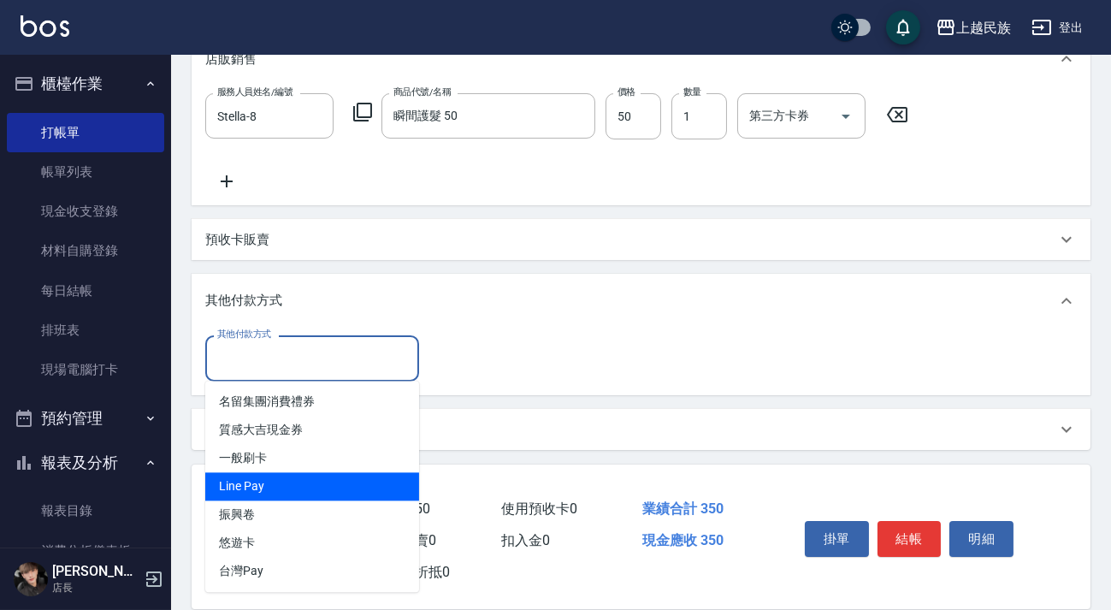
click at [329, 483] on span "Line Pay" at bounding box center [312, 486] width 214 height 28
type input "Line Pay"
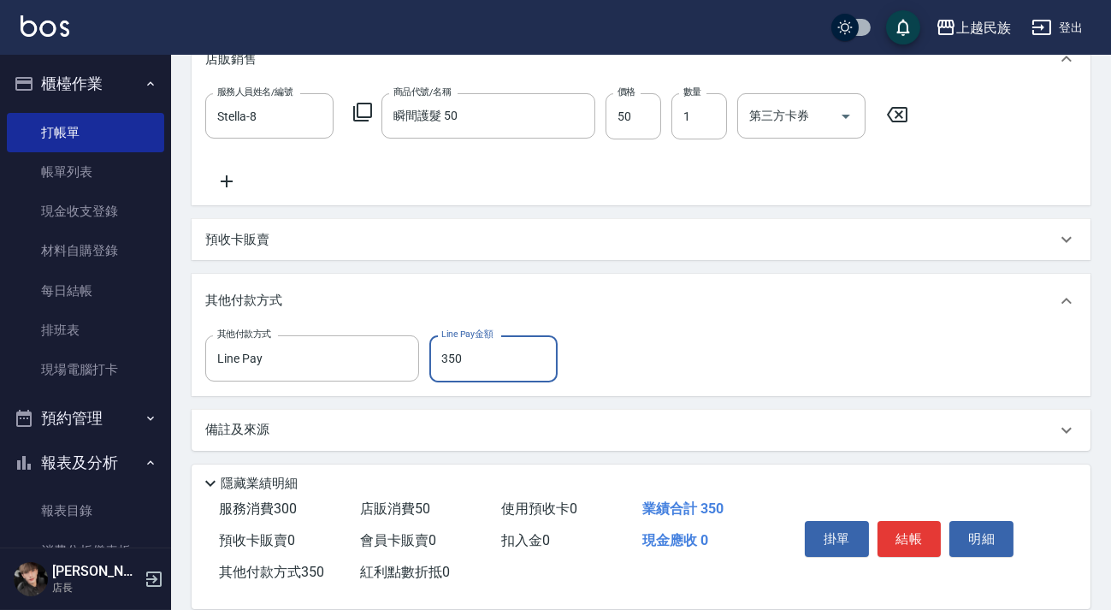
type input "350"
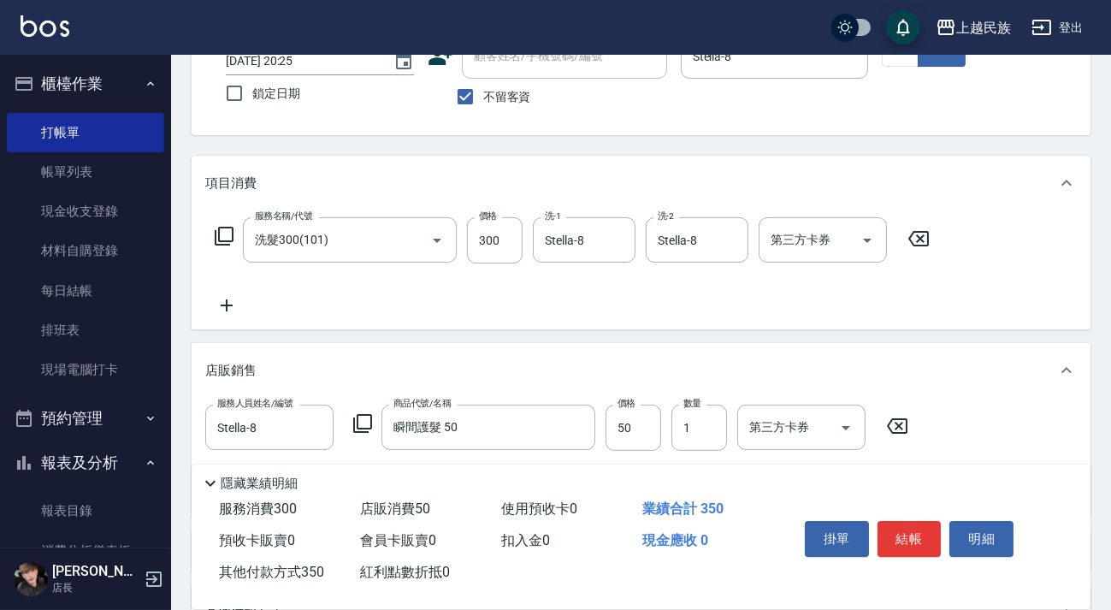
scroll to position [0, 0]
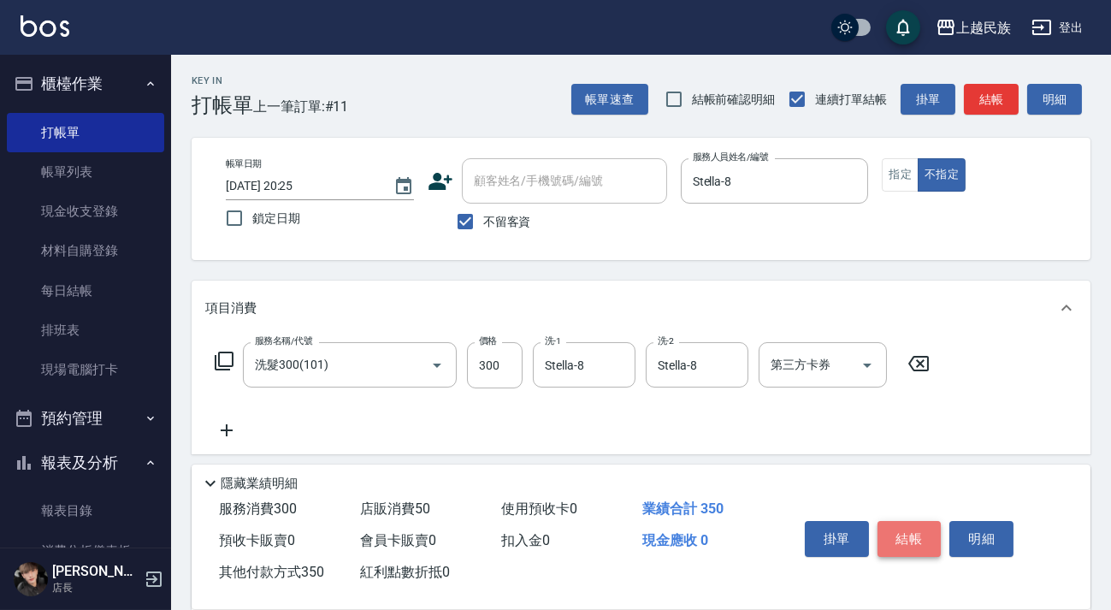
click at [903, 536] on button "結帳" at bounding box center [910, 539] width 64 height 36
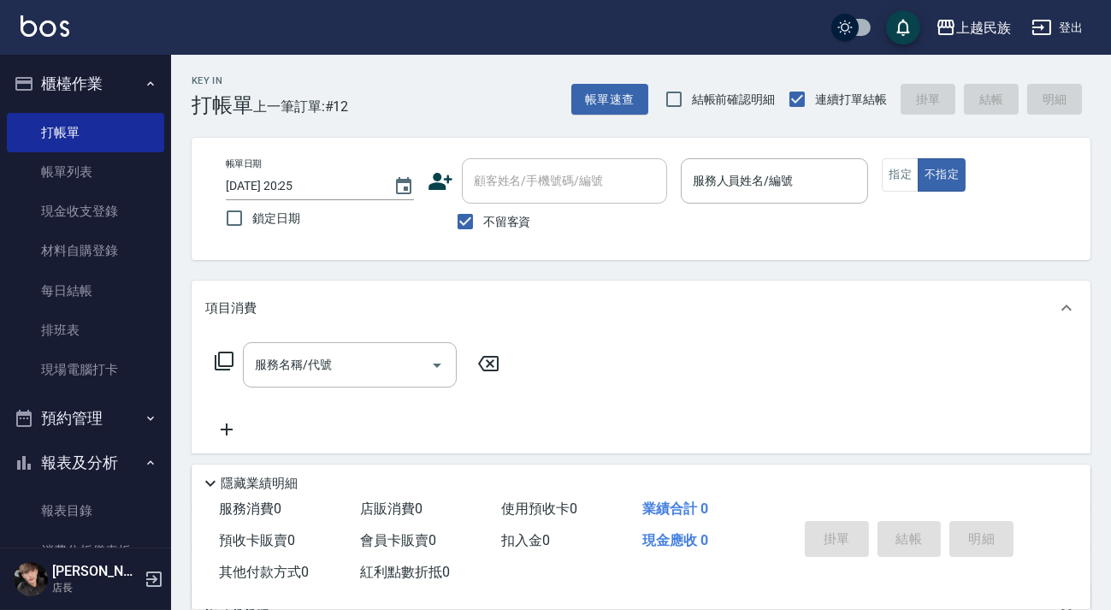
click at [498, 215] on span "不留客資" at bounding box center [507, 222] width 48 height 18
click at [483, 215] on input "不留客資" at bounding box center [466, 222] width 36 height 36
checkbox input "false"
click at [524, 197] on div "顧客姓名/手機號碼/編號" at bounding box center [564, 180] width 205 height 45
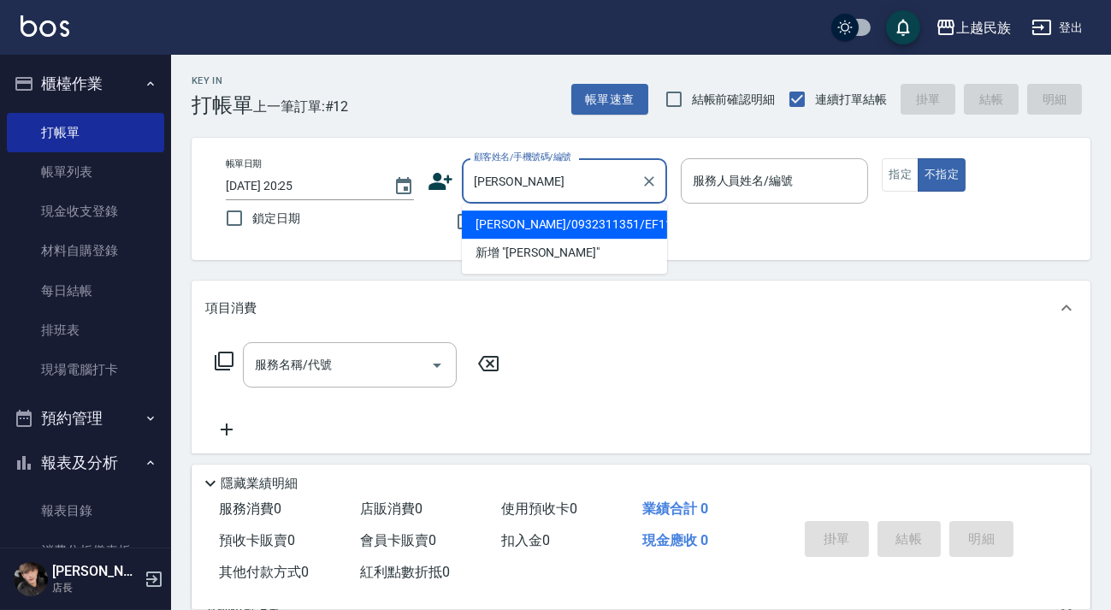
click at [588, 226] on li "[PERSON_NAME]/0932311351/EF111121" at bounding box center [564, 224] width 205 height 28
type input "[PERSON_NAME]/0932311351/EF111121"
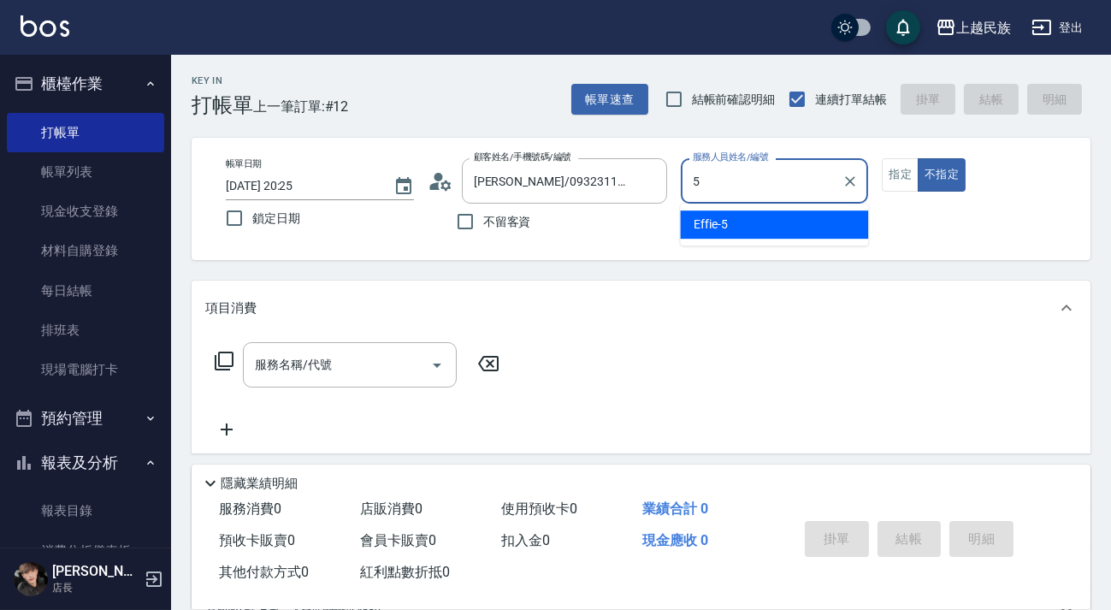
type input "Effie-5"
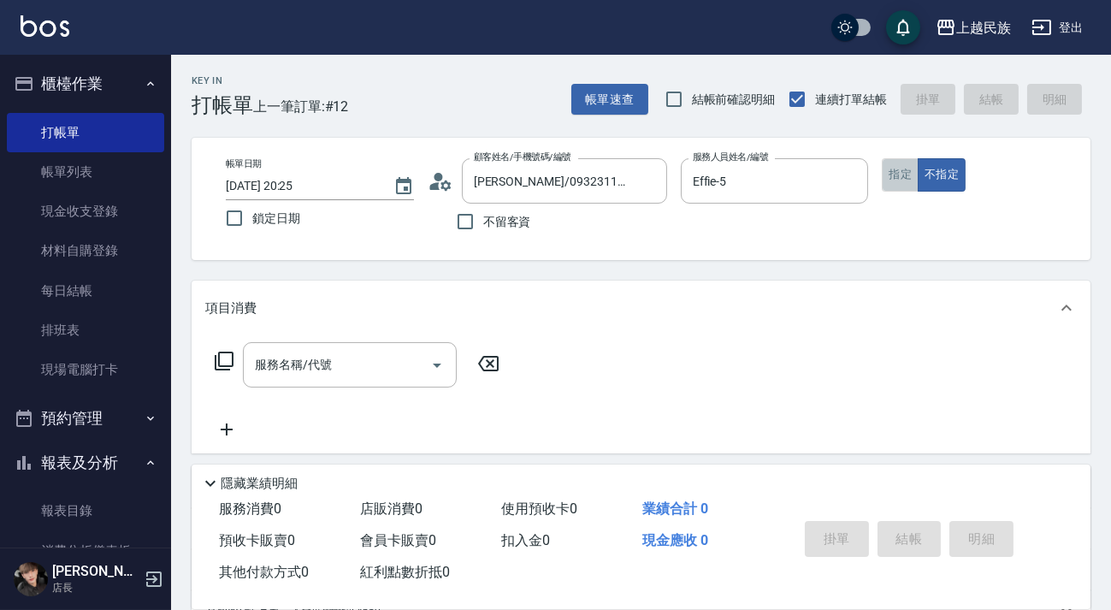
click at [910, 186] on button "指定" at bounding box center [900, 174] width 37 height 33
click at [448, 174] on icon at bounding box center [441, 182] width 26 height 26
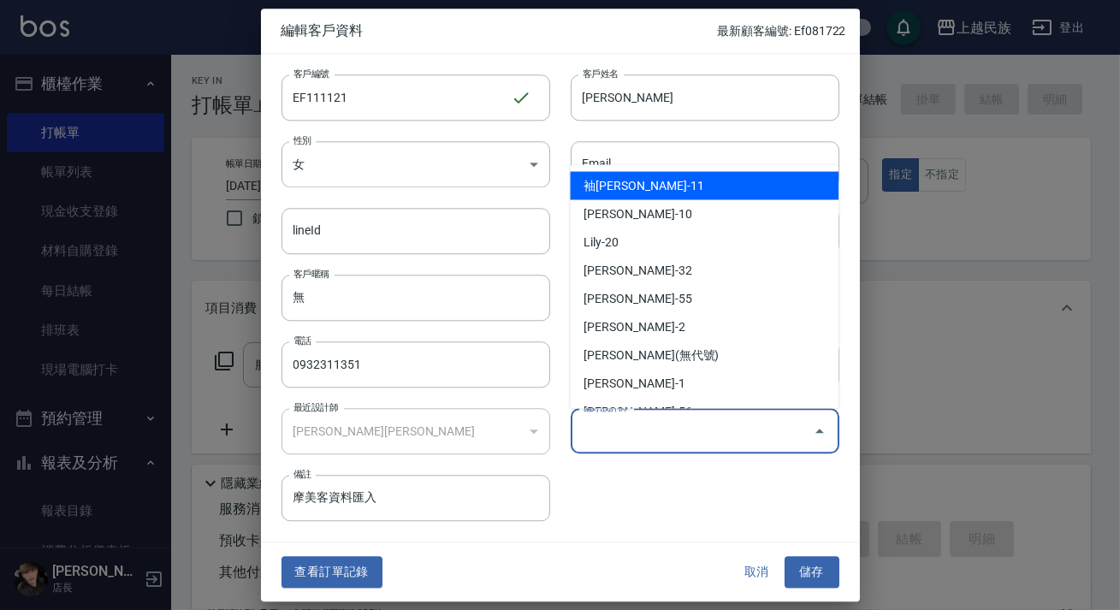
click at [681, 438] on input "偏好設計師" at bounding box center [692, 431] width 228 height 30
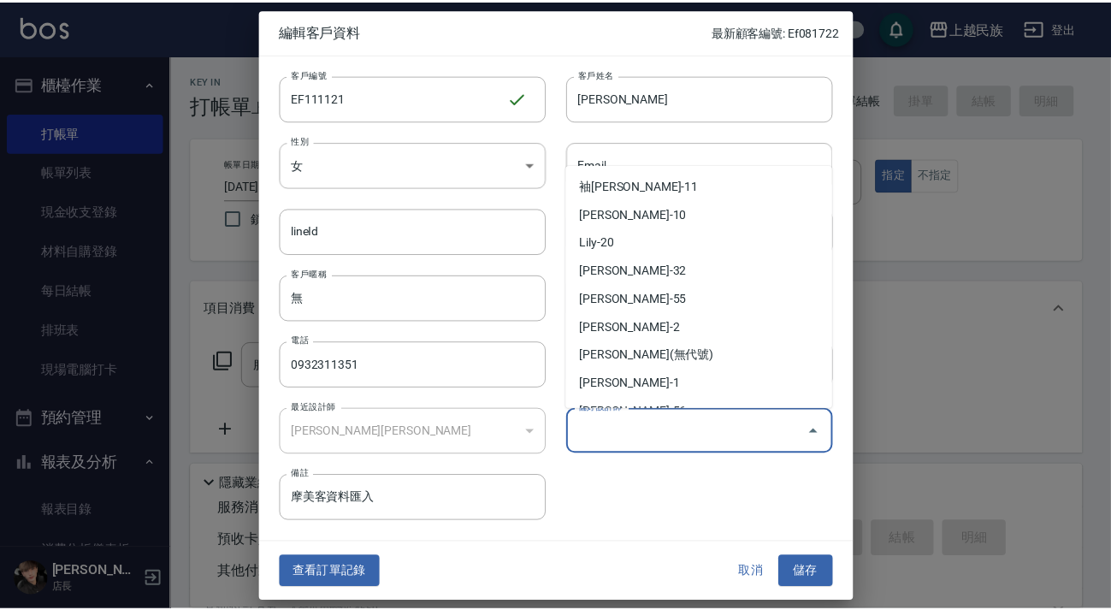
scroll to position [155, 0]
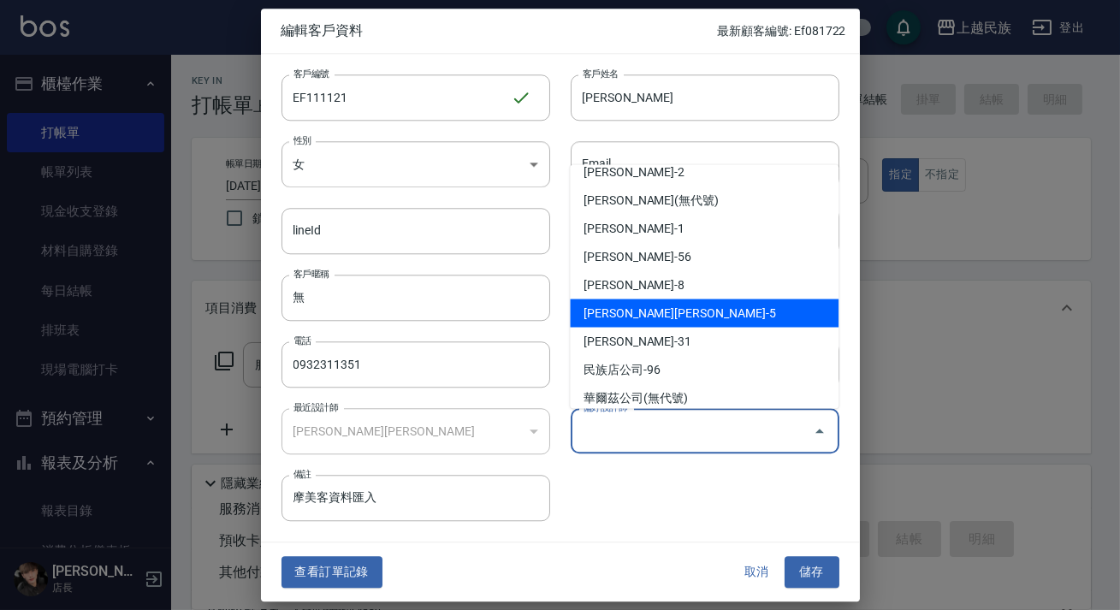
click at [673, 316] on li "[PERSON_NAME][PERSON_NAME]-5" at bounding box center [704, 313] width 269 height 28
type input "[PERSON_NAME][PERSON_NAME]"
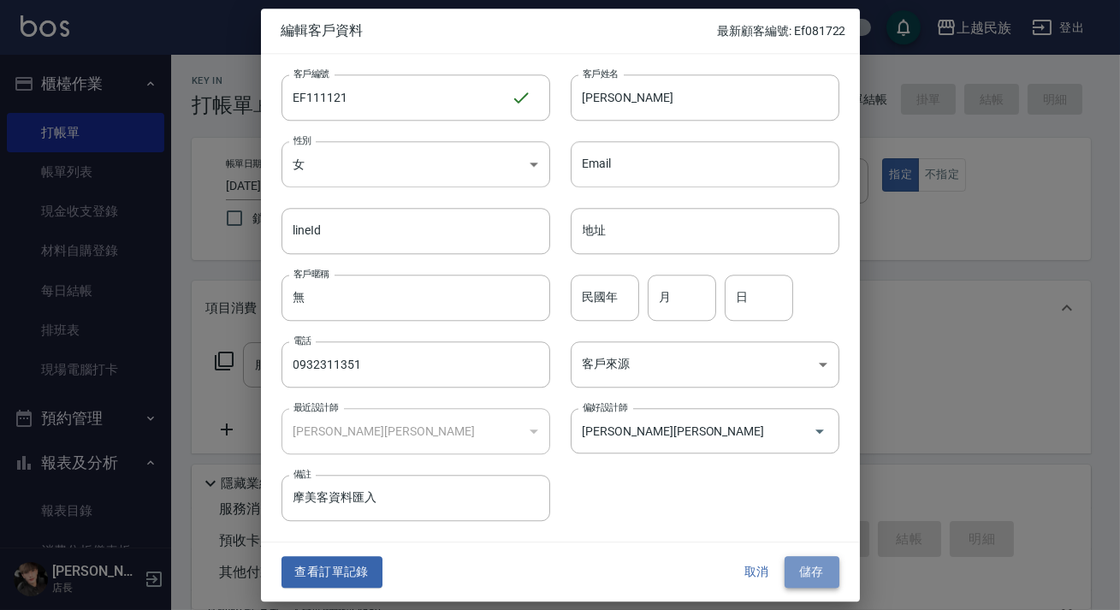
click at [813, 574] on button "儲存" at bounding box center [812, 573] width 55 height 32
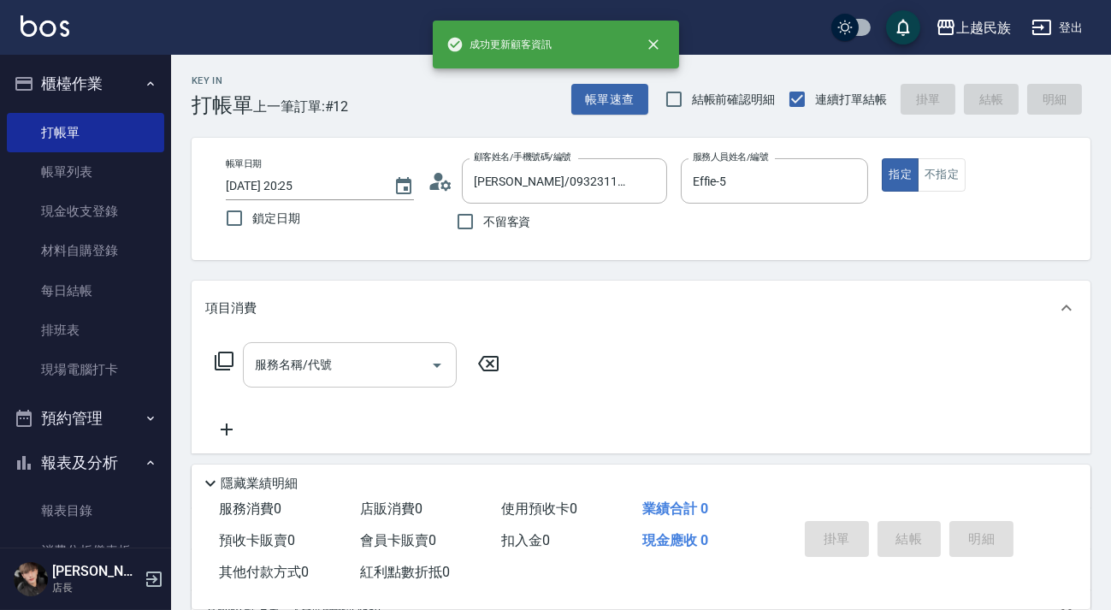
click at [317, 375] on input "服務名稱/代號" at bounding box center [337, 365] width 173 height 30
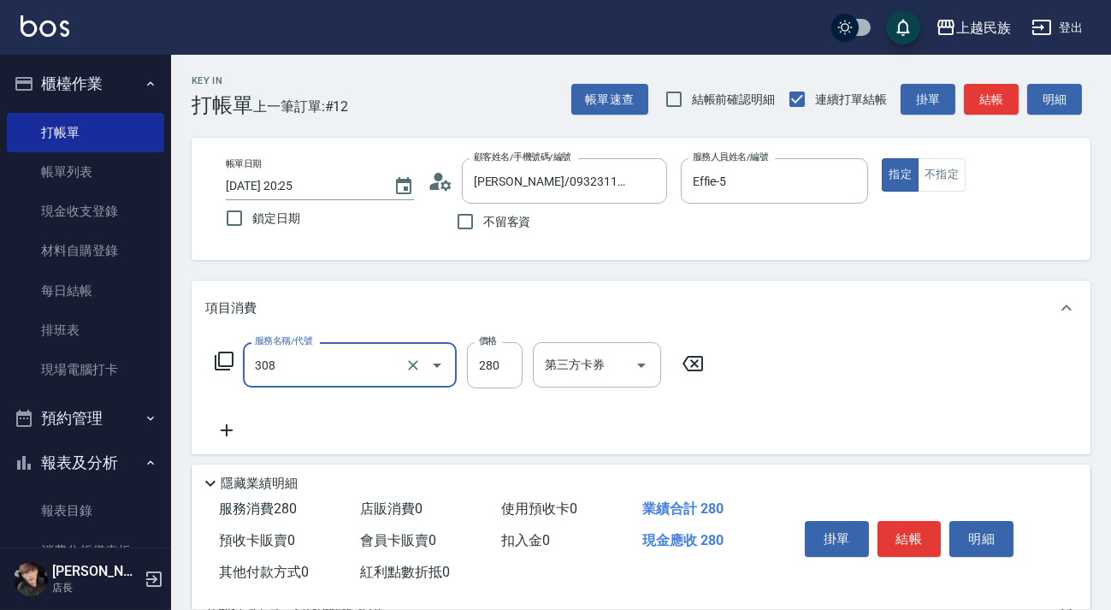
type input "剪髮280(308)"
type input "450"
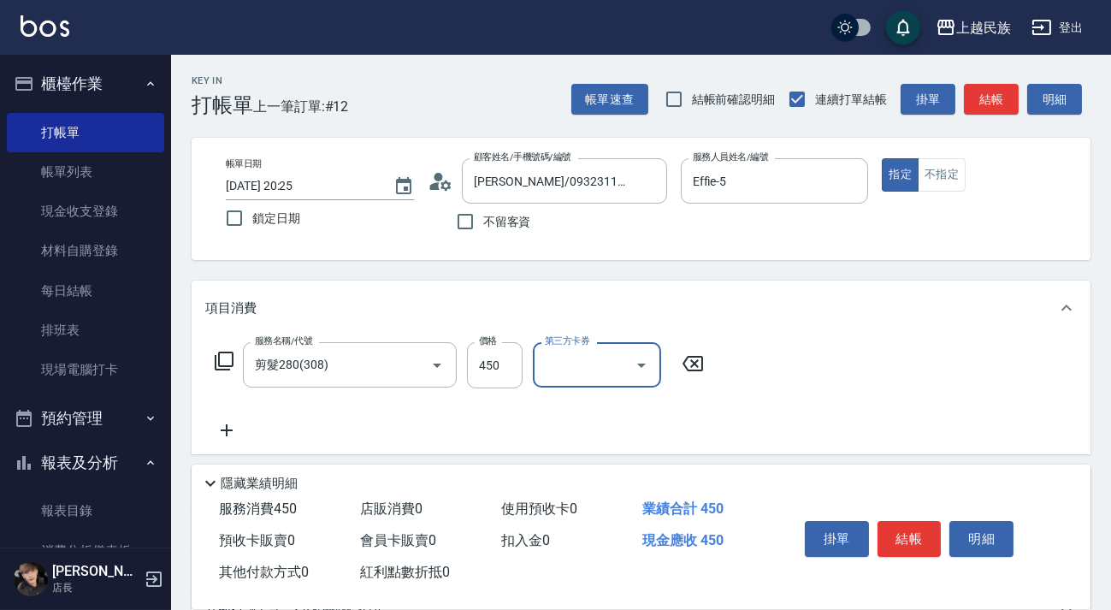
scroll to position [224, 0]
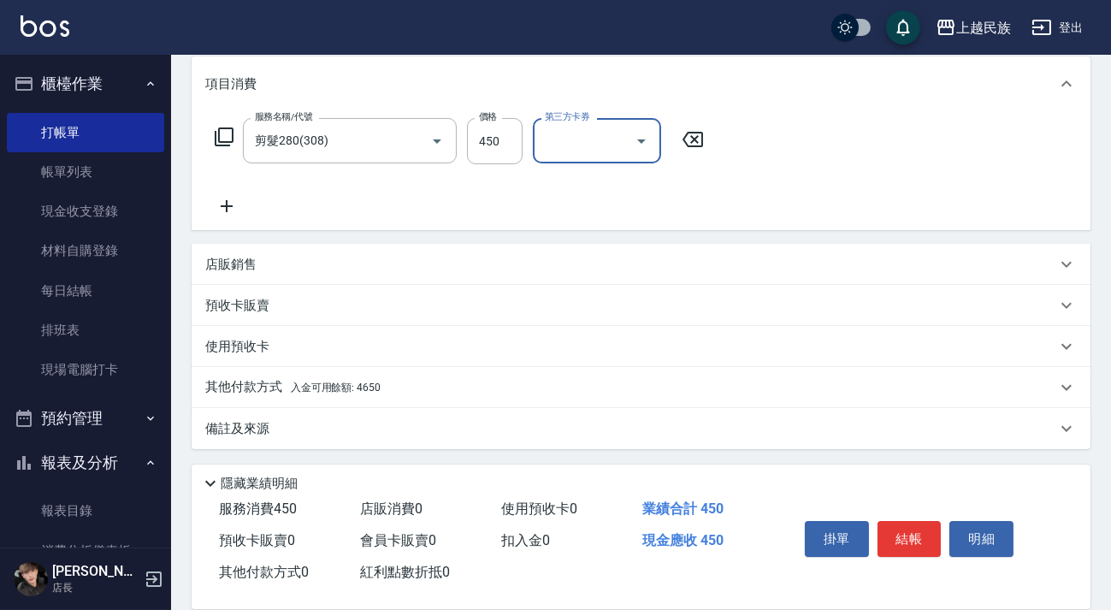
click at [465, 401] on div "其他付款方式 入金可用餘額: 4650" at bounding box center [641, 387] width 899 height 41
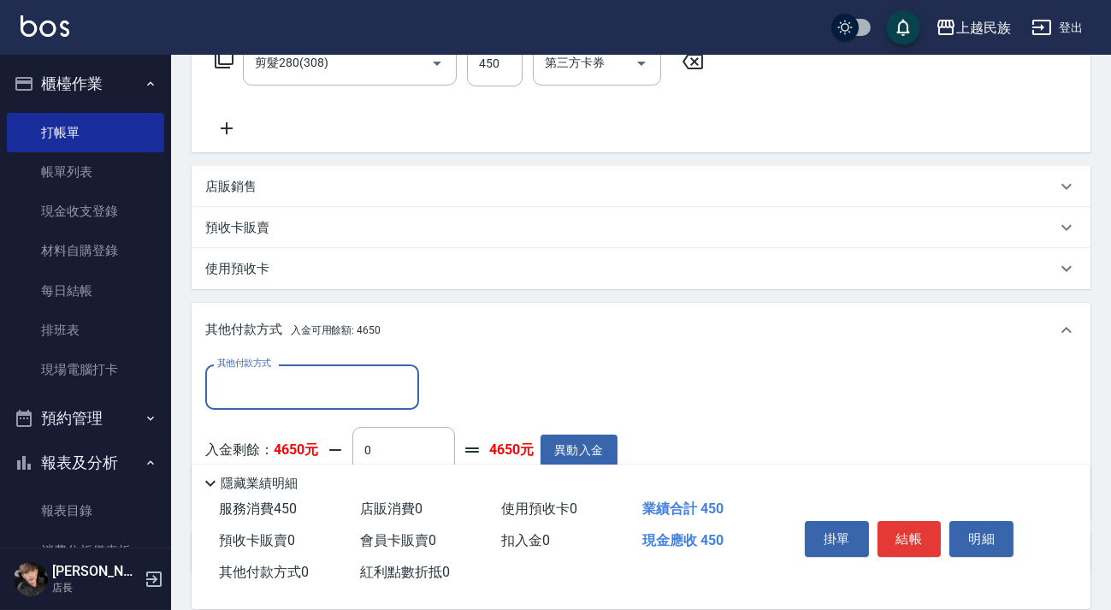
scroll to position [425, 0]
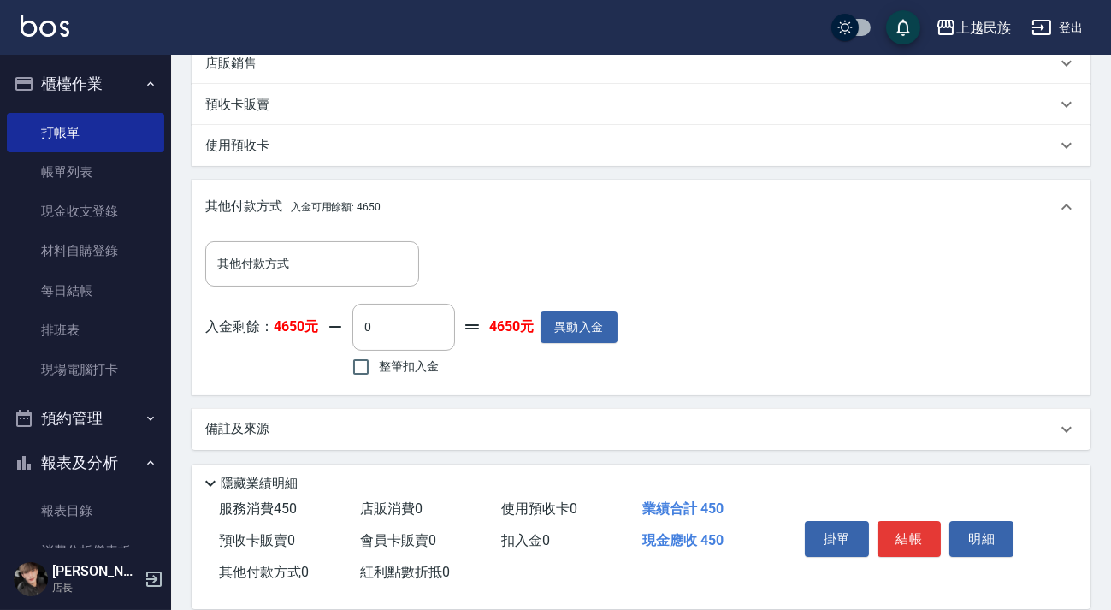
click at [406, 370] on span "整筆扣入金" at bounding box center [409, 367] width 60 height 18
click at [379, 370] on input "整筆扣入金" at bounding box center [361, 367] width 36 height 36
checkbox input "true"
type input "450"
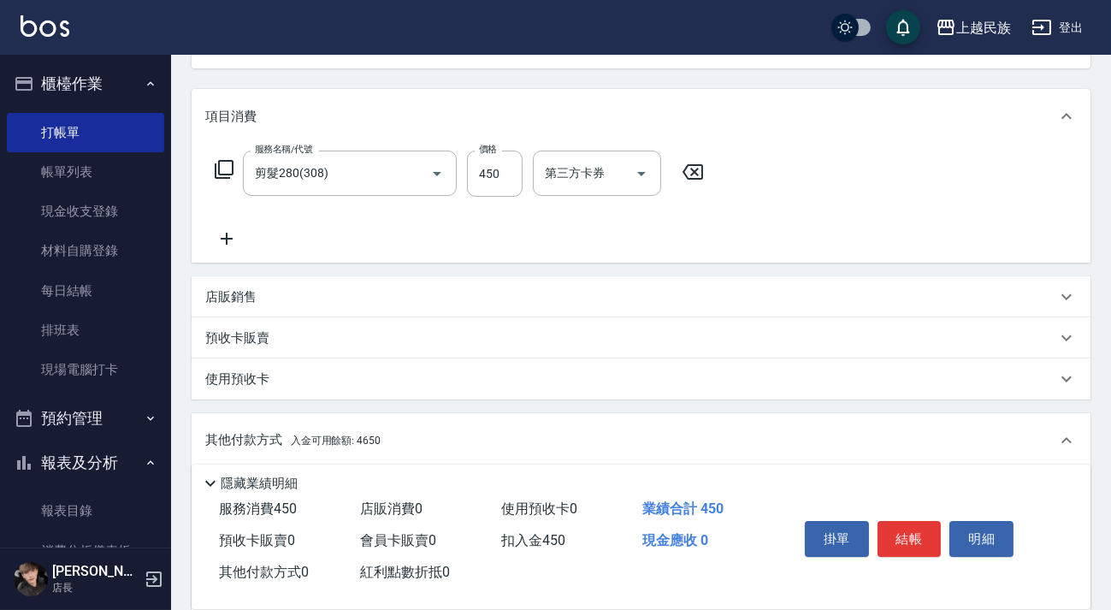
scroll to position [0, 0]
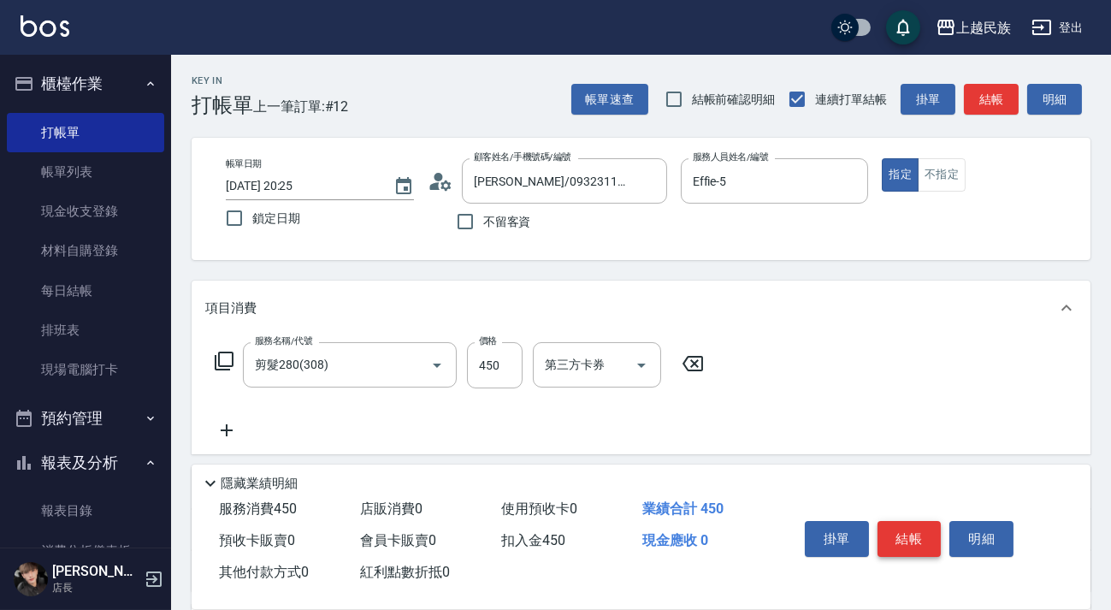
click at [922, 529] on button "結帳" at bounding box center [910, 539] width 64 height 36
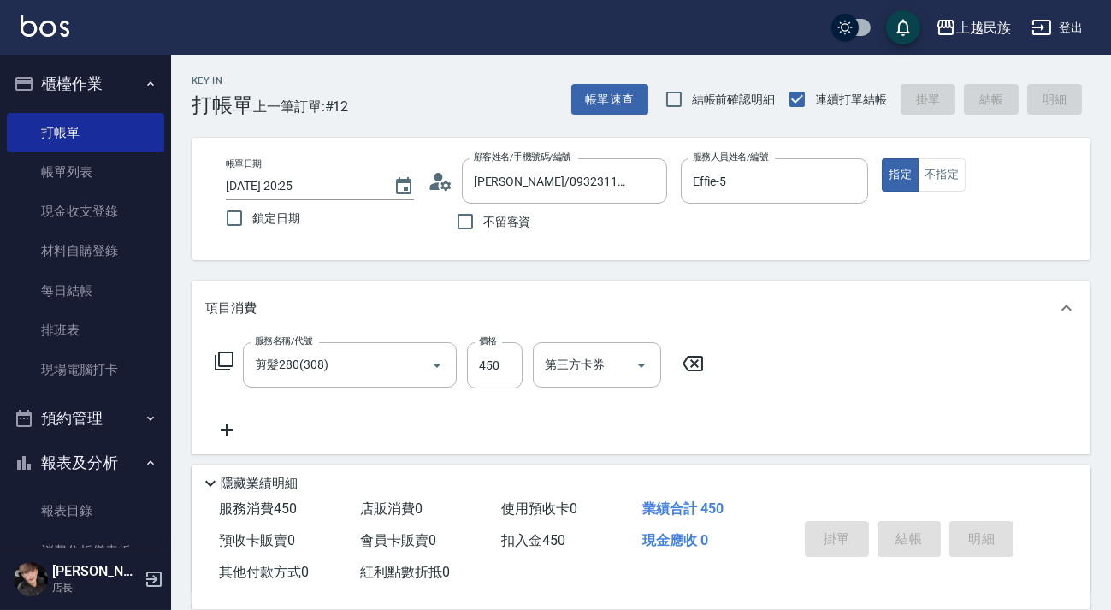
type input "[DATE] 20:26"
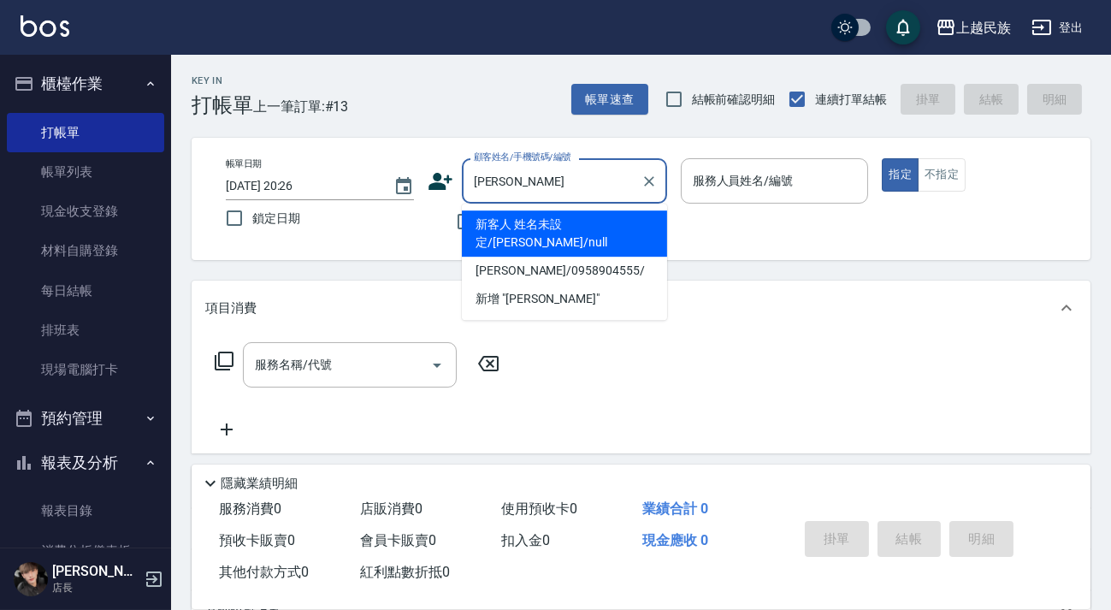
click at [602, 231] on li "新客人 姓名未設定/[PERSON_NAME]/null" at bounding box center [564, 233] width 205 height 46
type input "新客人 姓名未設定/[PERSON_NAME]/null"
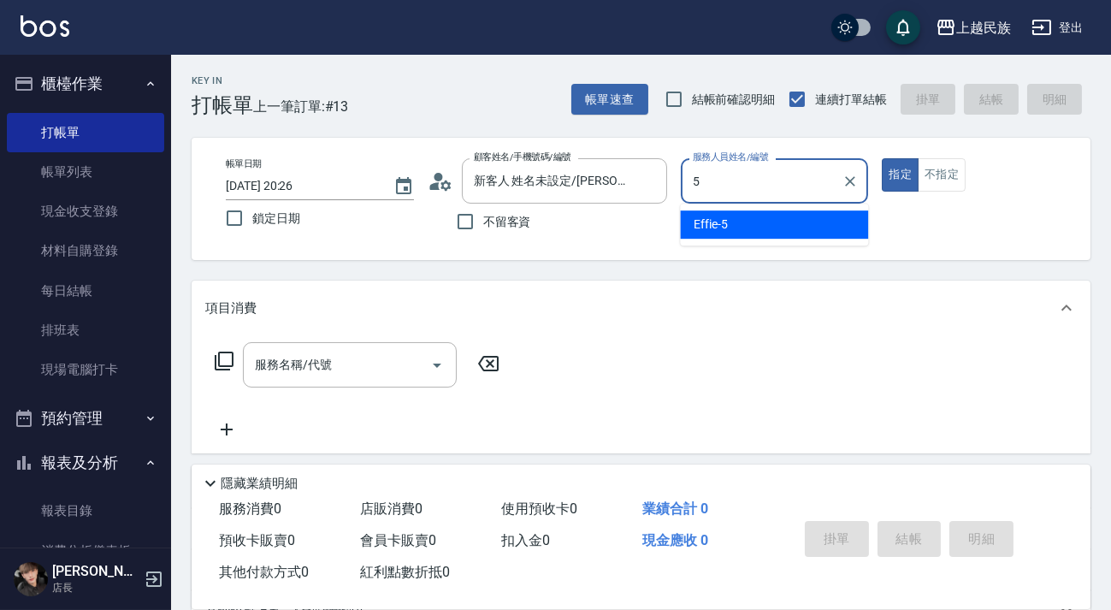
type input "Effie-5"
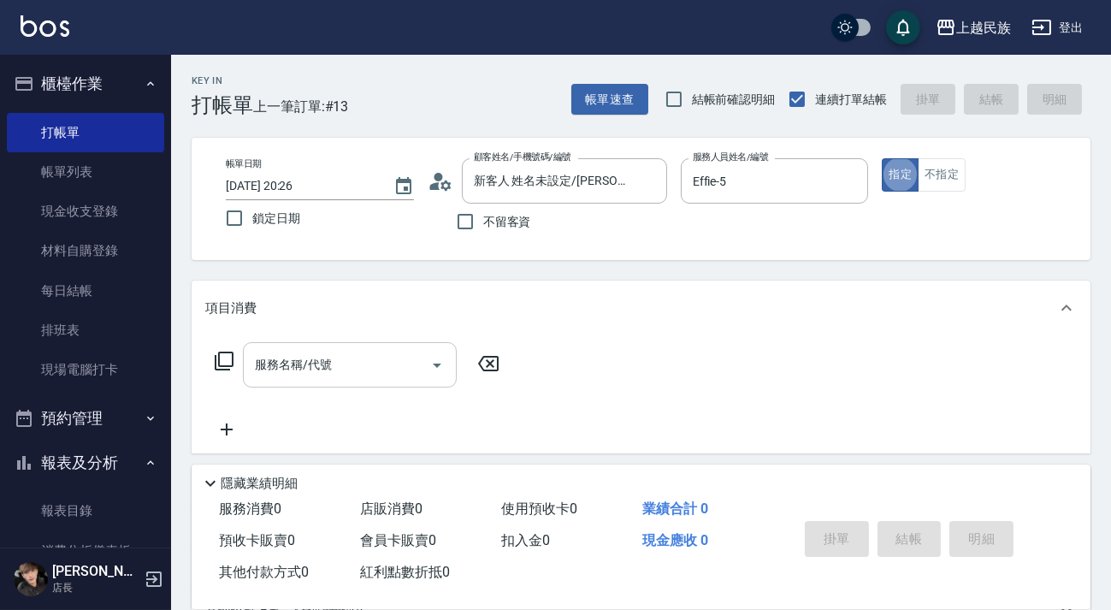
click at [322, 364] on div "服務名稱/代號 服務名稱/代號" at bounding box center [350, 364] width 214 height 45
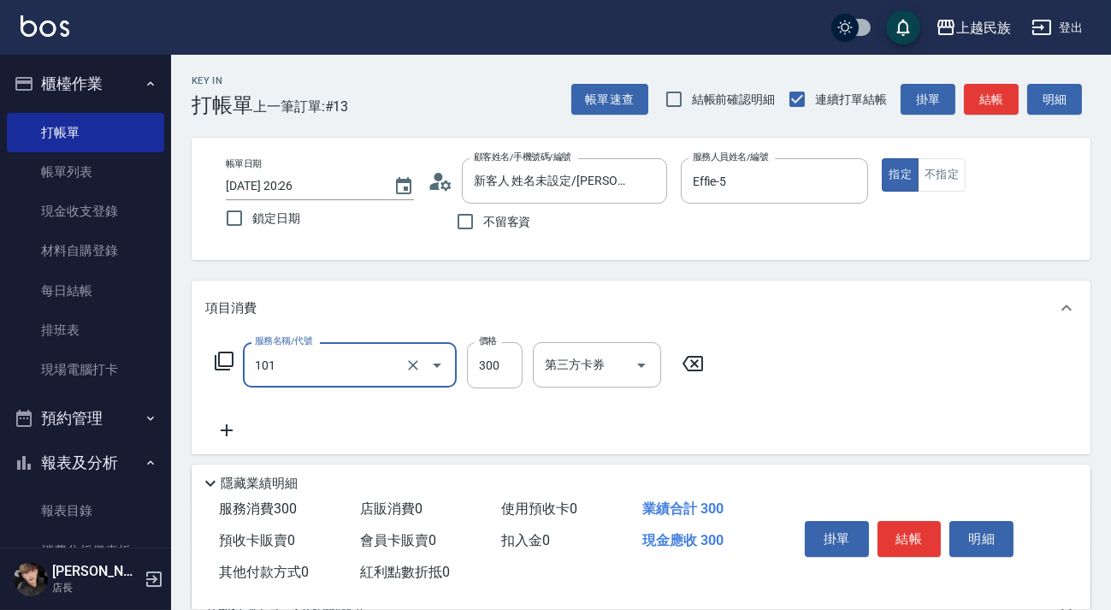
type input "洗髮300(101)"
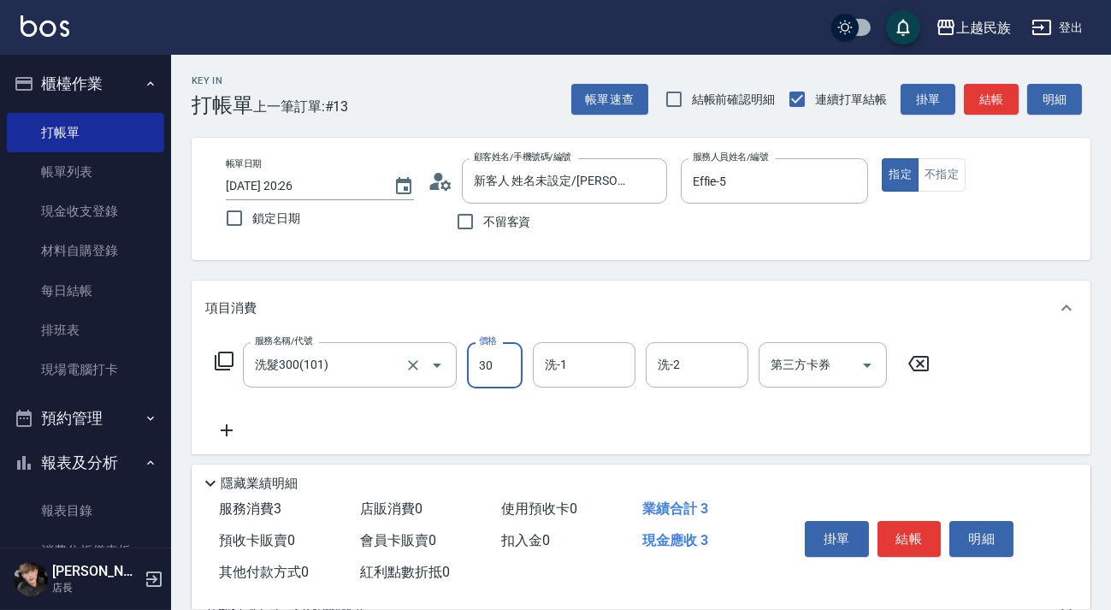
type input "300"
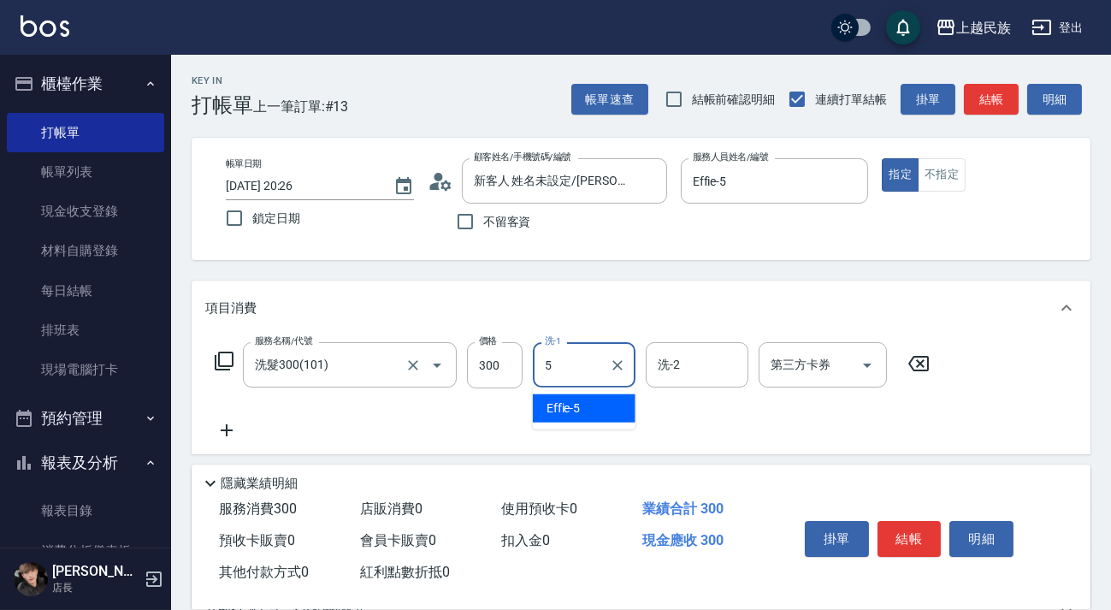
type input "Effie-5"
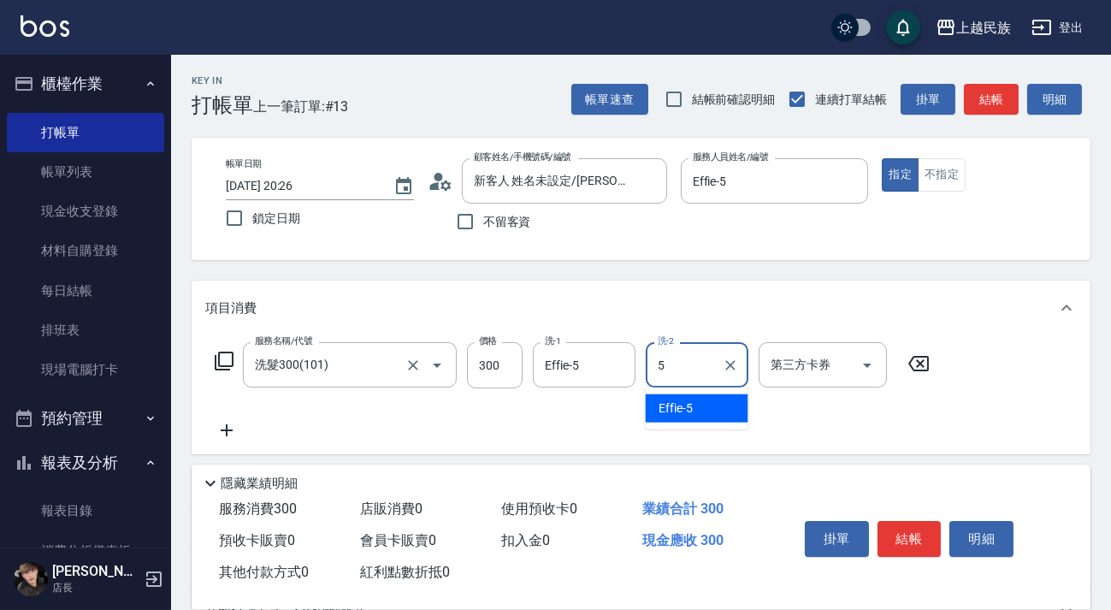
type input "Effie-5"
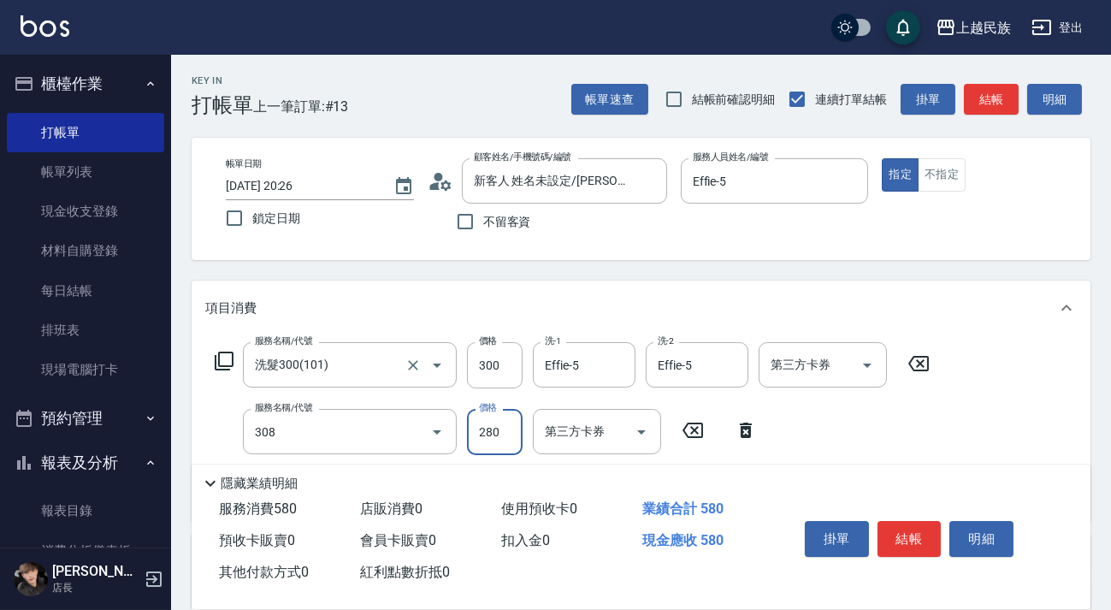
type input "剪髮280(308)"
type input "400"
click at [925, 530] on button "結帳" at bounding box center [910, 539] width 64 height 36
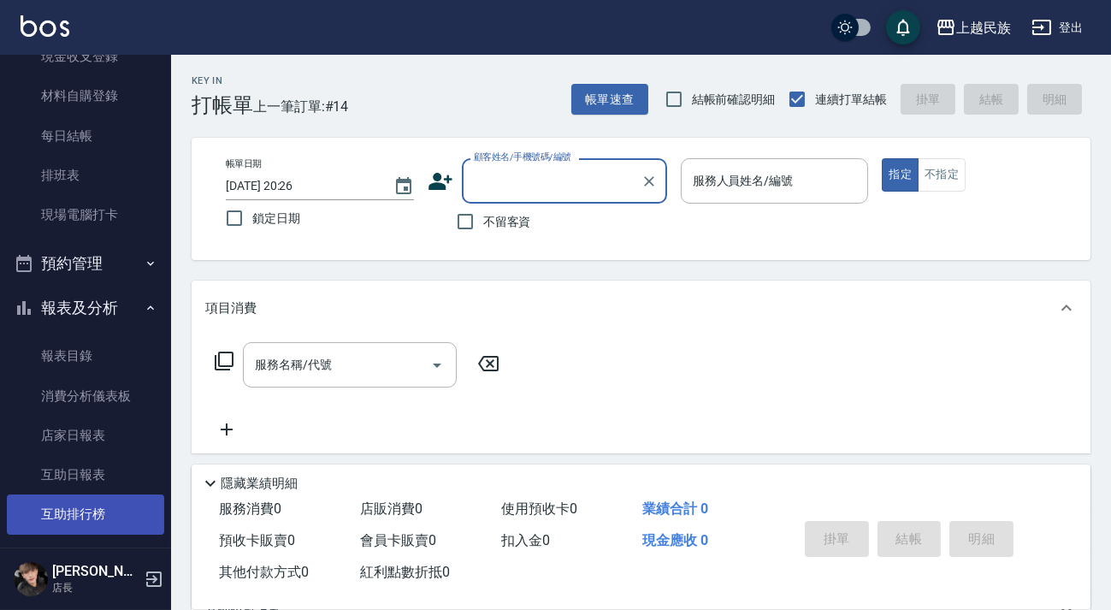
scroll to position [388, 0]
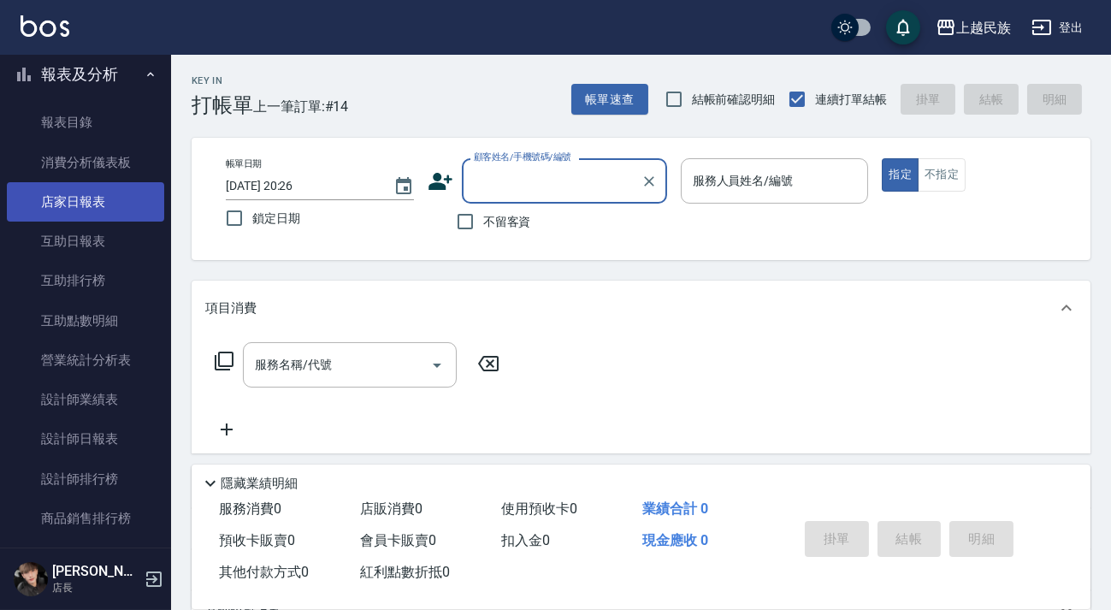
click at [108, 204] on link "店家日報表" at bounding box center [85, 201] width 157 height 39
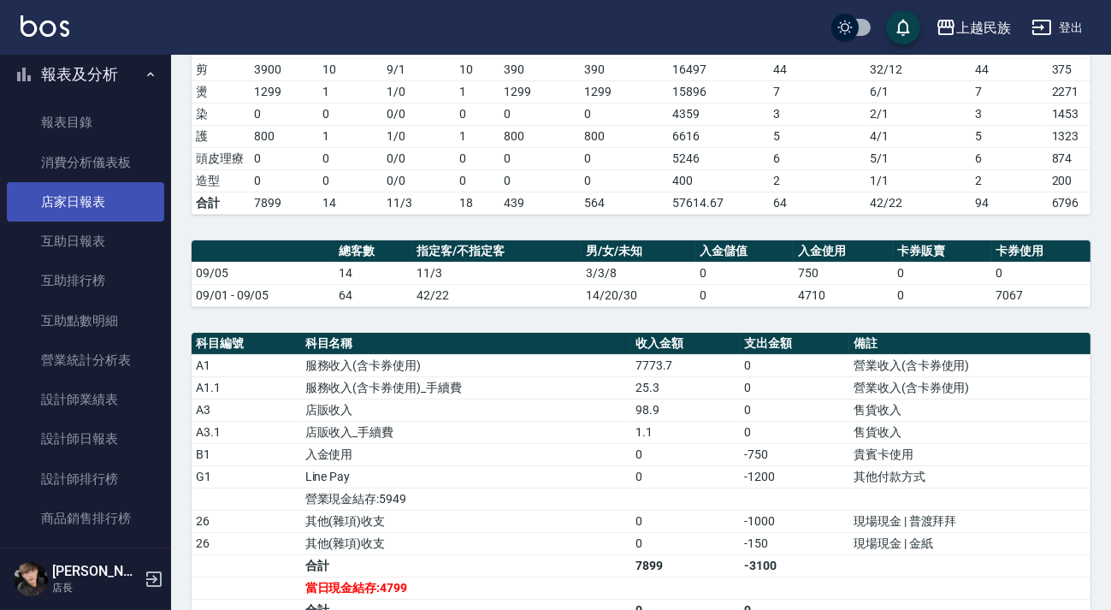
scroll to position [77, 0]
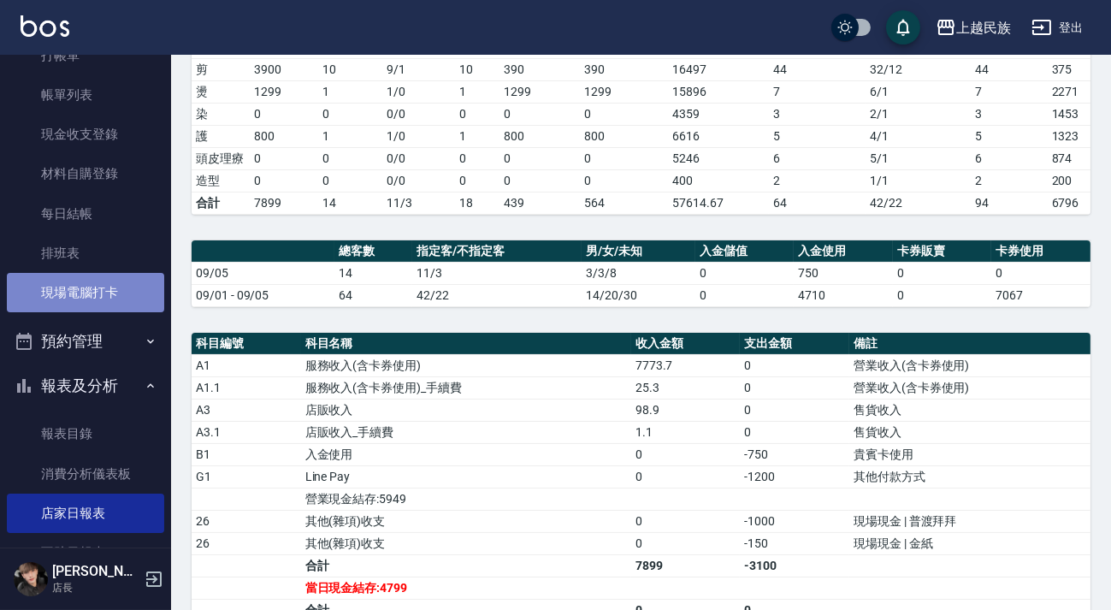
click at [133, 286] on link "現場電腦打卡" at bounding box center [85, 292] width 157 height 39
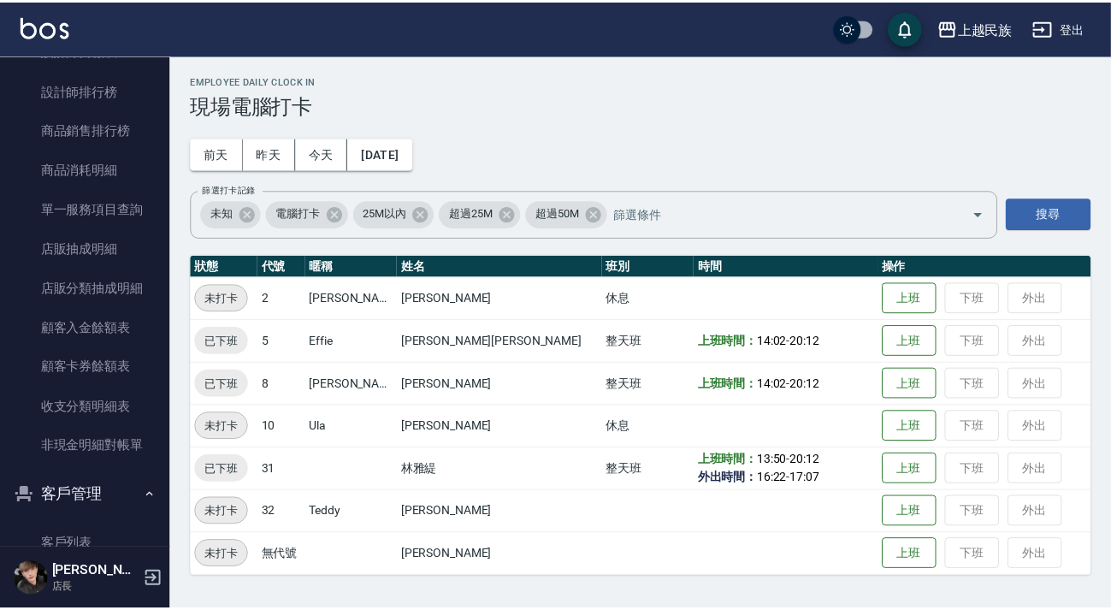
scroll to position [987, 0]
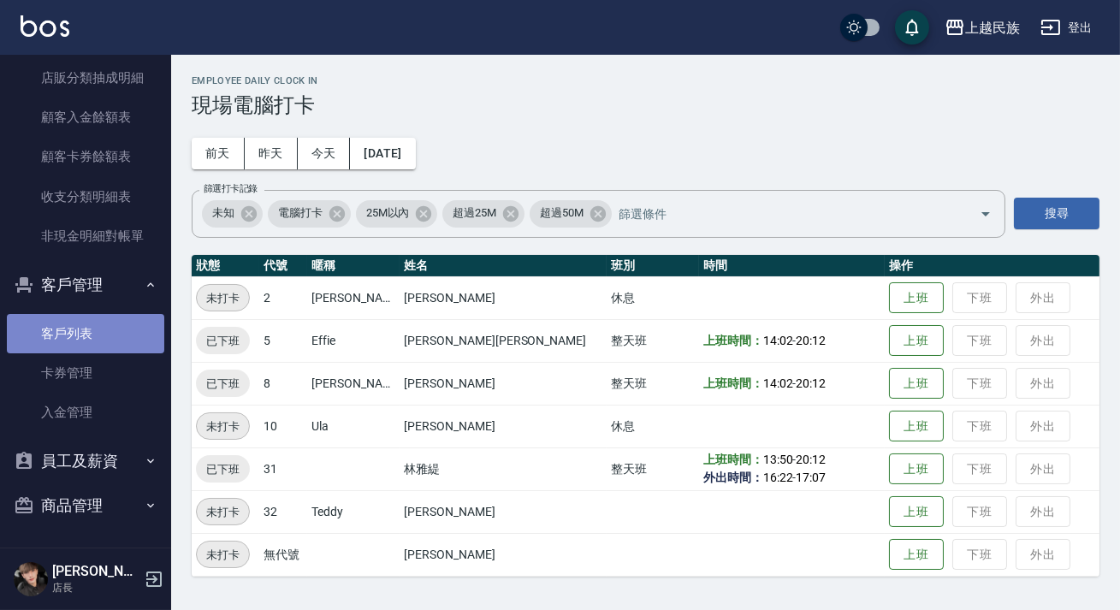
click at [113, 340] on link "客戶列表" at bounding box center [85, 333] width 157 height 39
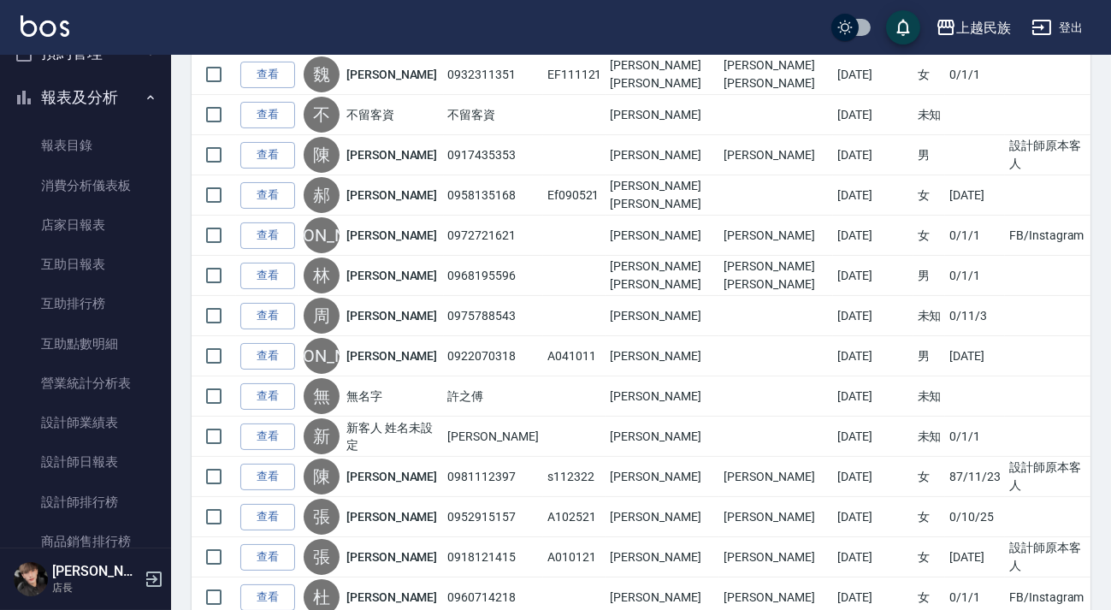
scroll to position [54, 0]
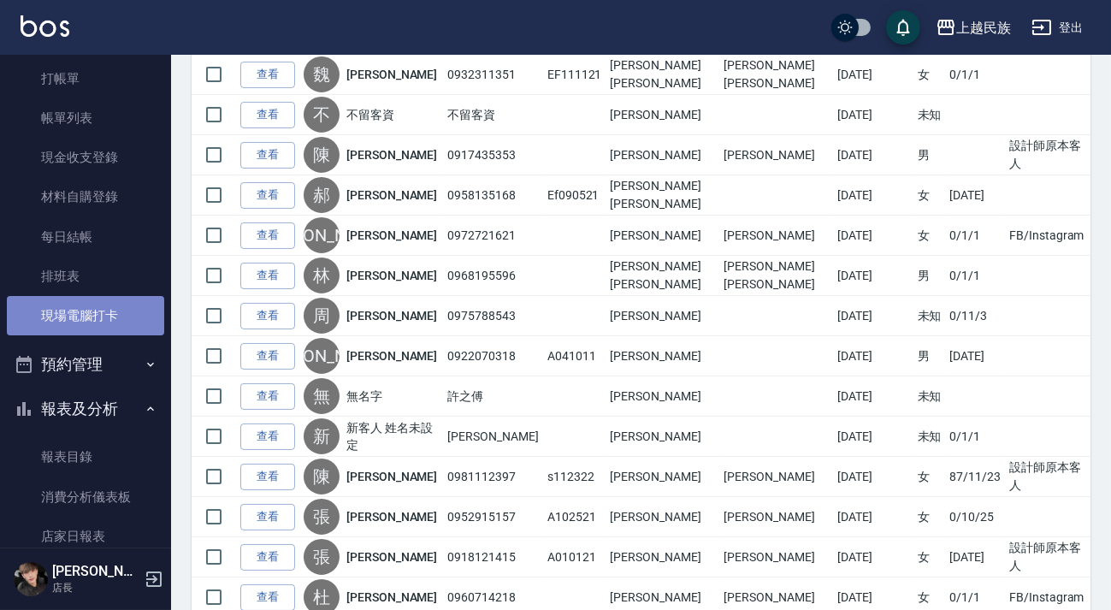
click at [102, 317] on link "現場電腦打卡" at bounding box center [85, 315] width 157 height 39
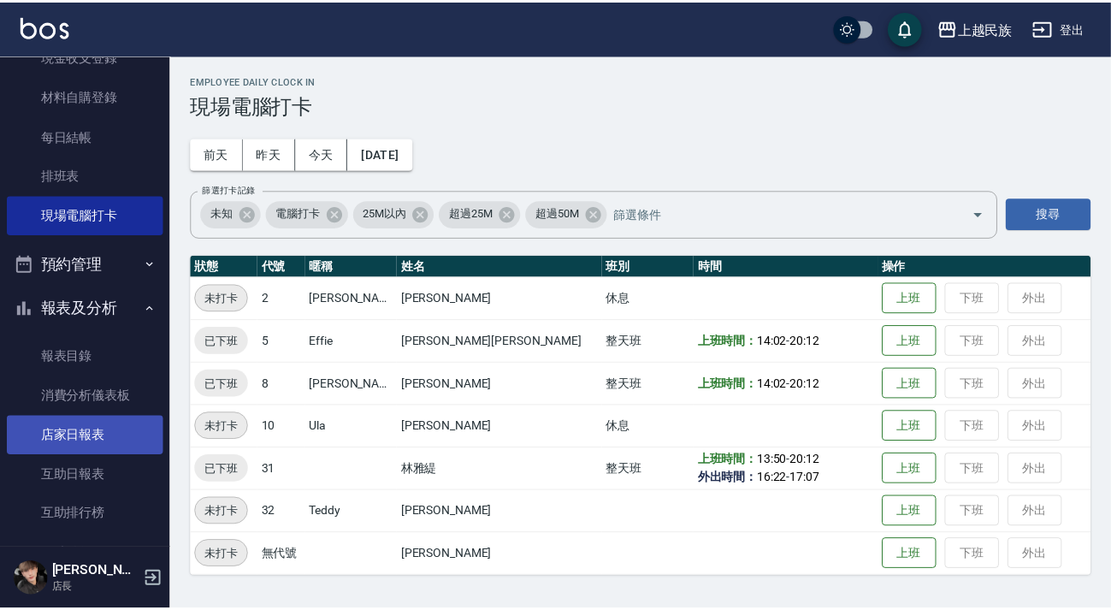
scroll to position [311, 0]
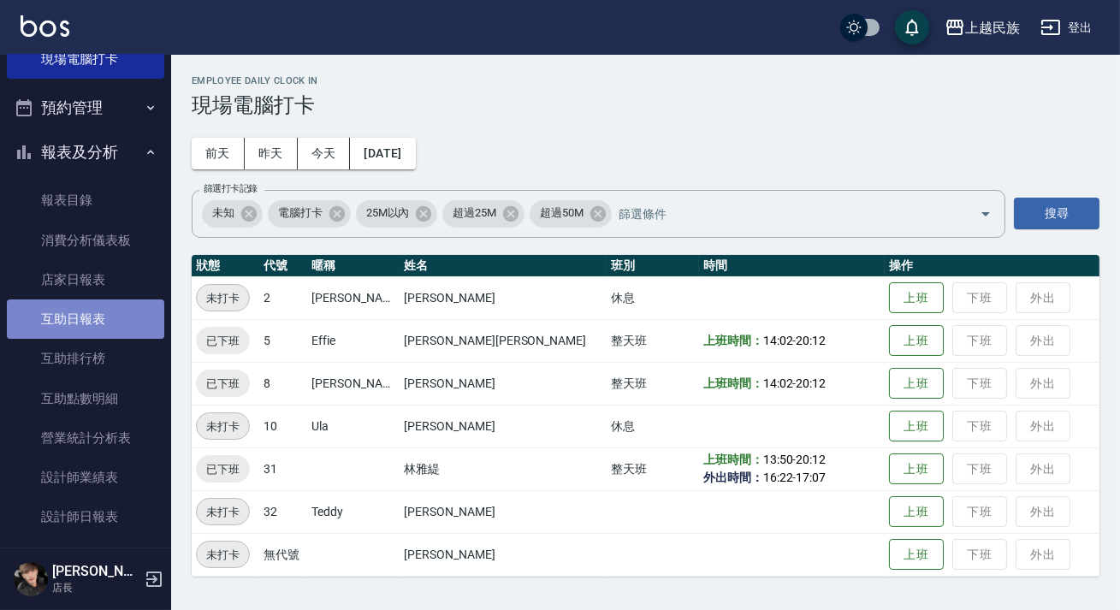
click at [90, 317] on link "互助日報表" at bounding box center [85, 318] width 157 height 39
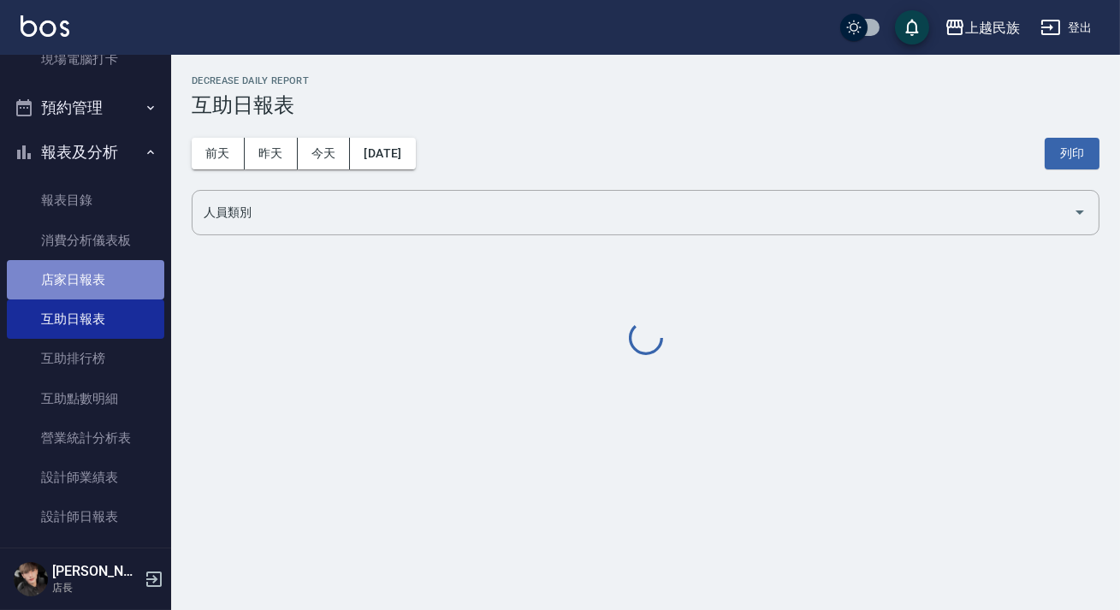
click at [104, 283] on link "店家日報表" at bounding box center [85, 279] width 157 height 39
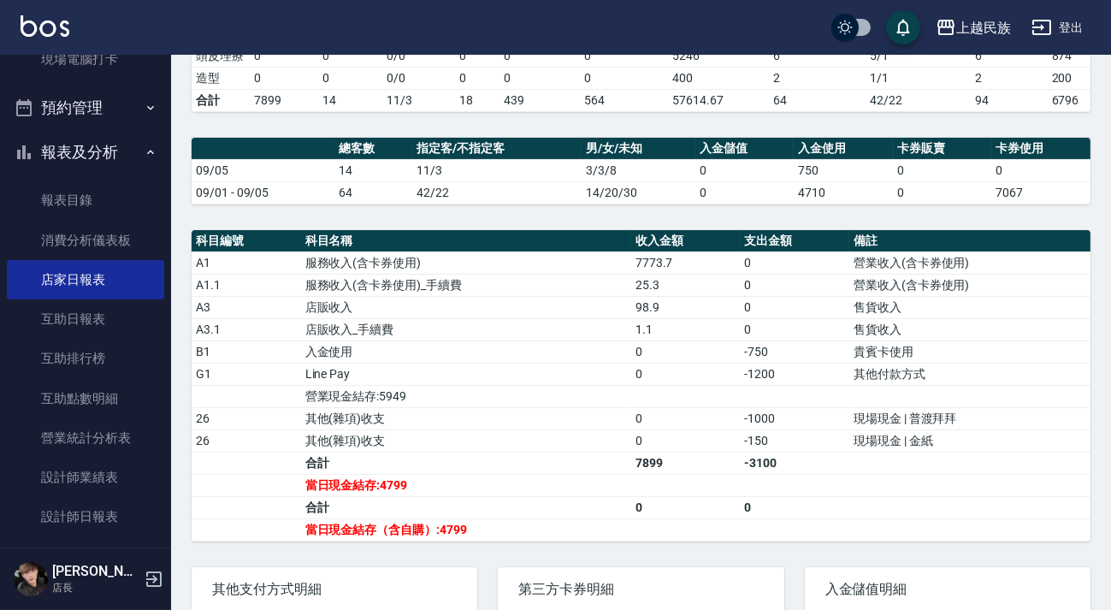
scroll to position [544, 0]
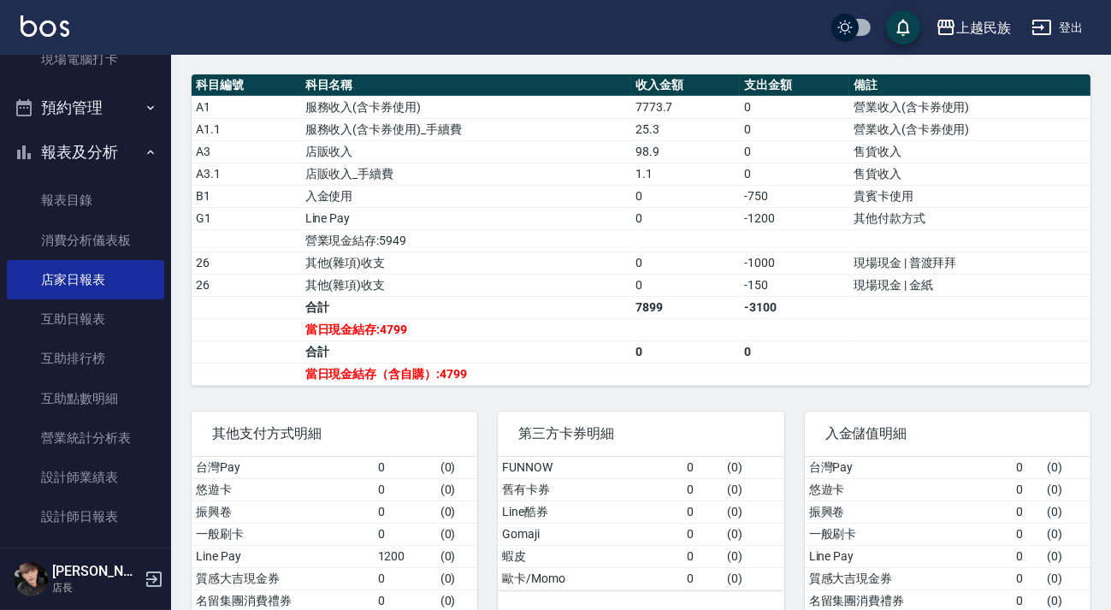
click at [116, 140] on button "報表及分析" at bounding box center [85, 152] width 157 height 44
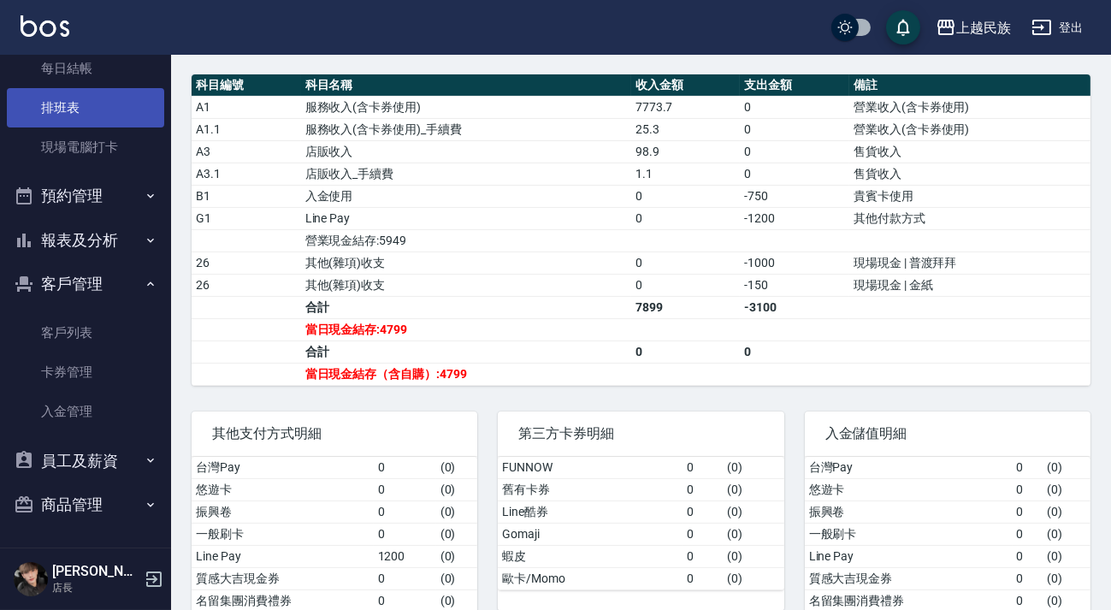
scroll to position [222, 0]
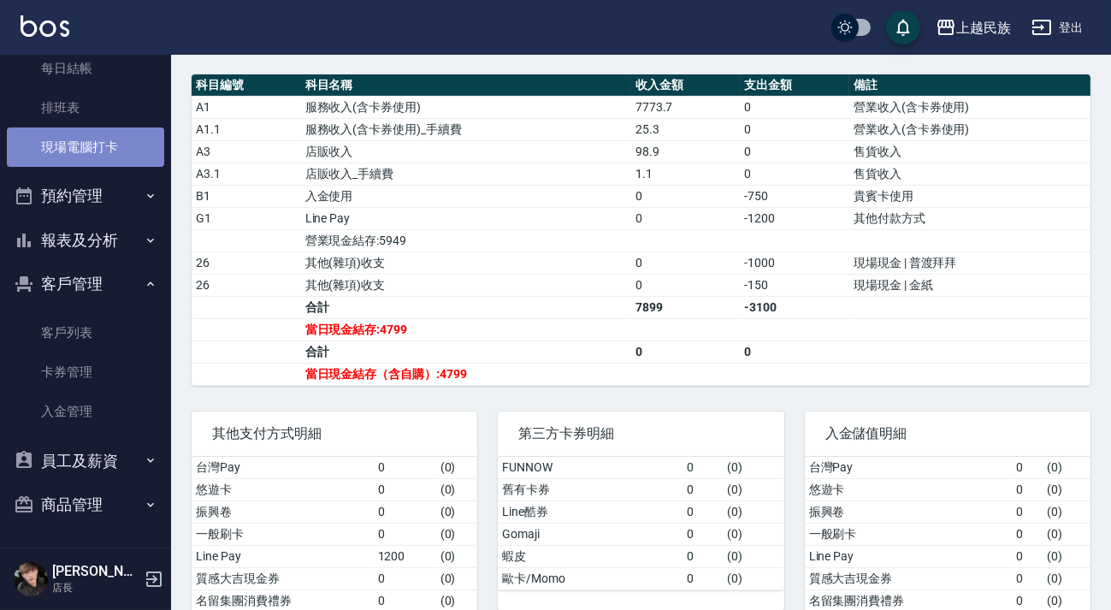
click at [112, 145] on link "現場電腦打卡" at bounding box center [85, 146] width 157 height 39
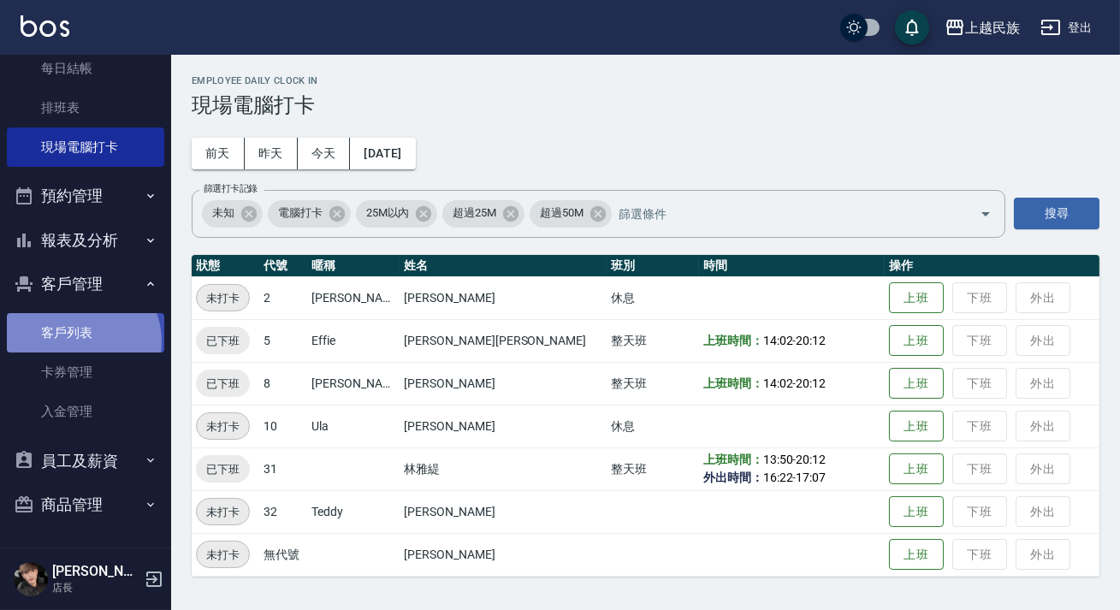
click at [80, 341] on link "客戶列表" at bounding box center [85, 332] width 157 height 39
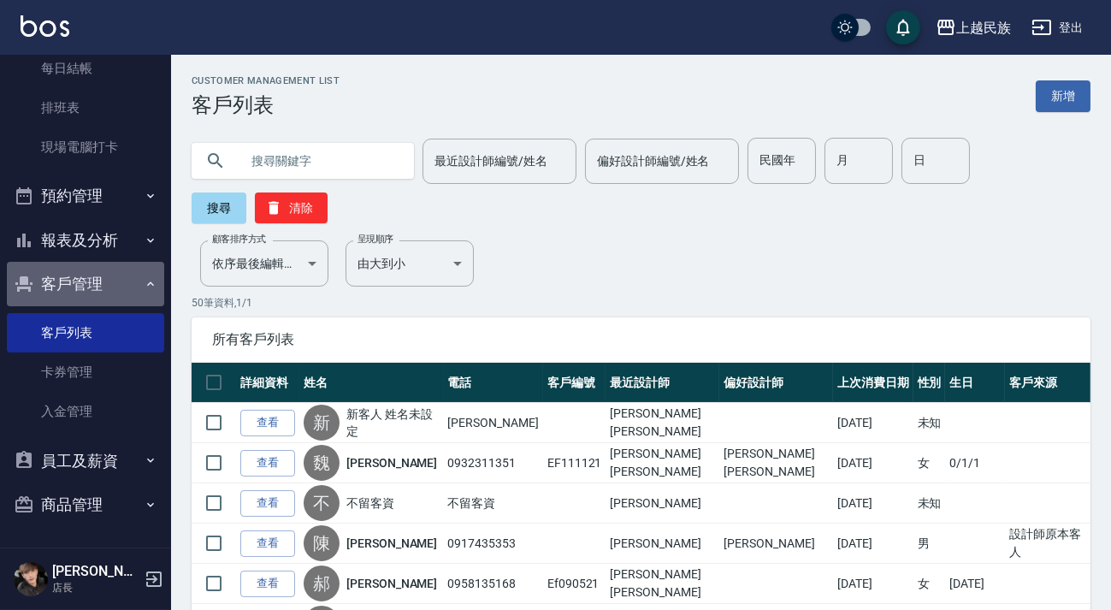
click at [107, 283] on button "客戶管理" at bounding box center [85, 284] width 157 height 44
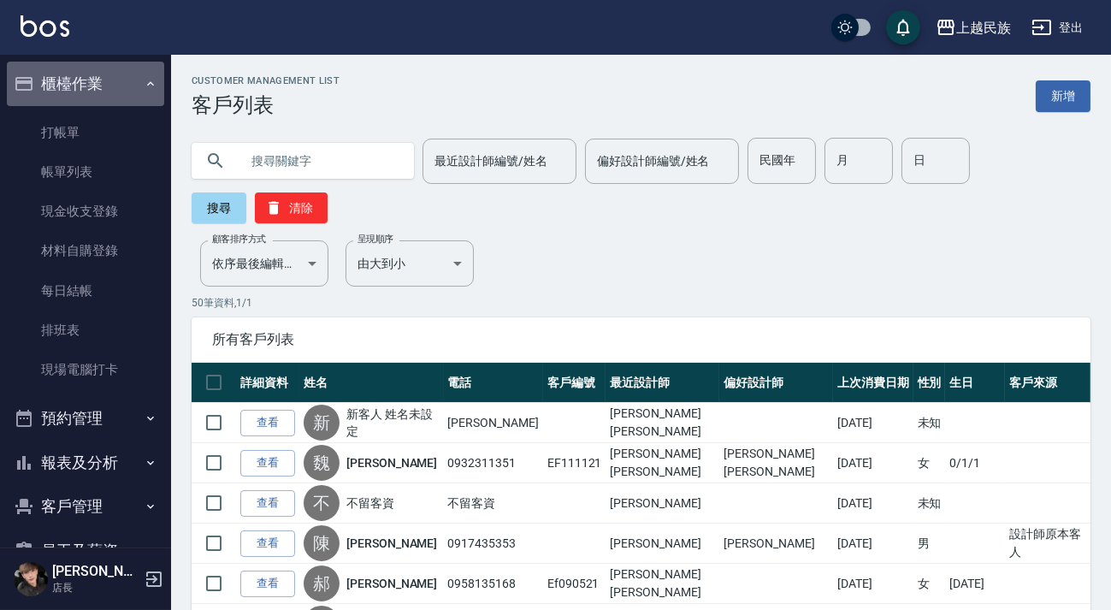
click at [120, 77] on button "櫃檯作業" at bounding box center [85, 84] width 157 height 44
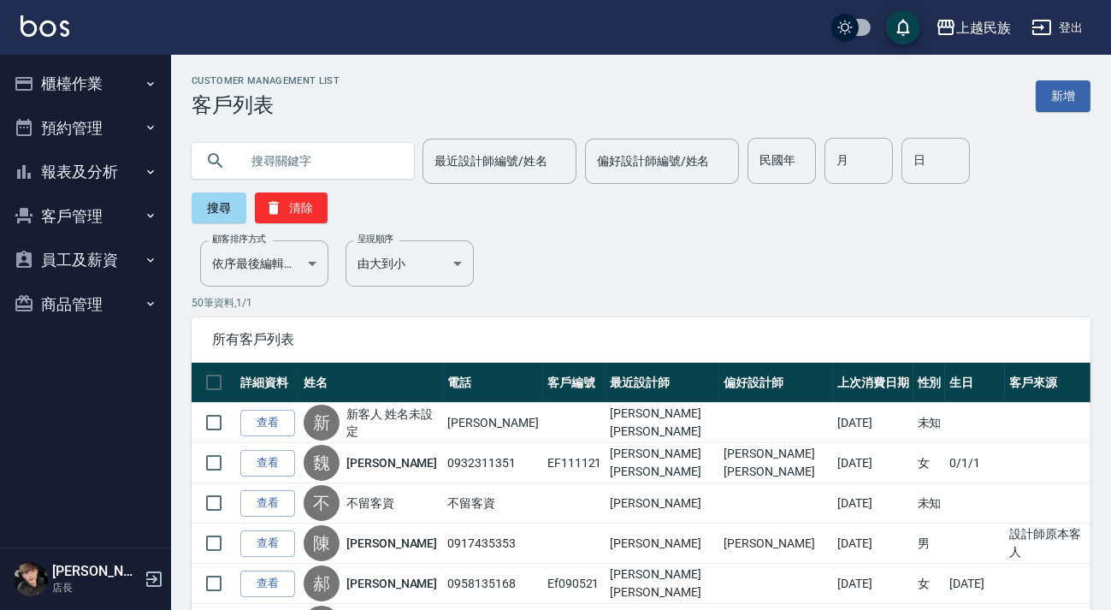
click at [104, 173] on button "報表及分析" at bounding box center [85, 172] width 157 height 44
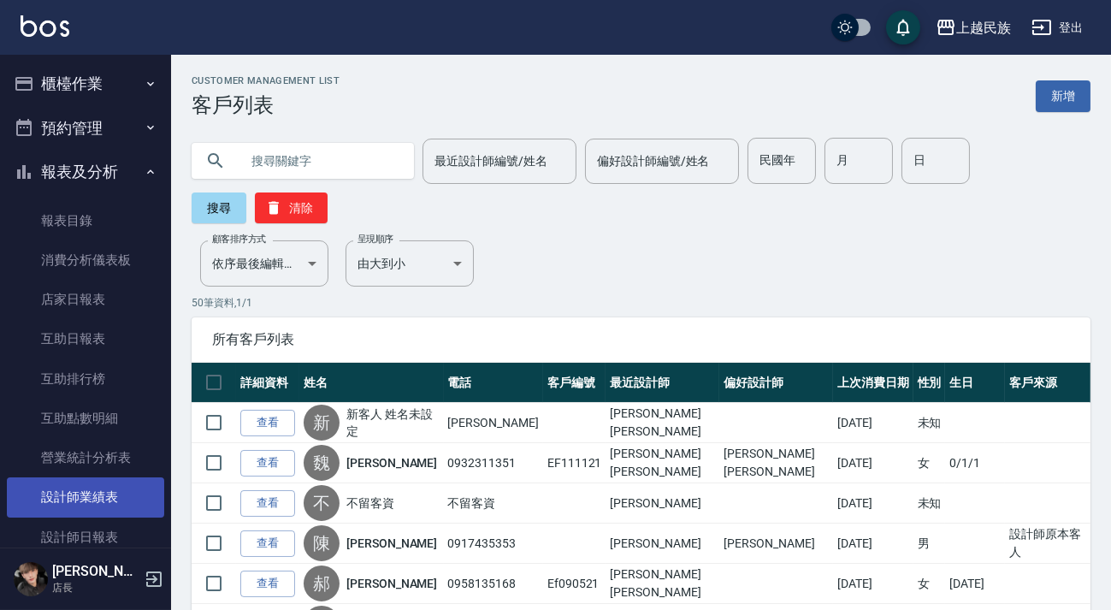
scroll to position [77, 0]
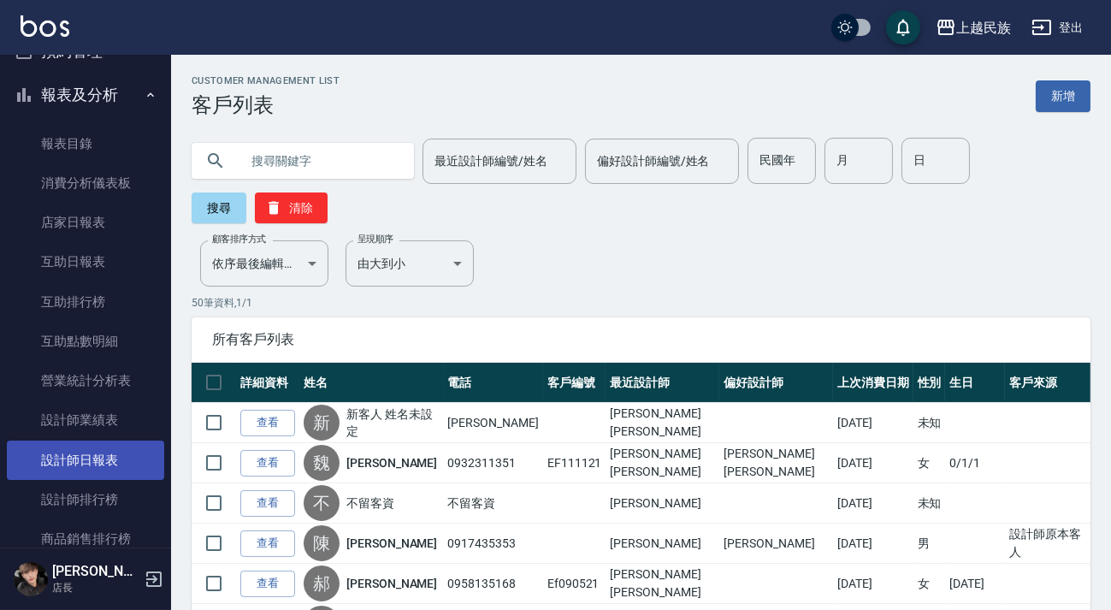
click at [94, 462] on link "設計師日報表" at bounding box center [85, 460] width 157 height 39
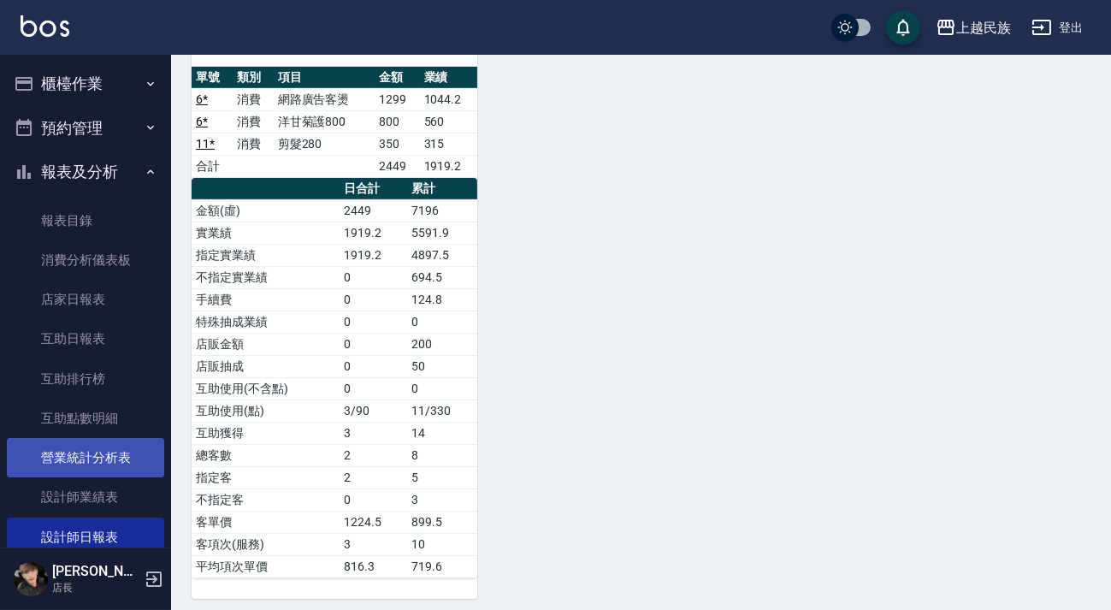
scroll to position [622, 0]
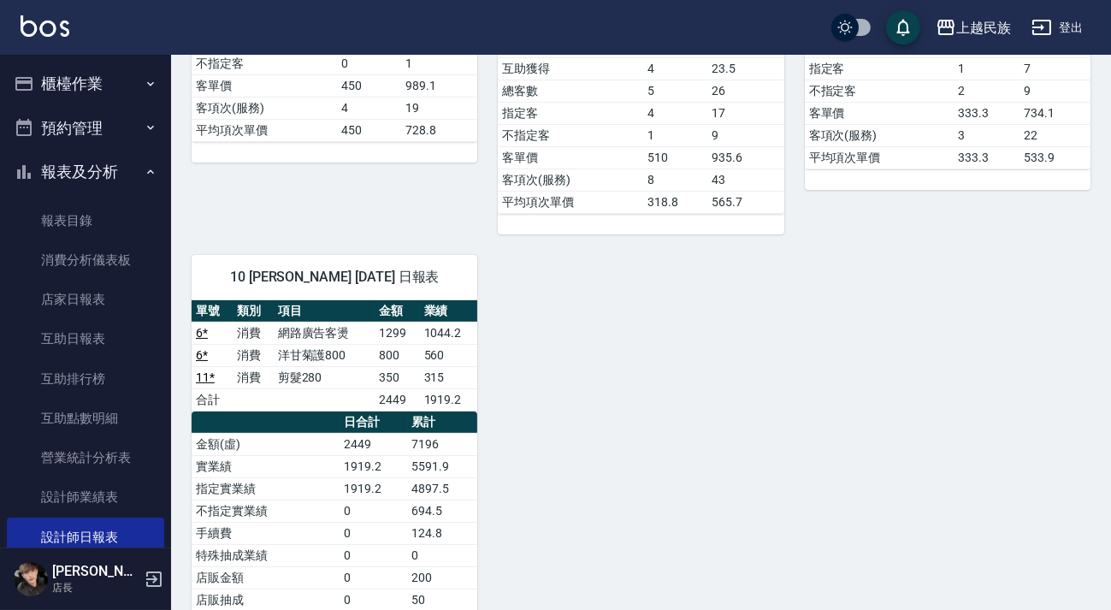
click at [79, 176] on button "報表及分析" at bounding box center [85, 172] width 157 height 44
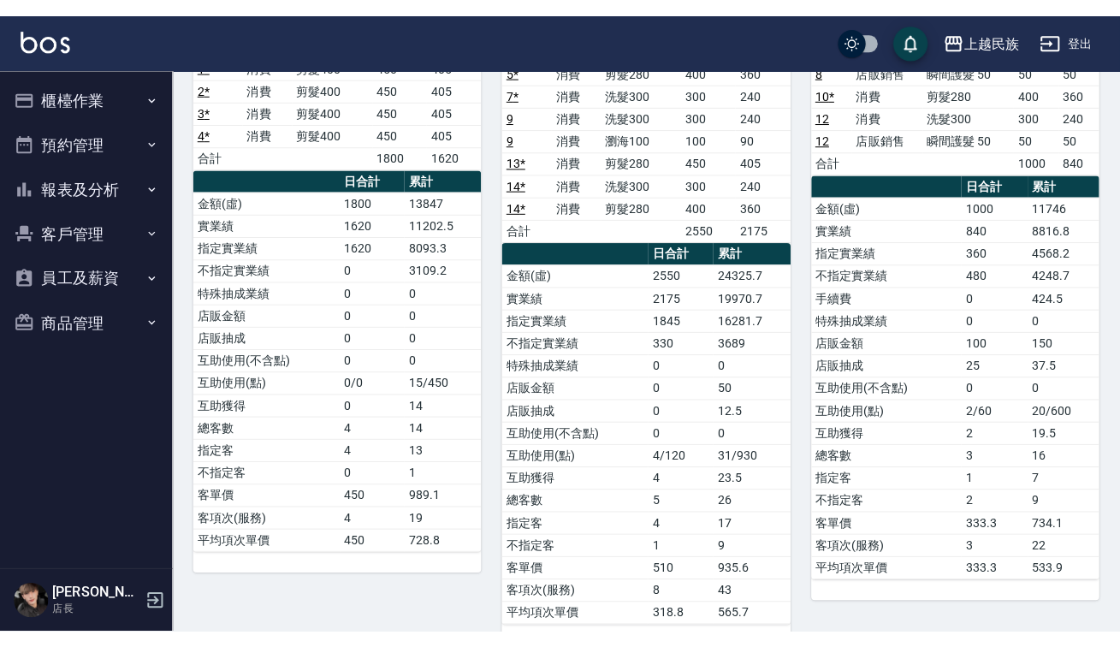
scroll to position [0, 0]
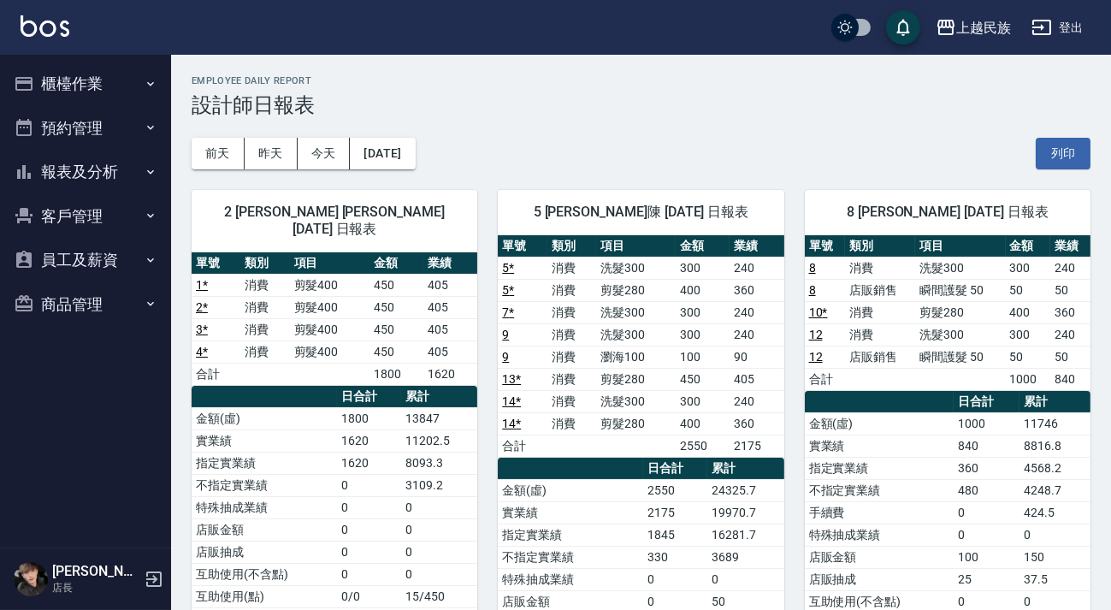
click at [86, 80] on button "櫃檯作業" at bounding box center [85, 84] width 157 height 44
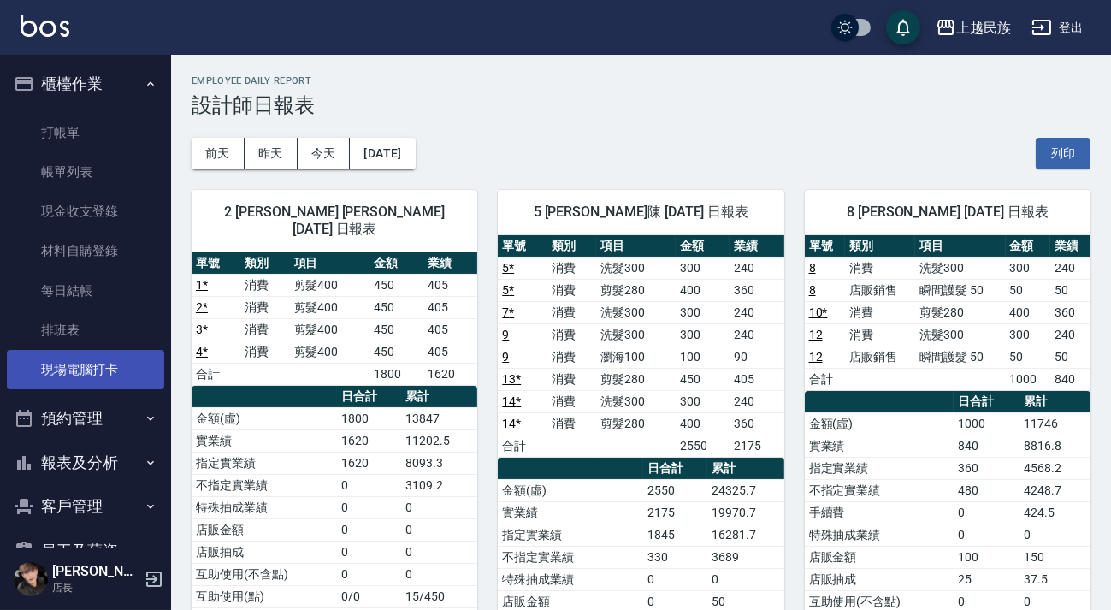
click at [109, 374] on link "現場電腦打卡" at bounding box center [85, 369] width 157 height 39
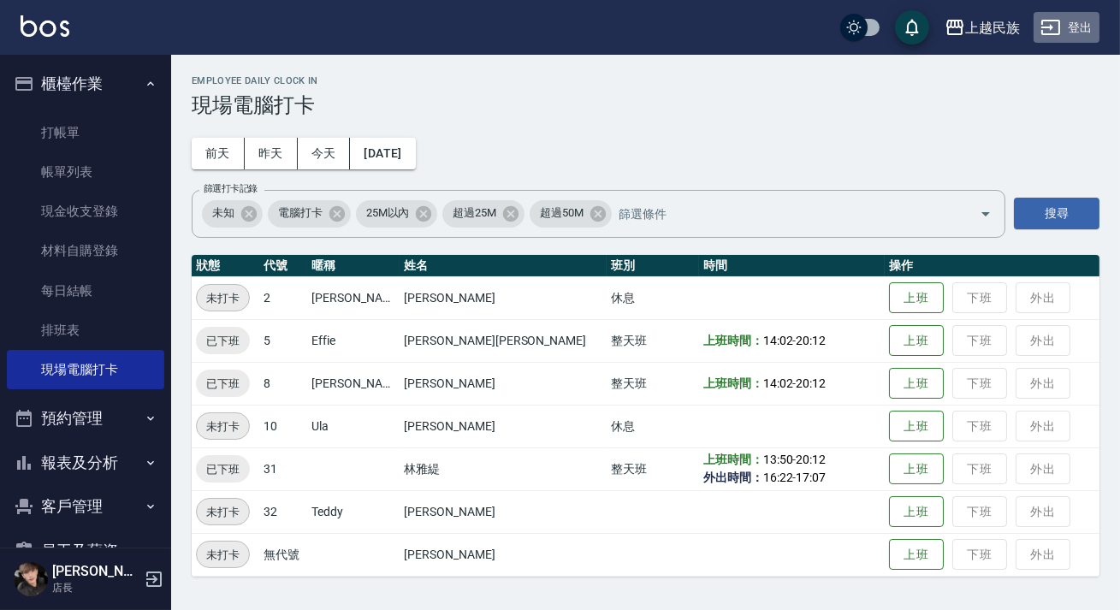
click at [1077, 24] on button "登出" at bounding box center [1067, 28] width 66 height 32
